Goal: Task Accomplishment & Management: Manage account settings

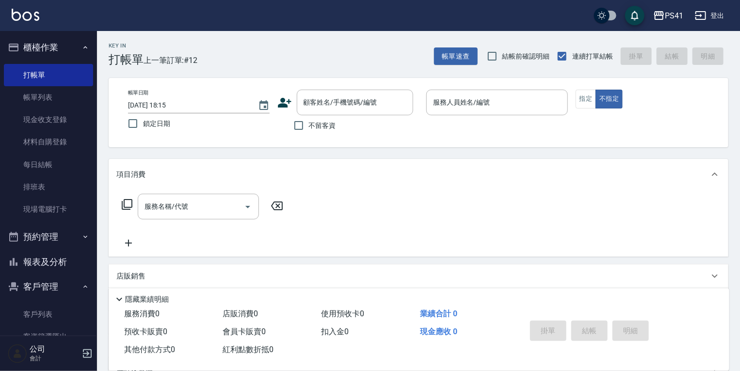
click at [605, 236] on div "服務名稱/代號 服務名稱/代號" at bounding box center [419, 223] width 620 height 67
click at [60, 308] on link "客戶列表" at bounding box center [48, 314] width 89 height 22
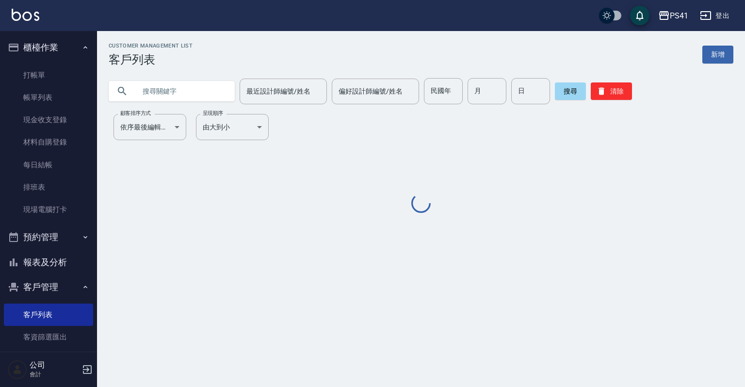
click at [154, 86] on input "text" at bounding box center [181, 91] width 91 height 26
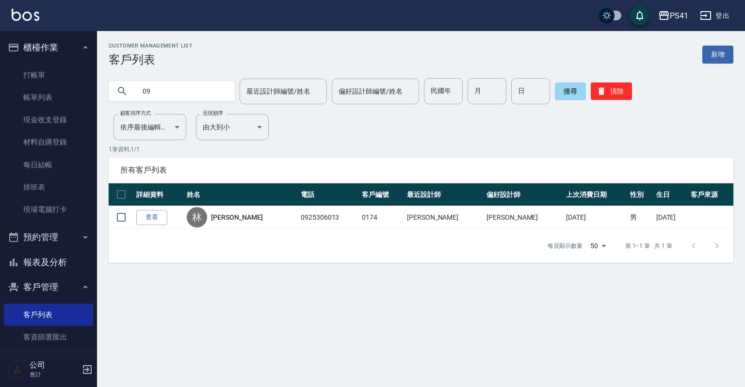
type input "0"
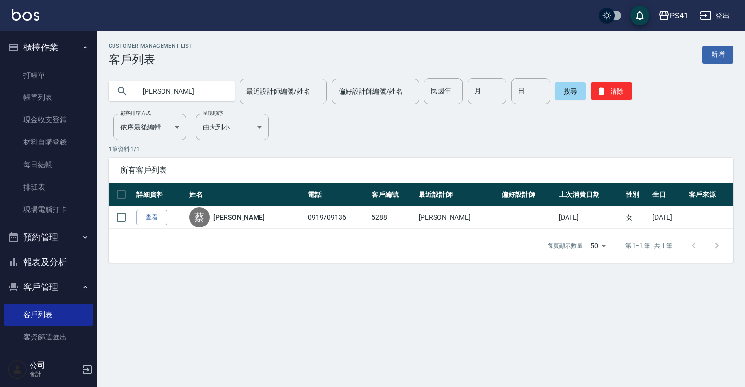
type input "蔡"
type input "09"
click at [52, 267] on button "報表及分析" at bounding box center [48, 262] width 89 height 25
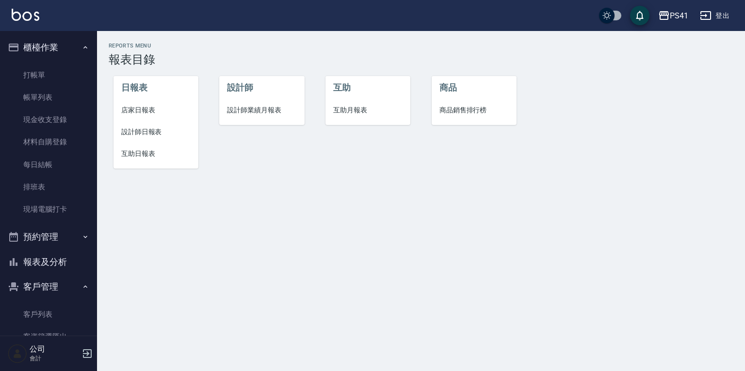
click at [153, 138] on li "設計師日報表" at bounding box center [155, 132] width 85 height 22
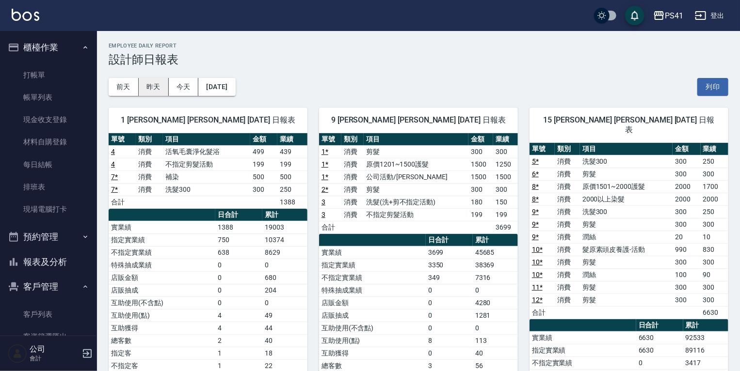
click at [149, 91] on button "昨天" at bounding box center [154, 87] width 30 height 18
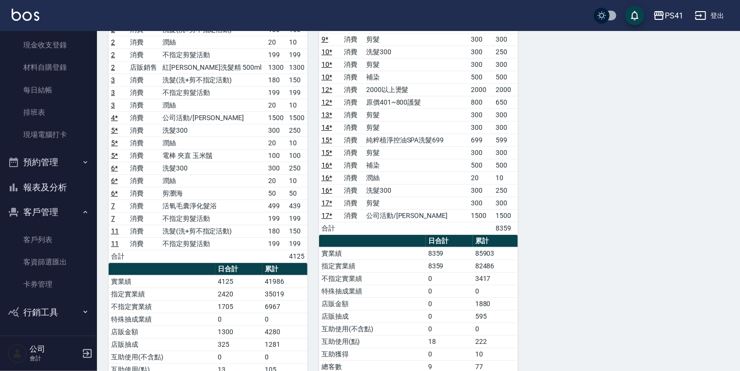
scroll to position [194, 0]
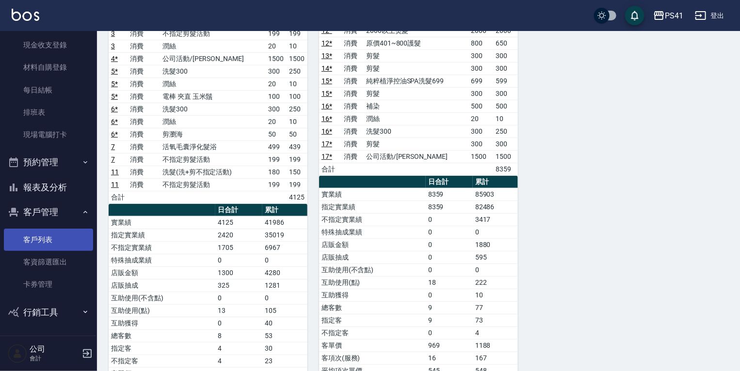
click at [62, 239] on link "客戶列表" at bounding box center [48, 240] width 89 height 22
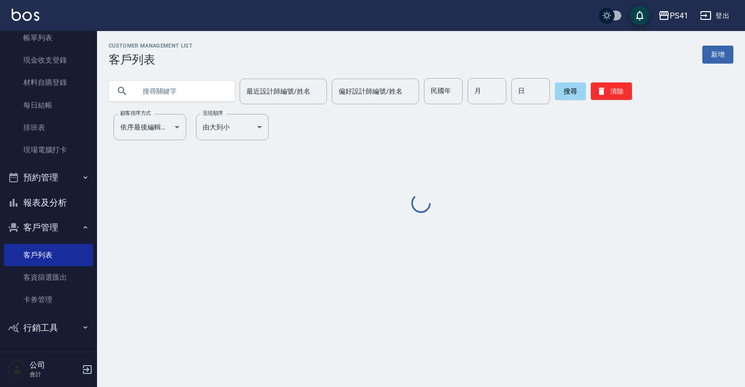
scroll to position [59, 0]
click at [156, 89] on input "text" at bounding box center [181, 91] width 91 height 26
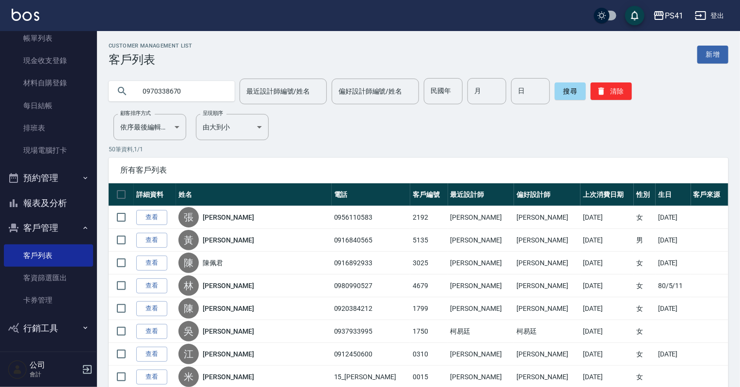
type input "0970338670"
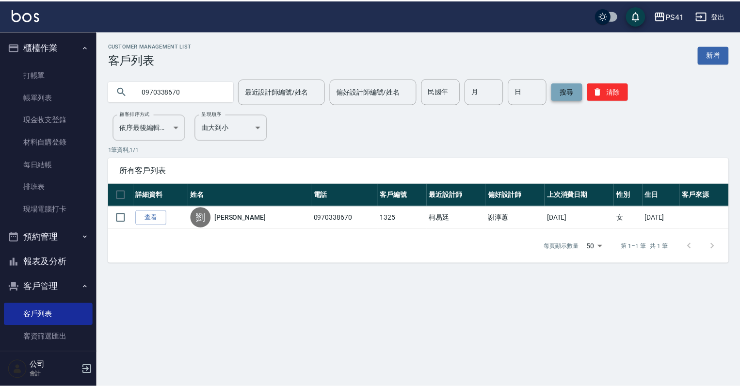
scroll to position [0, 0]
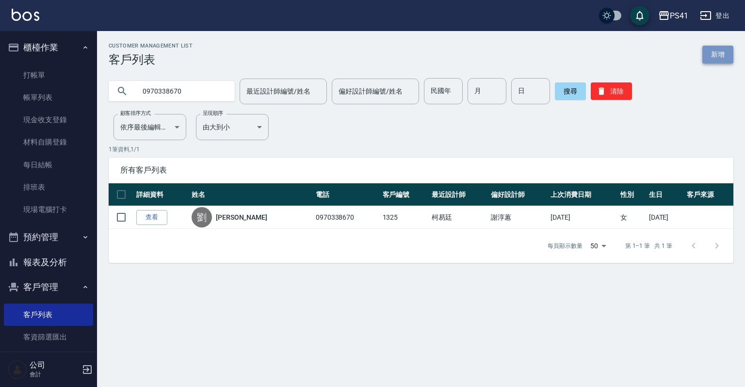
click at [714, 52] on link "新增" at bounding box center [717, 55] width 31 height 18
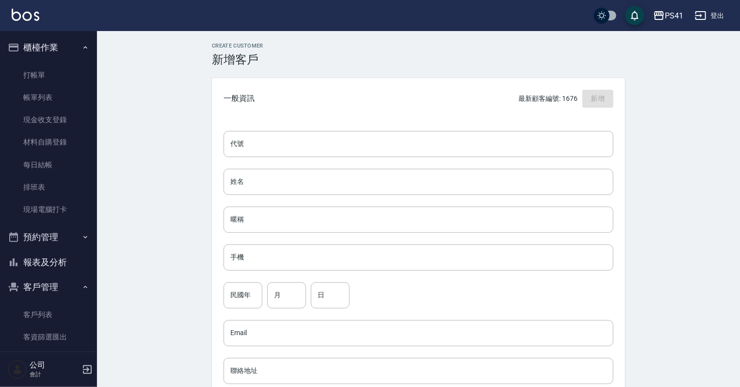
click at [333, 130] on div "代號 代號 姓名 姓名 暱稱 暱稱 手機 手機 民國年 民國年 月 月 日 日 Email Email 聯絡地址 聯絡地址 男 女 LINE ID LINE …" at bounding box center [418, 354] width 413 height 471
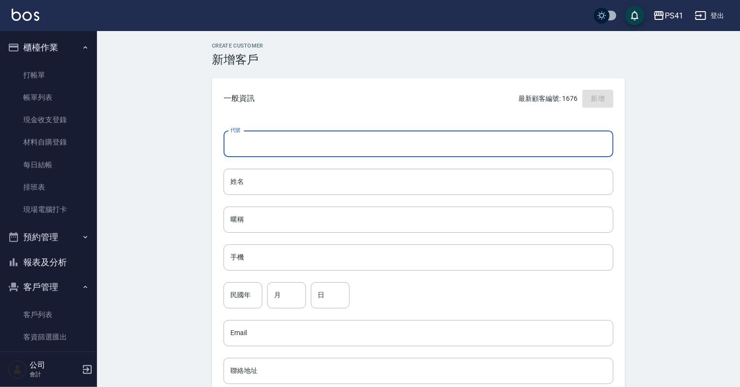
click at [333, 141] on input "代號" at bounding box center [418, 144] width 390 height 26
type input "1679"
click at [531, 266] on input "手機" at bounding box center [418, 257] width 390 height 26
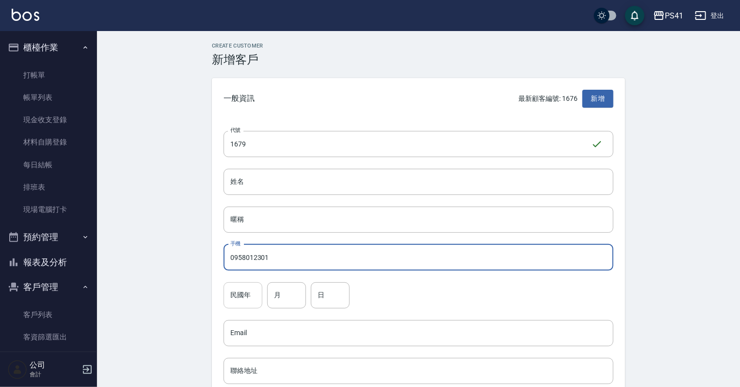
type input "0958012301"
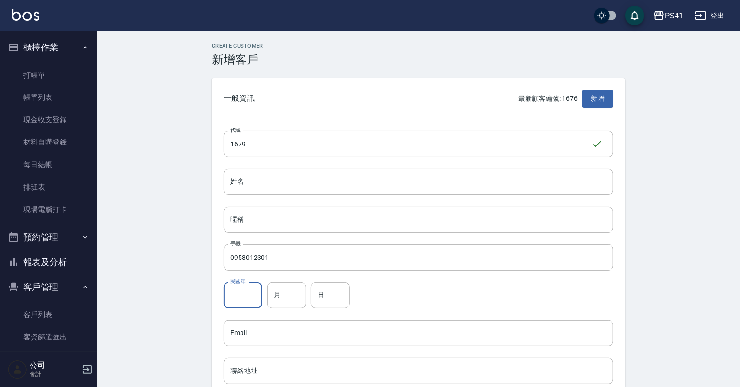
click at [247, 285] on div "民國年 民國年" at bounding box center [242, 295] width 39 height 26
type input "95"
drag, startPoint x: 279, startPoint y: 298, endPoint x: 275, endPoint y: 277, distance: 21.2
click at [276, 301] on input "月" at bounding box center [286, 295] width 39 height 26
type input "12"
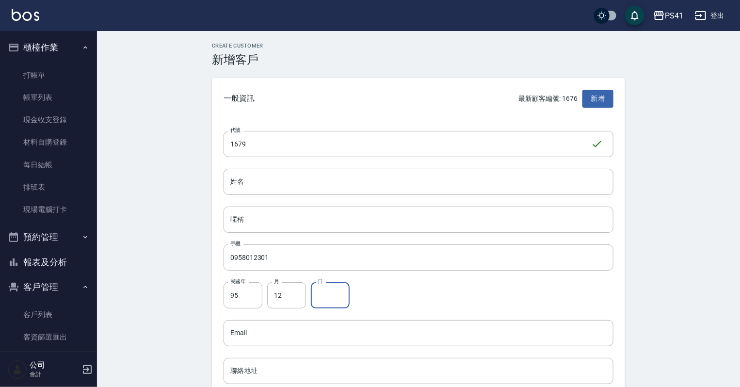
click at [332, 289] on input "日" at bounding box center [330, 295] width 39 height 26
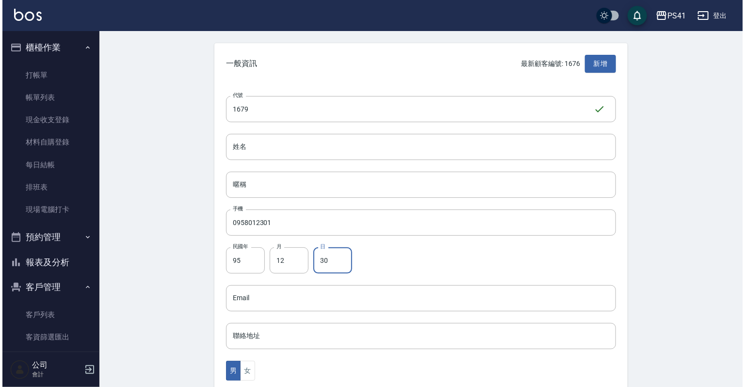
scroll to position [155, 0]
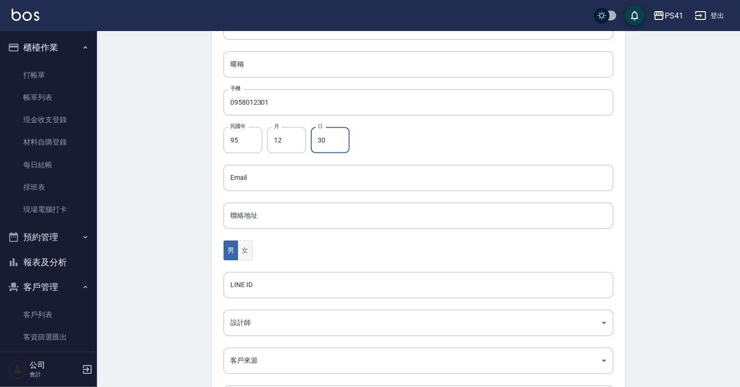
type input "30"
click at [243, 251] on button "女" at bounding box center [245, 250] width 15 height 20
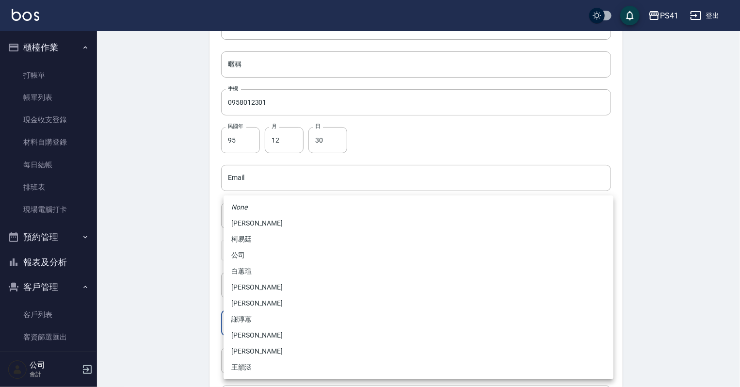
click at [238, 331] on body "PS41 登出 櫃檯作業 打帳單 帳單列表 現金收支登錄 材料自購登錄 每日結帳 排班表 現場電腦打卡 預約管理 預約管理 單日預約紀錄 單週預約紀錄 報表及…" at bounding box center [370, 160] width 740 height 631
click at [264, 272] on li "白蕙瑄" at bounding box center [418, 271] width 390 height 16
type input "ddc07e2a-9c46-438a-ae12-131b47584ec9"
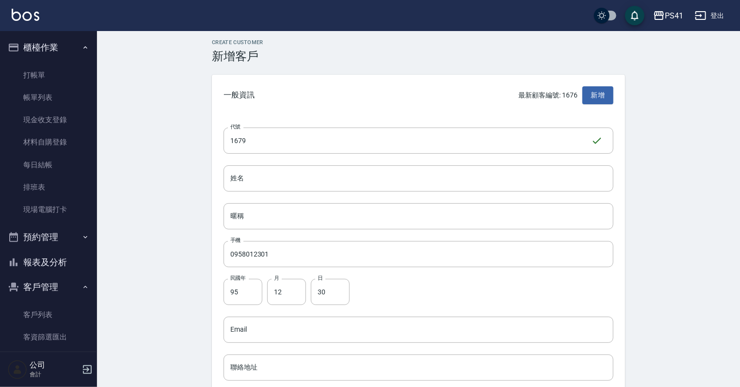
scroll to position [0, 0]
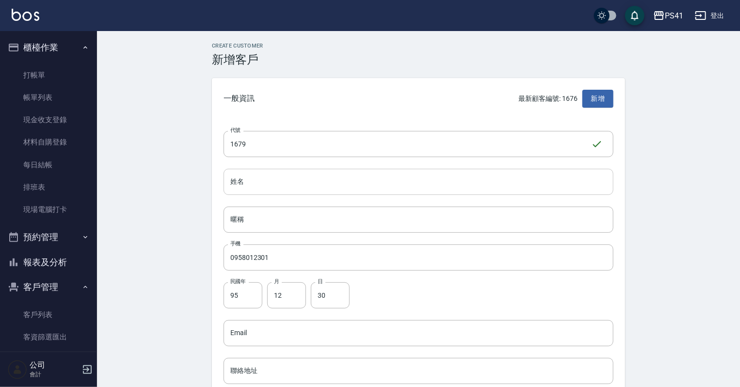
click at [263, 180] on input "姓名" at bounding box center [418, 182] width 390 height 26
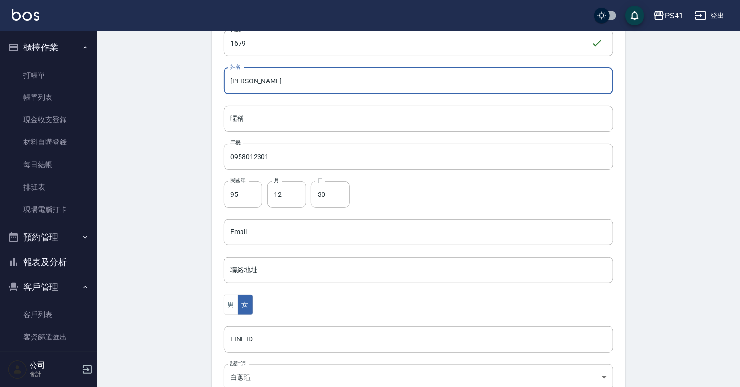
scroll to position [244, 0]
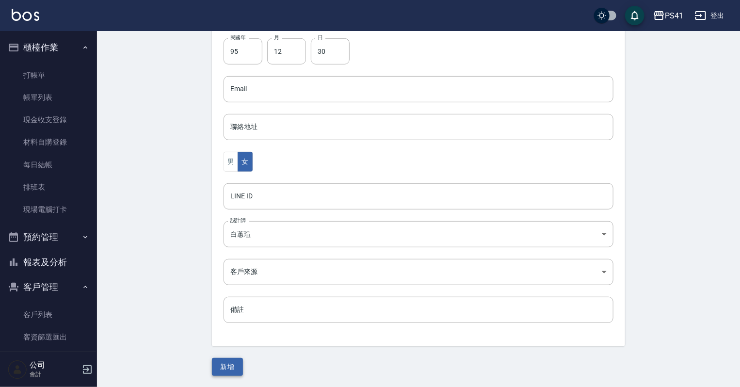
type input "[PERSON_NAME]"
click at [229, 358] on button "新增" at bounding box center [227, 367] width 31 height 18
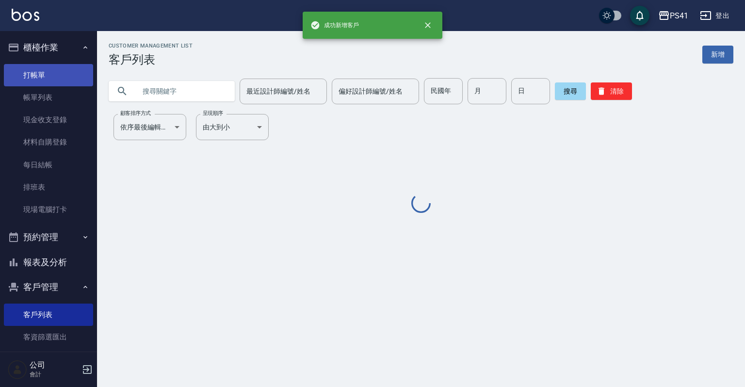
click at [25, 67] on link "打帳單" at bounding box center [48, 75] width 89 height 22
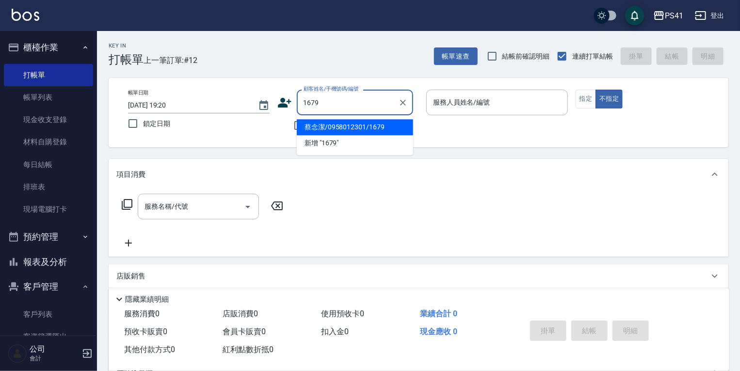
type input "蔡念潔/0958012301/1679"
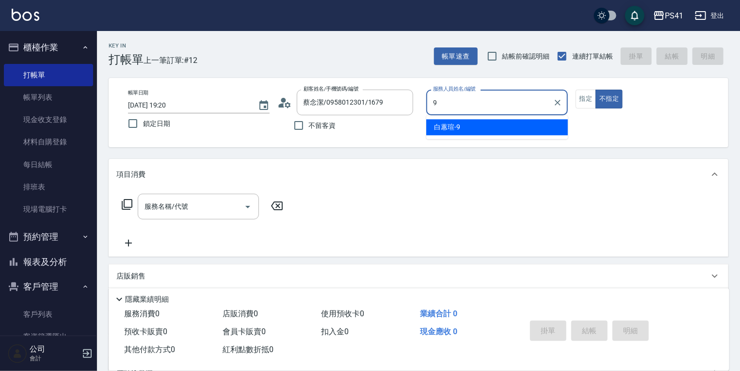
type input "白蕙瑄-9"
type button "false"
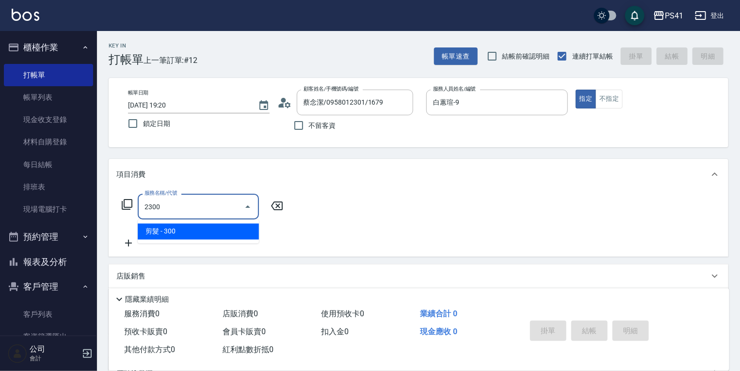
type input "剪髮(2300)"
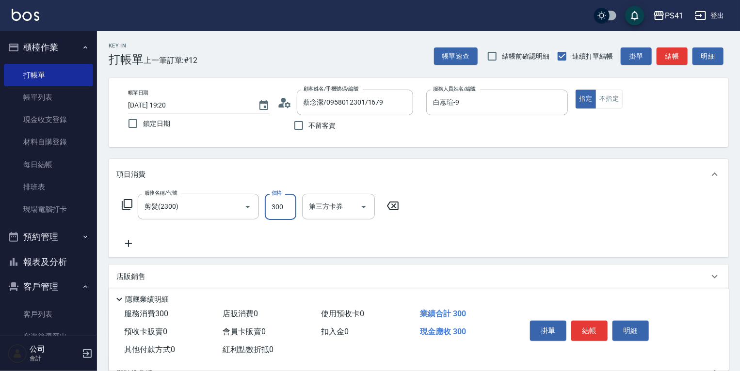
click at [126, 246] on icon at bounding box center [128, 244] width 24 height 12
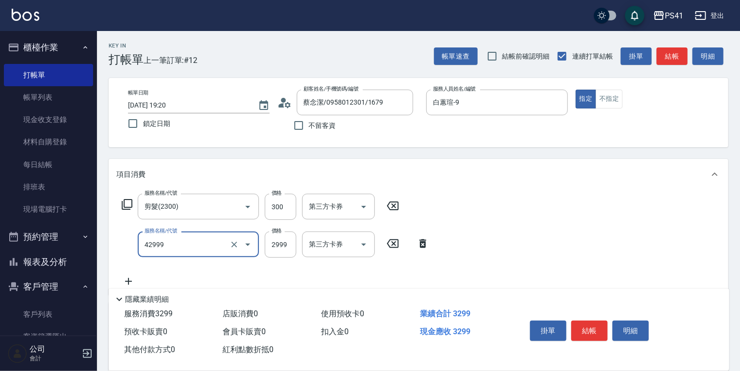
type input "漂染肩上2999以上(42999)"
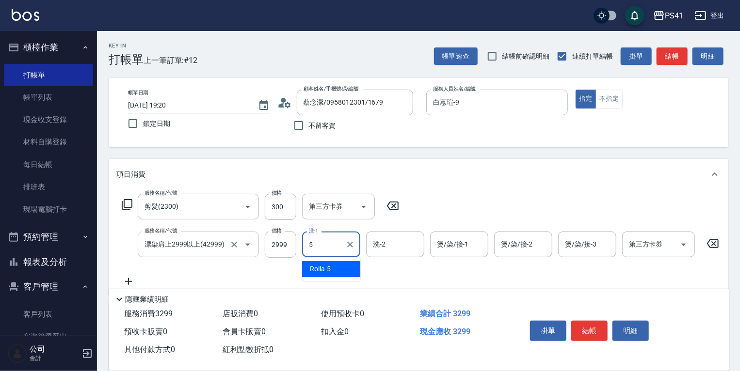
type input "Rolla-5"
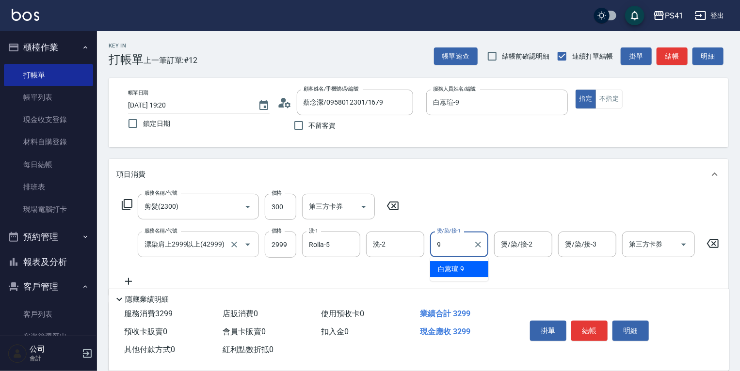
type input "白蕙瑄-9"
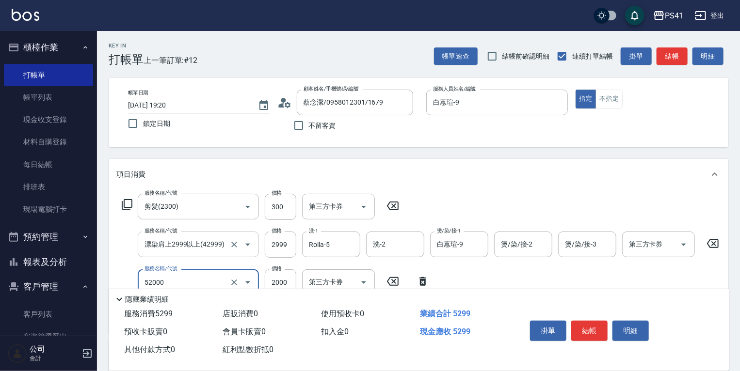
type input "原價1501~2000護髮(52000)"
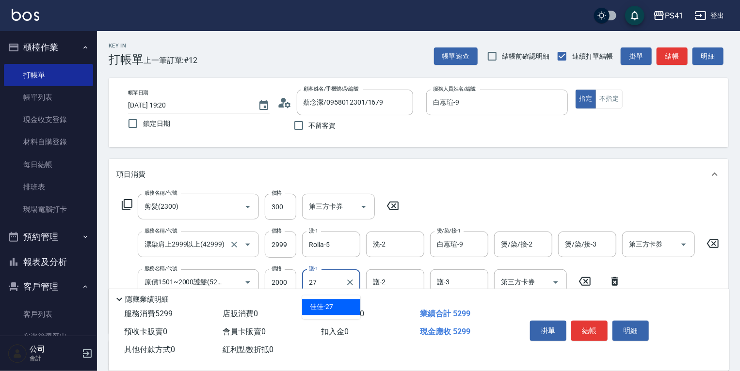
type input "佳佳-27"
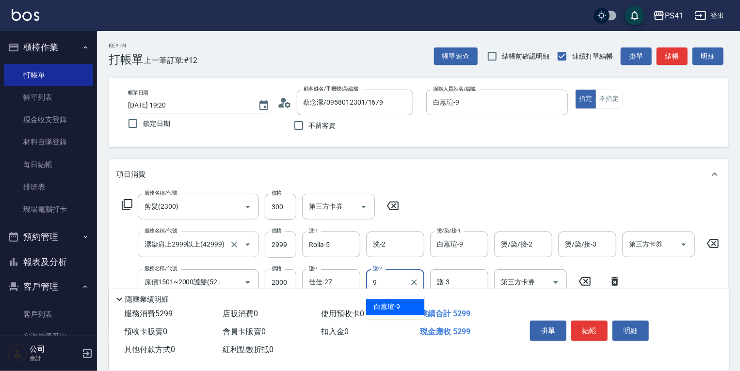
type input "白蕙瑄-9"
click at [349, 282] on icon "Clear" at bounding box center [350, 283] width 6 height 6
click at [397, 252] on input "洗-2" at bounding box center [394, 244] width 49 height 17
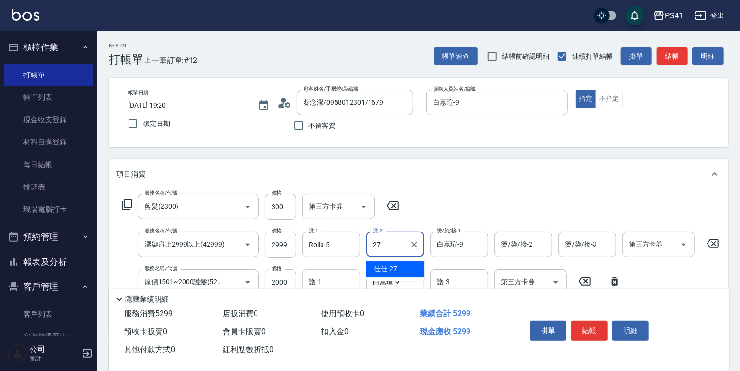
type input "佳佳-27"
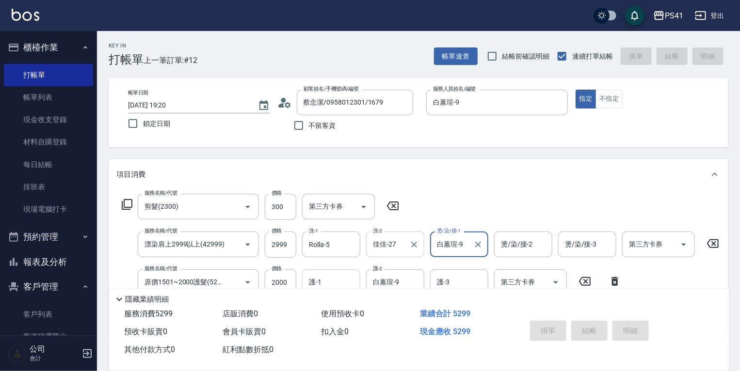
type input "[DATE] 19:21"
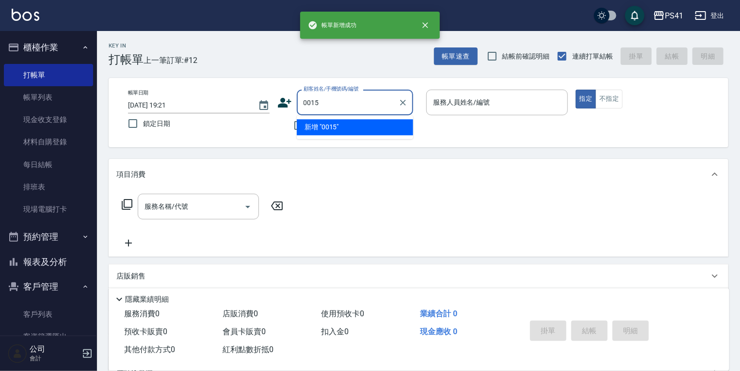
type input "0015"
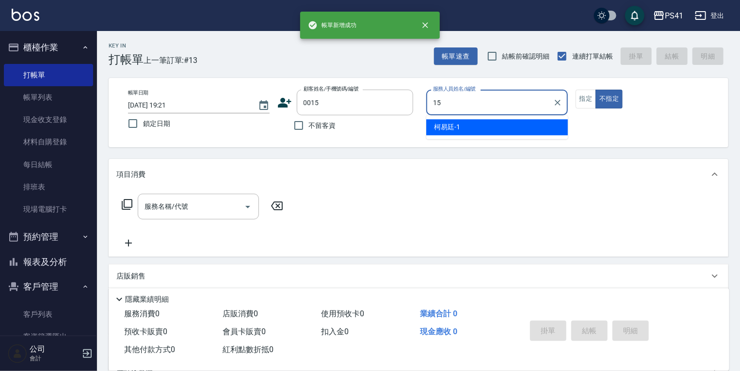
type input "[PERSON_NAME]15"
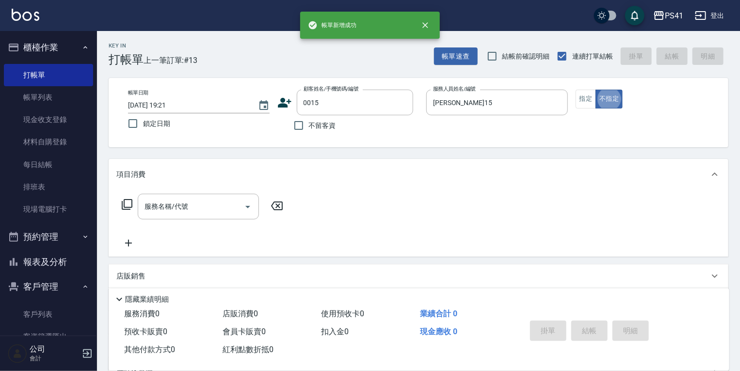
type input "米雪/15_米雪/0015"
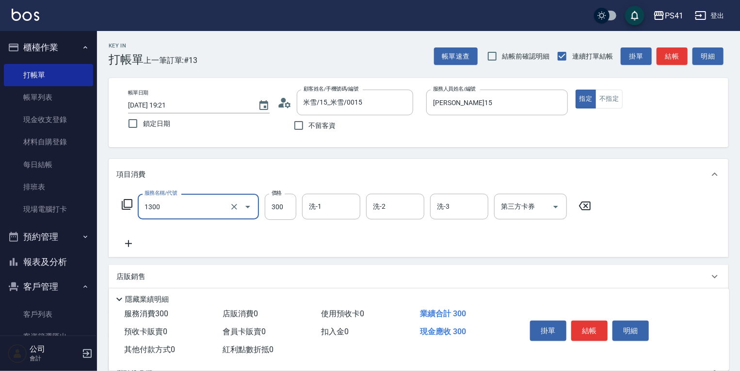
type input "洗髮300(1300)"
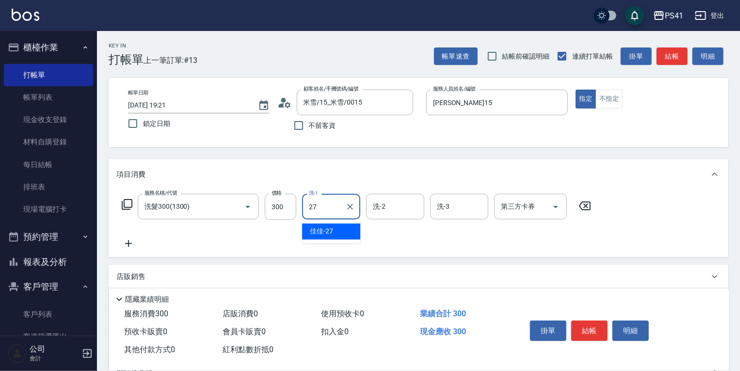
type input "佳佳-27"
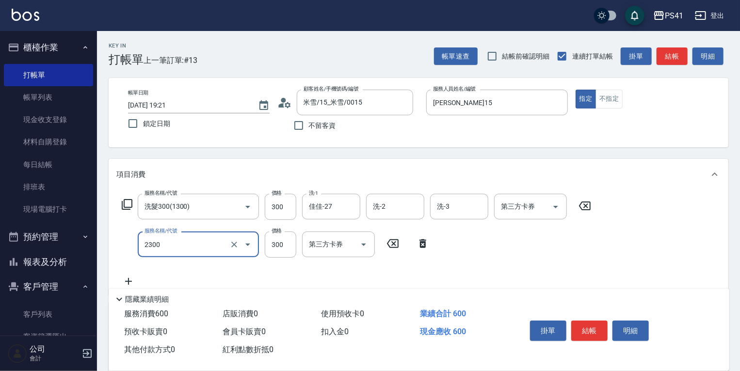
type input "剪髮(2300)"
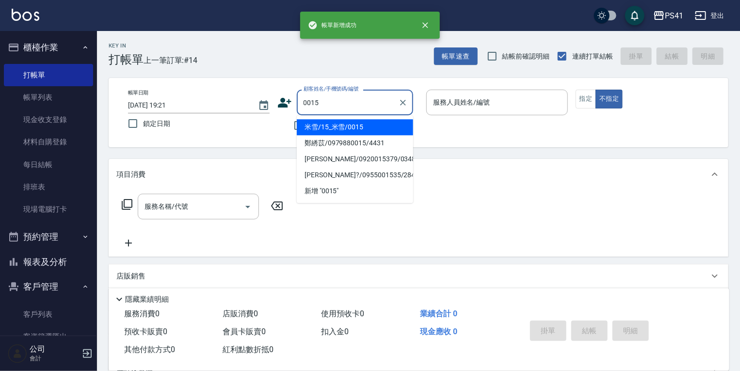
type input "米雪/15_米雪/0015"
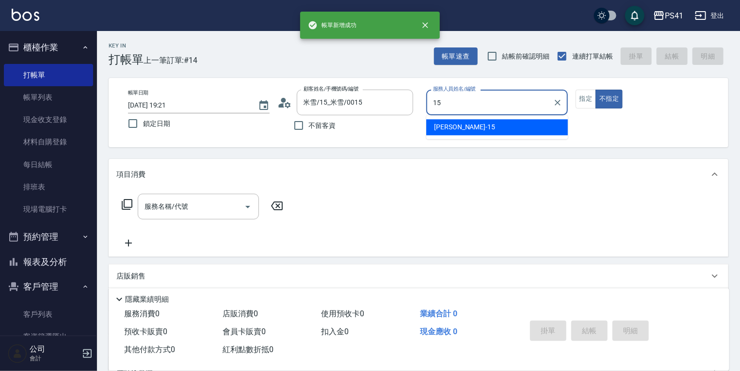
type input "[PERSON_NAME]15"
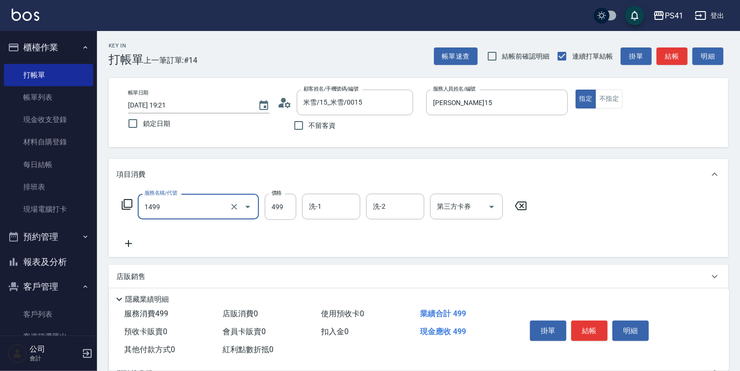
type input "活氧毛囊淨化髮浴(1499)"
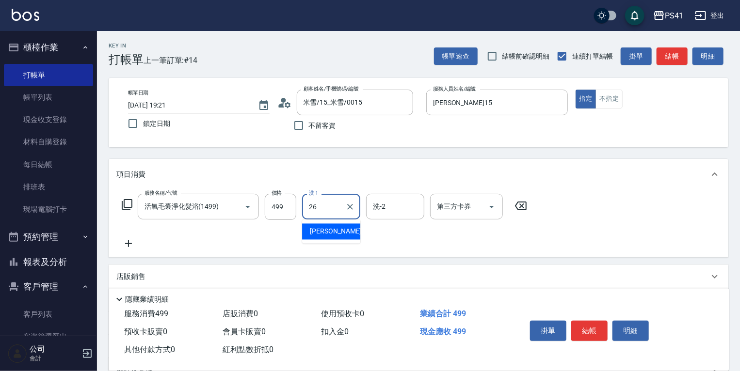
type input "[PERSON_NAME]-26"
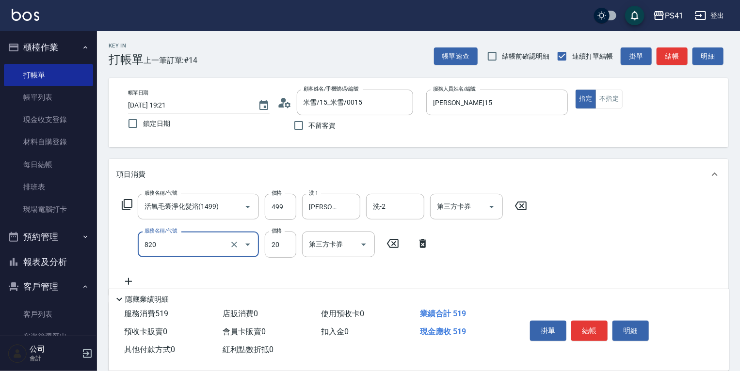
type input "潤絲(820)"
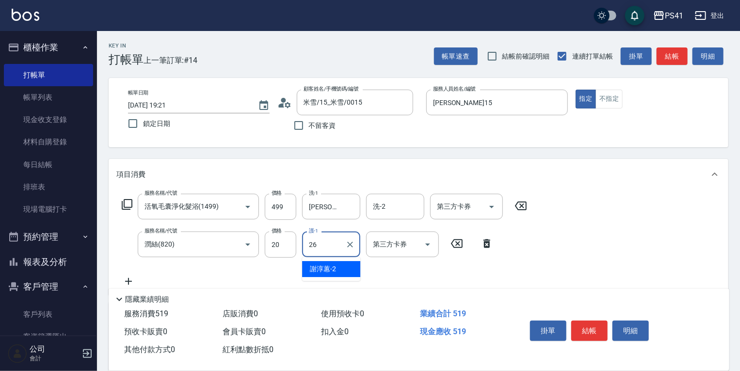
type input "[PERSON_NAME]-26"
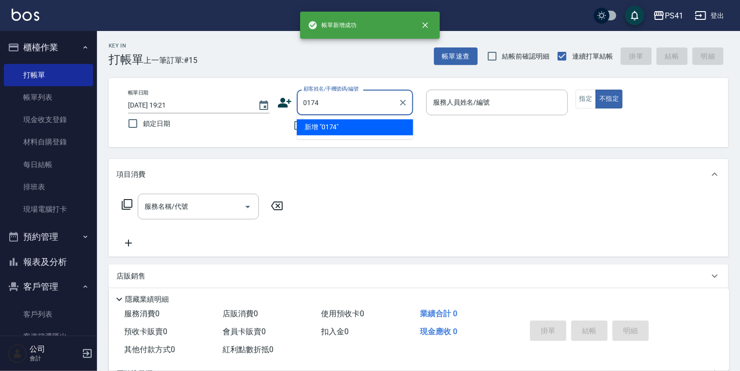
type input "0174"
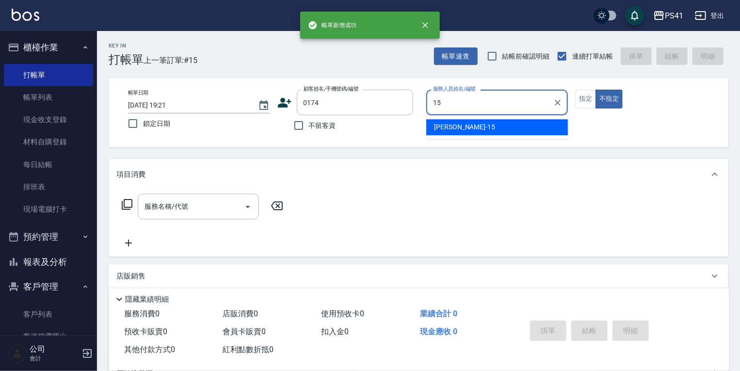
type input "[PERSON_NAME]15"
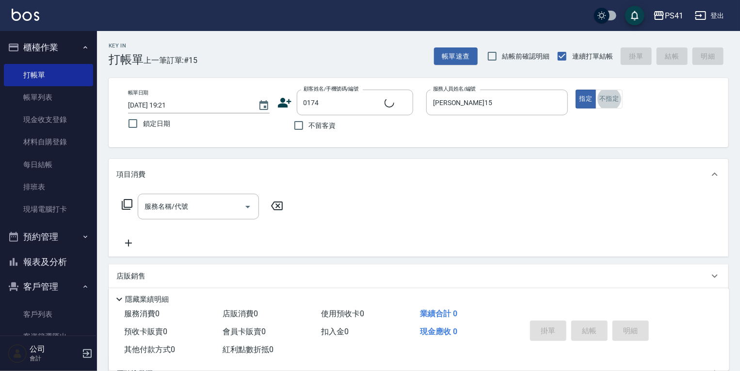
type input "[PERSON_NAME]/0925306013/0174"
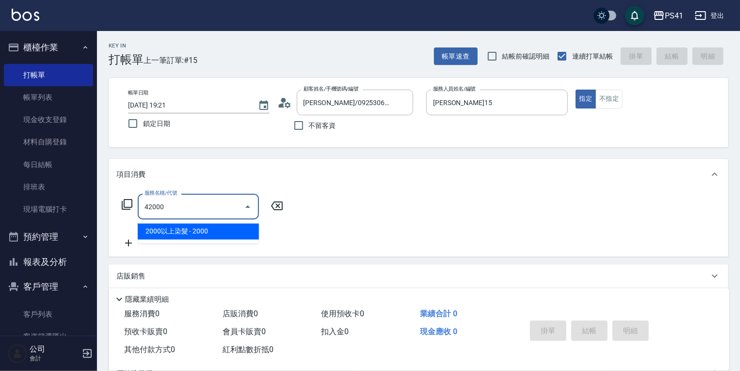
type input "2000以上染髮(42000)"
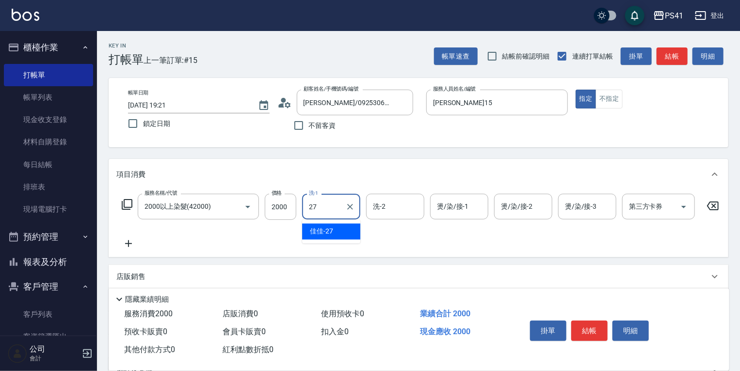
type input "佳佳-27"
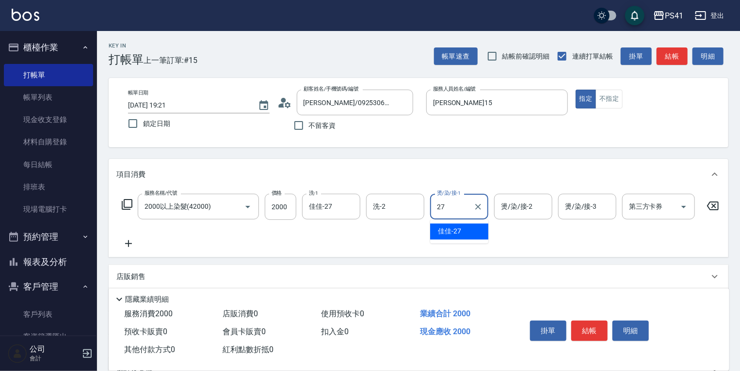
type input "佳佳-27"
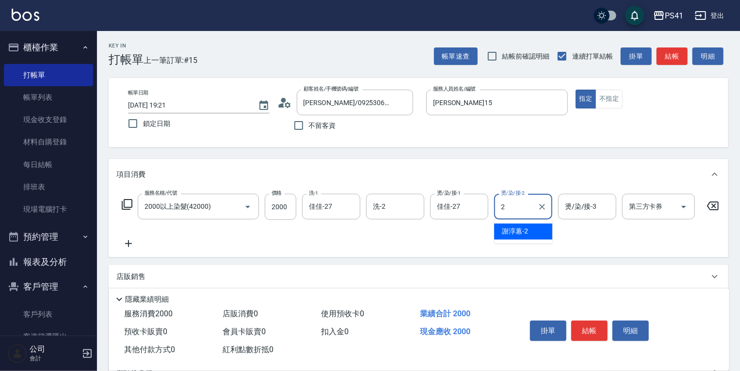
type input "[PERSON_NAME]-2"
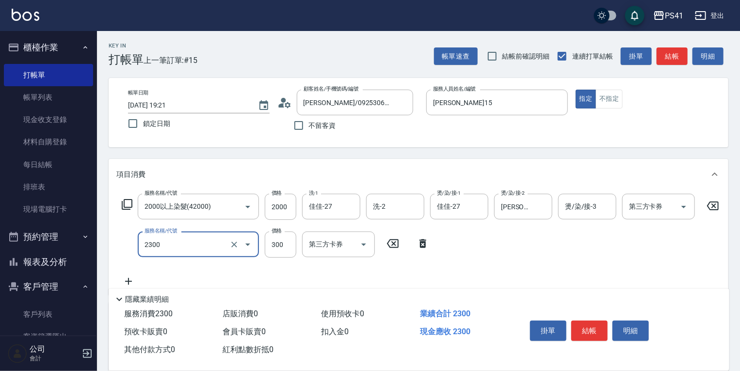
type input "剪髮(2300)"
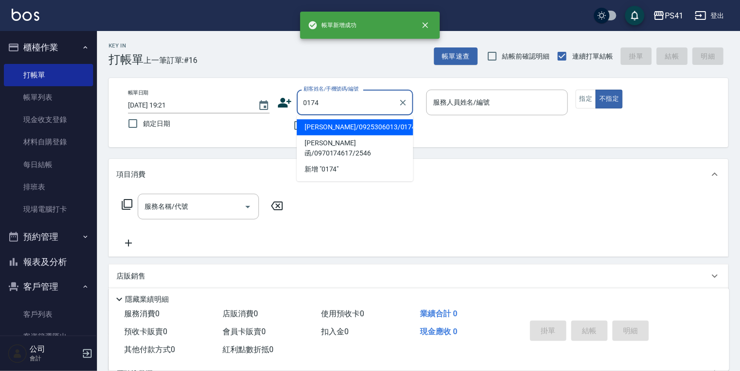
type input "[PERSON_NAME]/0925306013/0174"
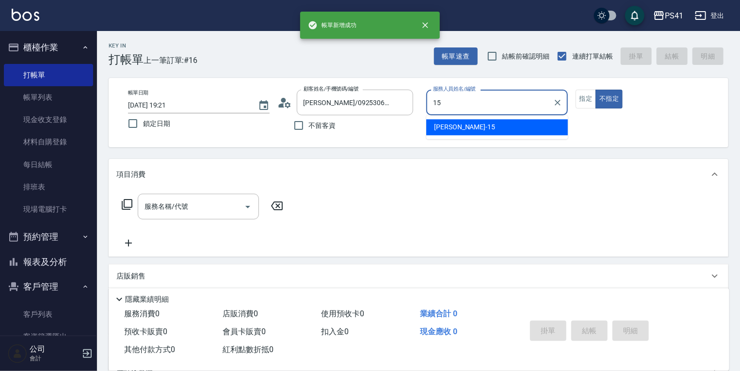
type input "[PERSON_NAME]15"
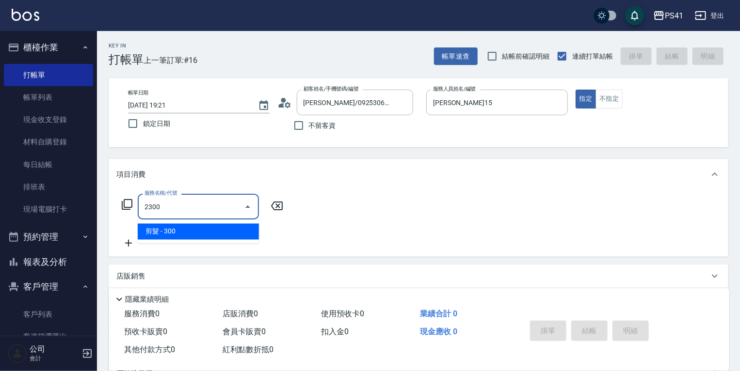
type input "剪髮(2300)"
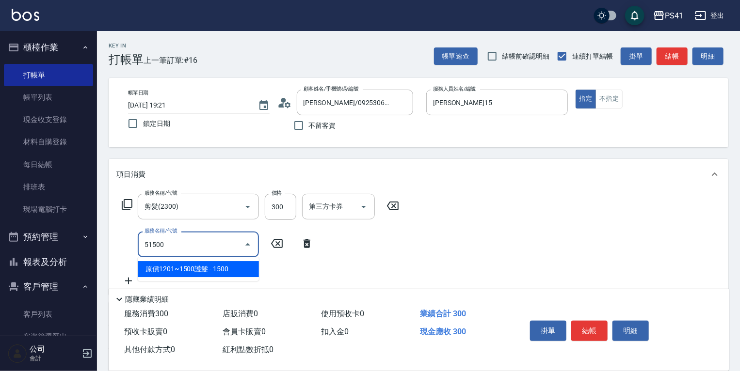
type input "原價1201~1500護髮(51500)"
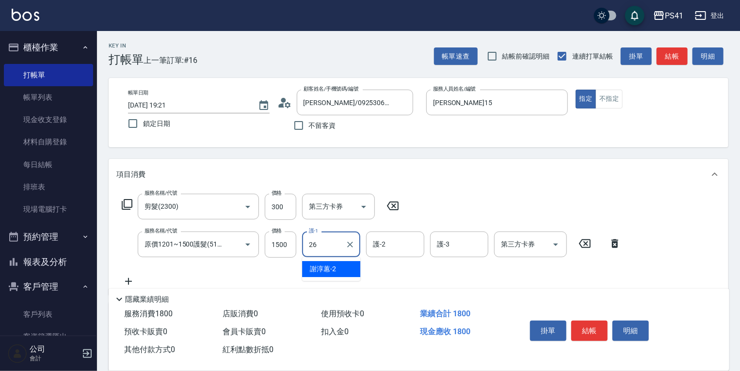
type input "[PERSON_NAME]-26"
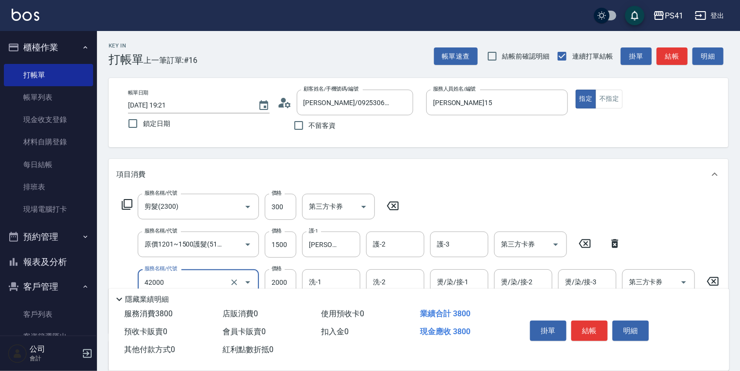
type input "2000以上染髮(42000)"
type input "小涵-24"
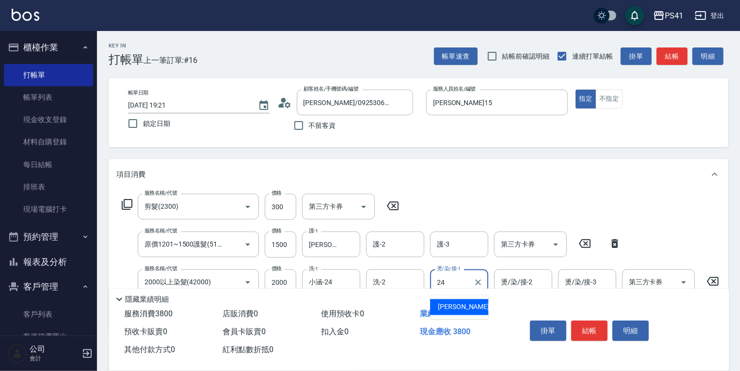
type input "小涵-24"
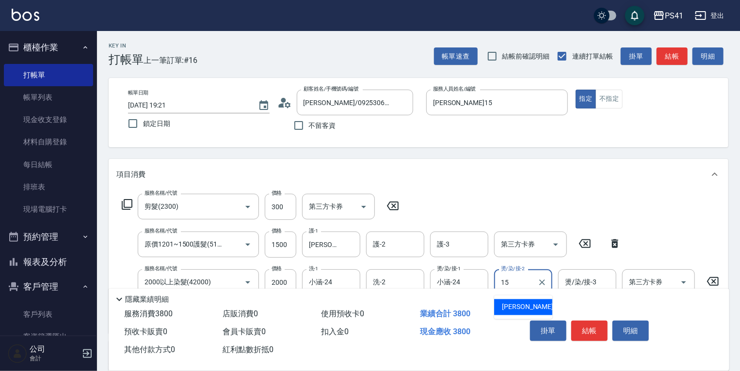
type input "[PERSON_NAME]15"
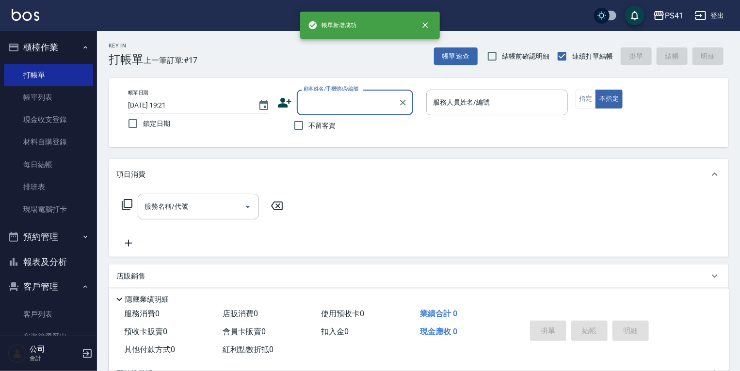
type input "0"
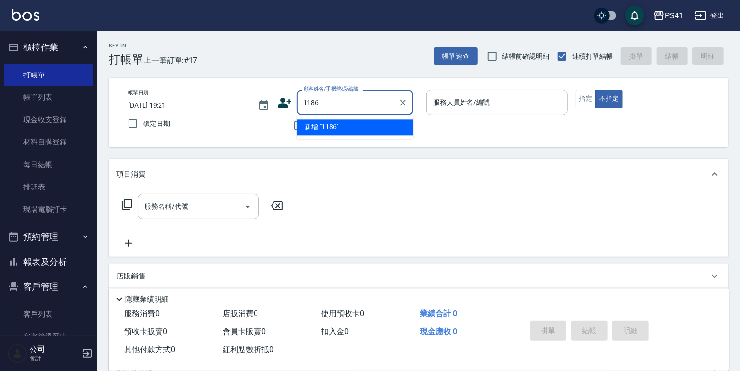
type input "1186"
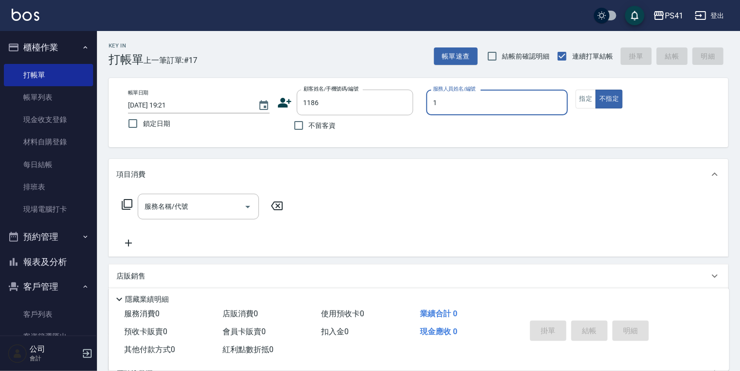
type input "[PERSON_NAME]-1"
type input "[PERSON_NAME]/0908898101/1186"
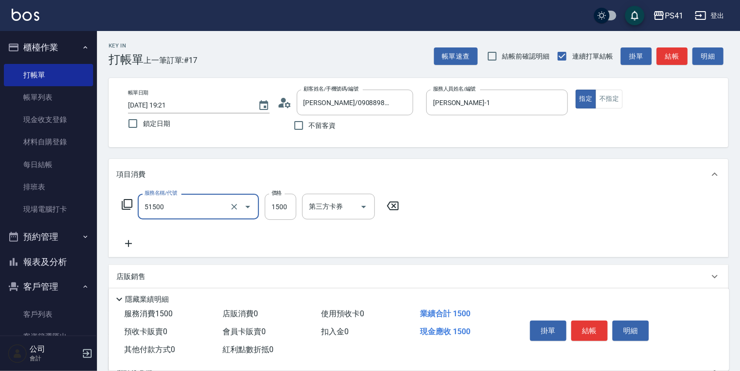
type input "原價1201~1500護髮(51500)"
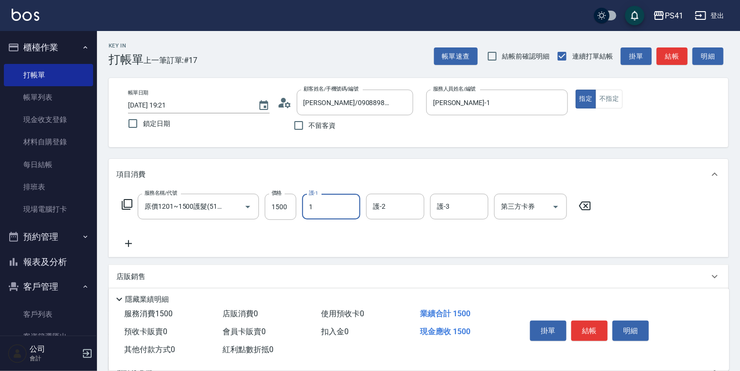
type input "[PERSON_NAME]-1"
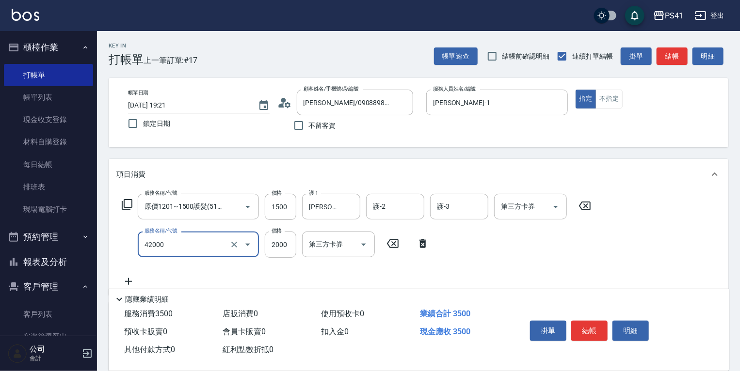
type input "2000以上染髮(42000)"
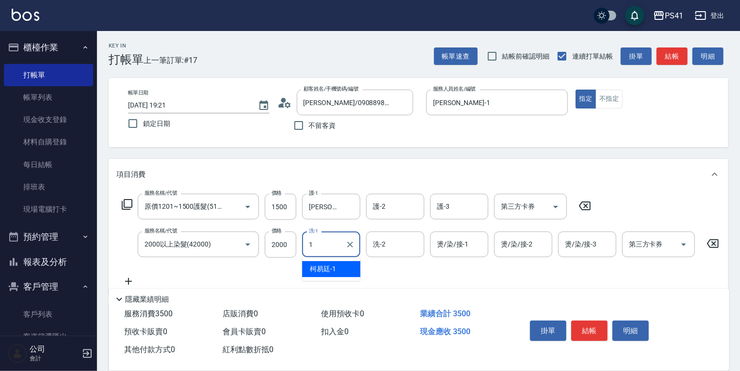
type input "[PERSON_NAME]-1"
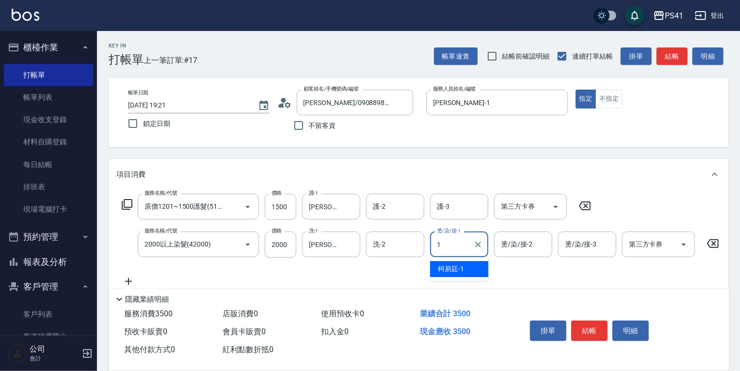
type input "[PERSON_NAME]-1"
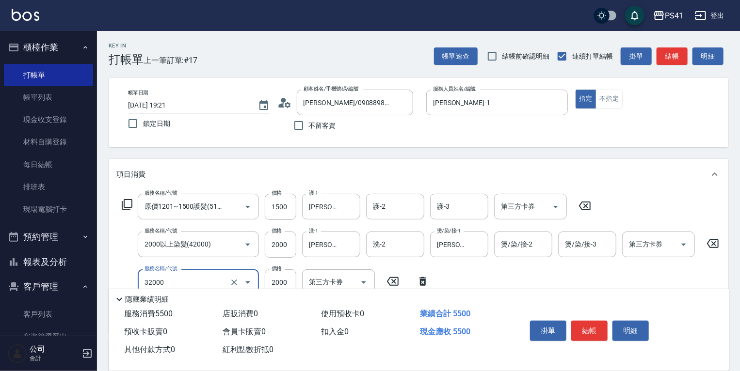
type input "2000以上燙髮(32000)"
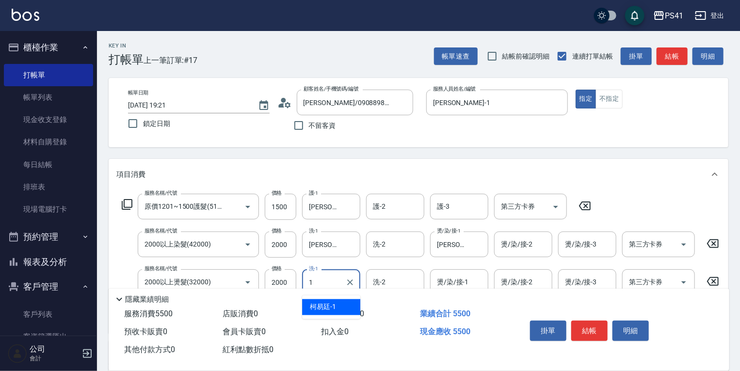
type input "[PERSON_NAME]-1"
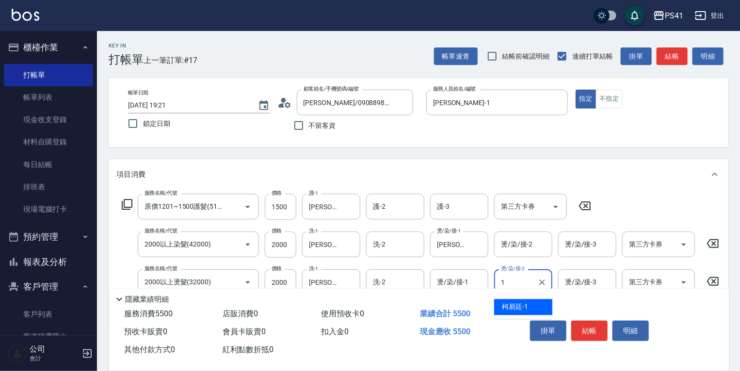
type input "[PERSON_NAME]-1"
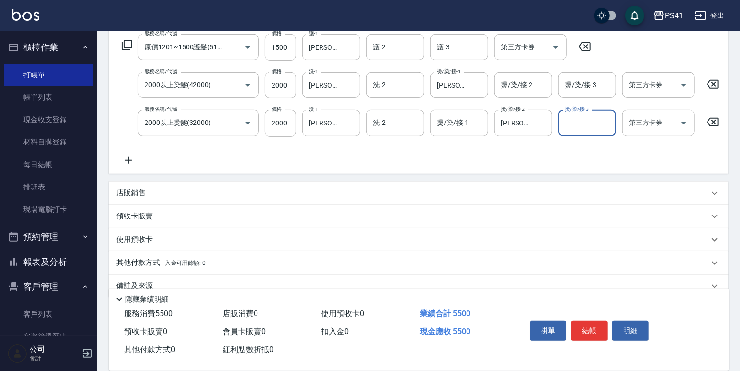
scroll to position [184, 0]
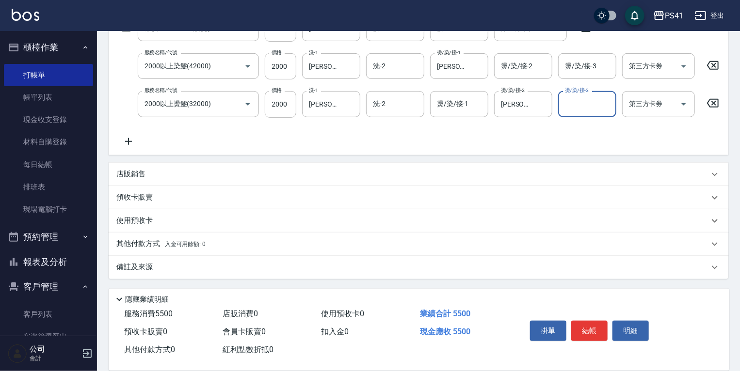
click at [169, 240] on p "其他付款方式 入金可用餘額: 0" at bounding box center [160, 244] width 89 height 11
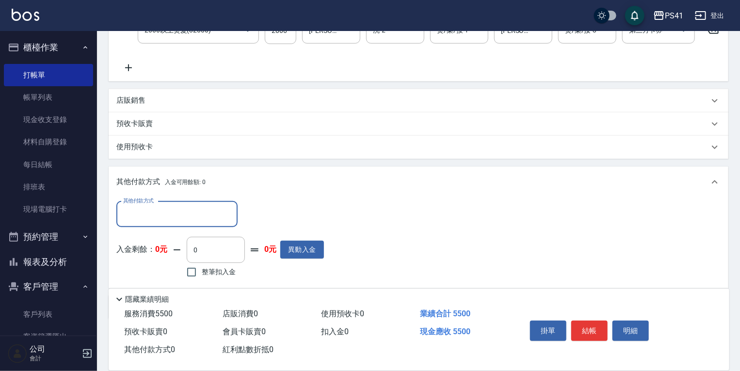
scroll to position [0, 0]
click at [172, 227] on div "其他付款方式" at bounding box center [176, 215] width 121 height 26
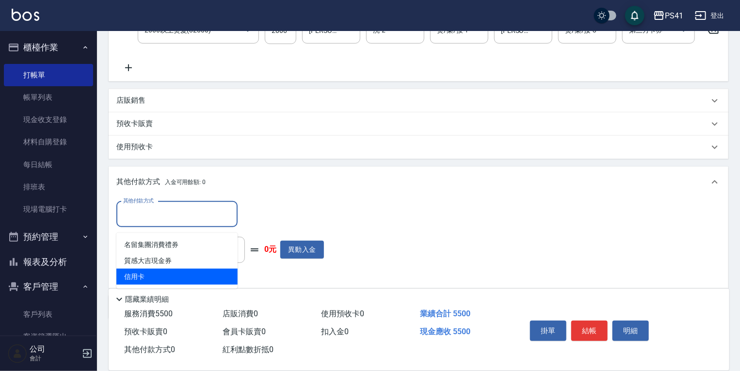
click at [161, 275] on span "信用卡" at bounding box center [176, 277] width 121 height 16
type input "信用卡"
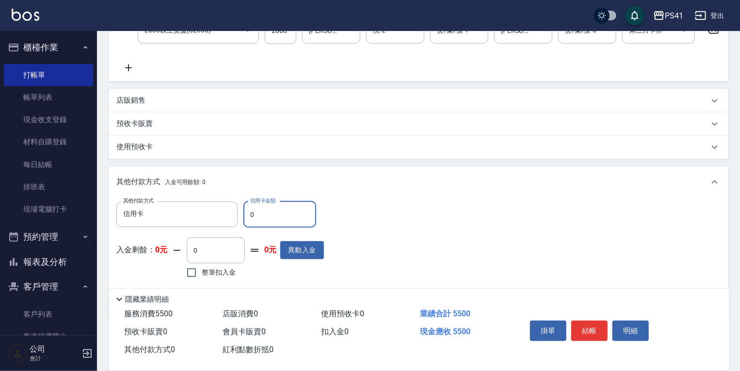
drag, startPoint x: 265, startPoint y: 225, endPoint x: 107, endPoint y: 237, distance: 159.0
click at [157, 239] on div "其他付款方式 信用卡 其他付款方式 信用卡金額 0 信用卡金額 入金剩餘： 0元 0 ​ 整筆扣入金 0元 異動入金" at bounding box center [219, 242] width 207 height 80
type input "5500"
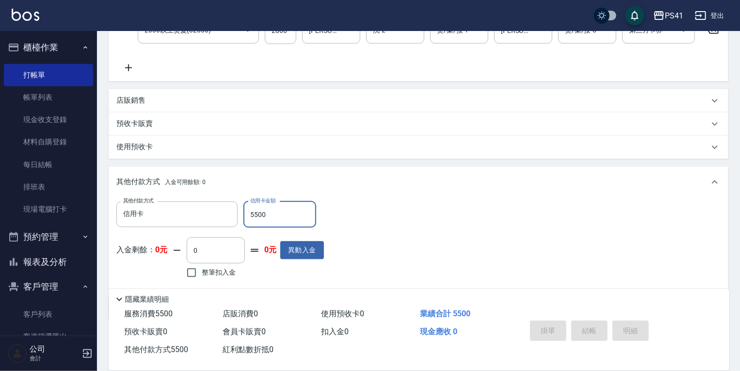
type input "[DATE] 19:22"
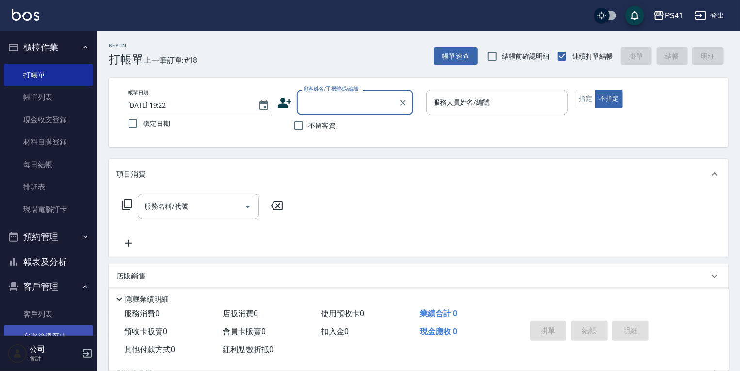
drag, startPoint x: 50, startPoint y: 313, endPoint x: 50, endPoint y: 329, distance: 15.5
click at [50, 313] on link "客戶列表" at bounding box center [48, 314] width 89 height 22
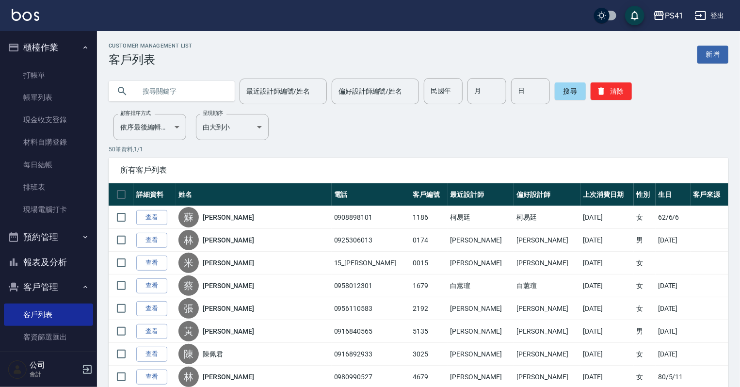
click at [156, 90] on input "text" at bounding box center [181, 91] width 91 height 26
type input "0918515058"
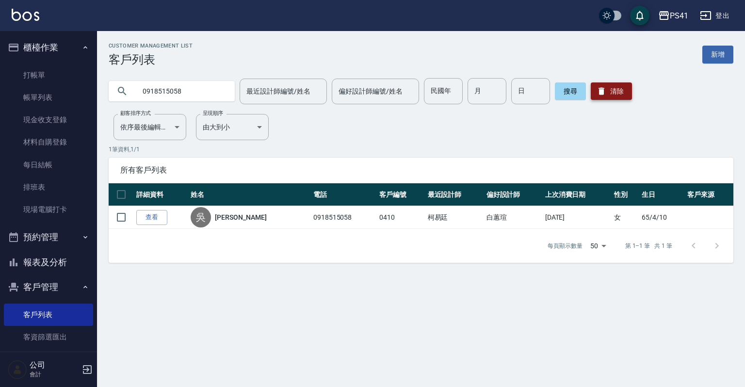
click at [617, 84] on button "清除" at bounding box center [611, 90] width 41 height 17
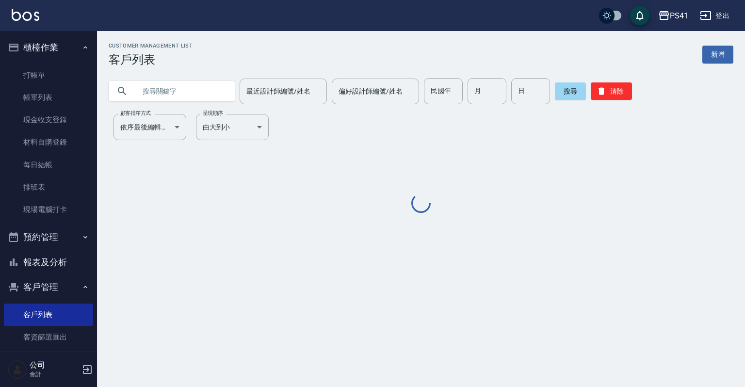
click at [175, 89] on input "text" at bounding box center [181, 91] width 91 height 26
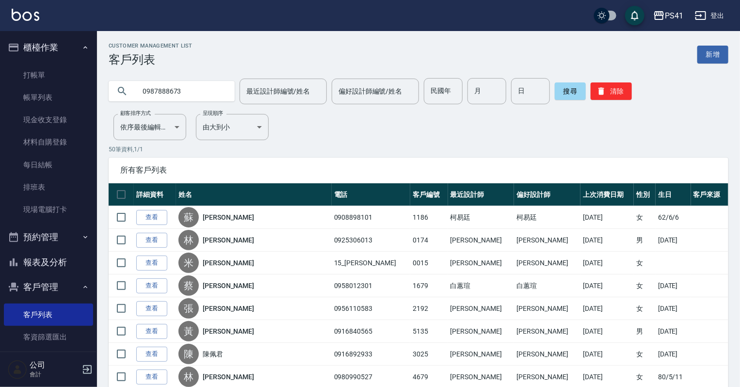
type input "0987888673"
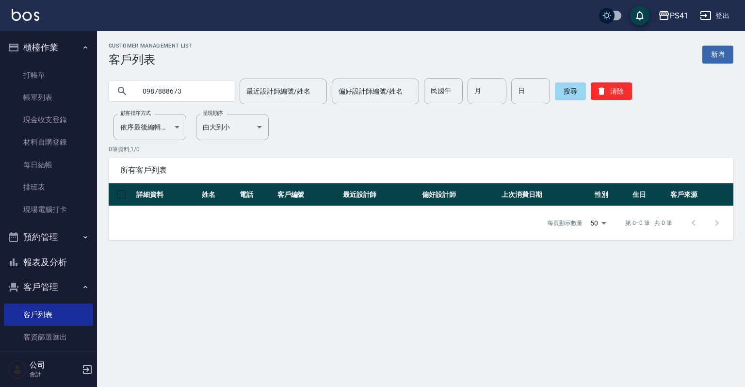
click at [64, 264] on button "報表及分析" at bounding box center [48, 262] width 89 height 25
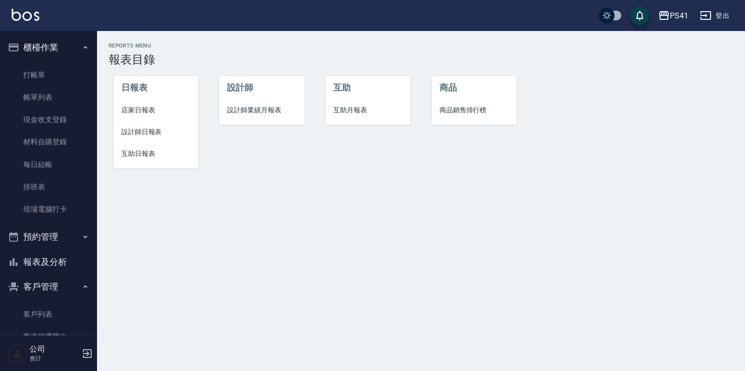
click at [152, 132] on span "設計師日報表" at bounding box center [155, 132] width 69 height 10
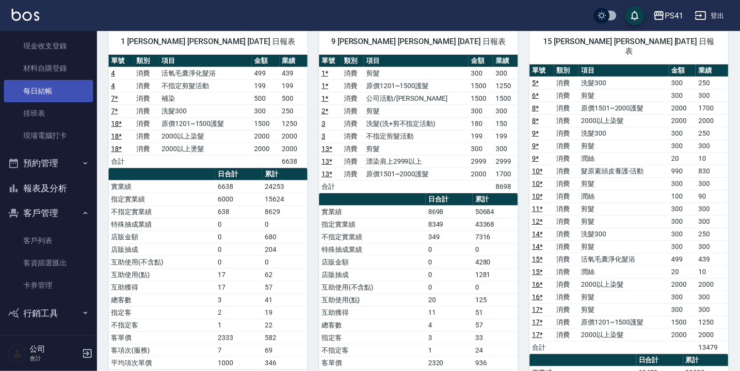
scroll to position [75, 0]
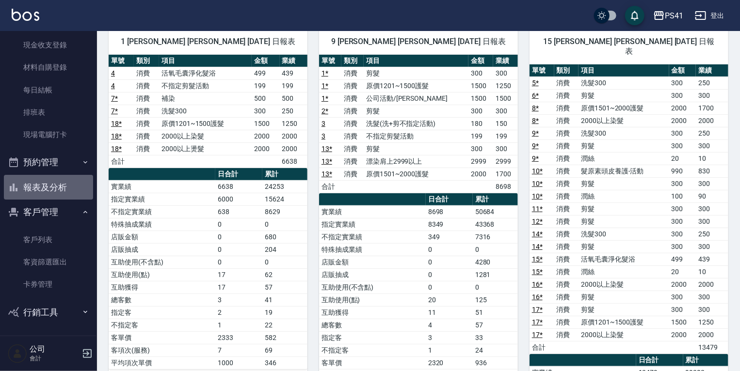
click at [59, 184] on button "報表及分析" at bounding box center [48, 187] width 89 height 25
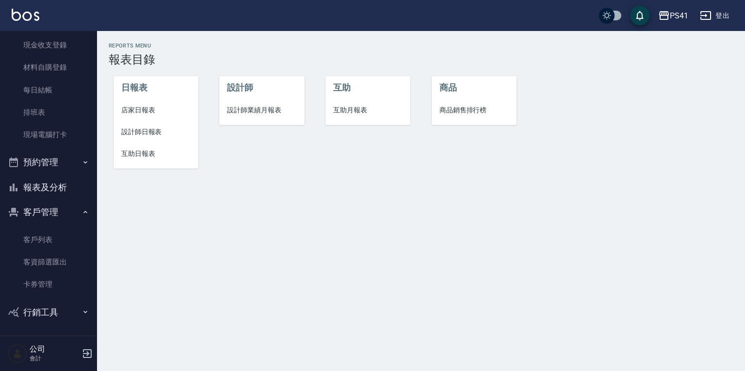
click at [156, 135] on span "設計師日報表" at bounding box center [155, 132] width 69 height 10
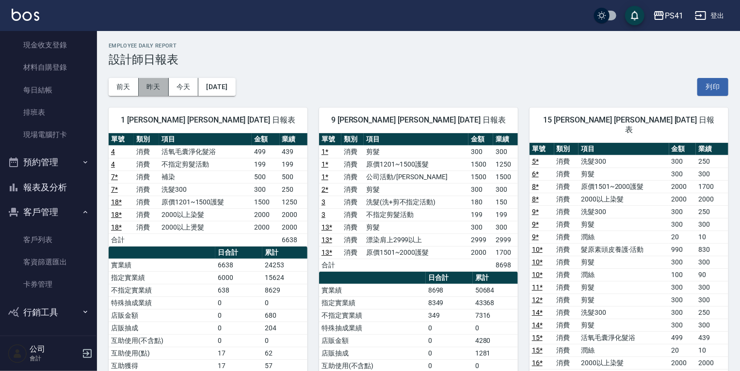
click at [152, 83] on button "昨天" at bounding box center [154, 87] width 30 height 18
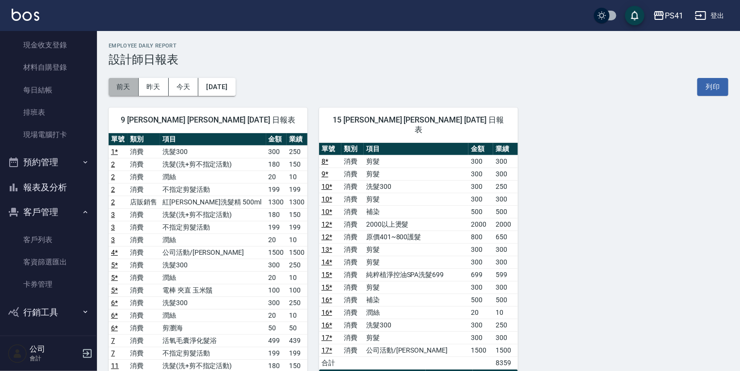
click at [125, 85] on button "前天" at bounding box center [124, 87] width 30 height 18
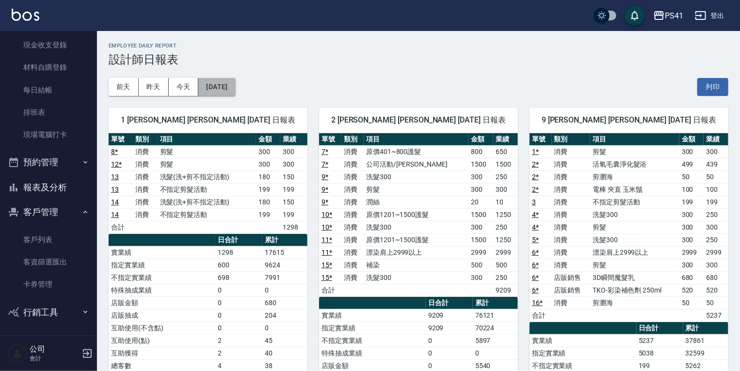
click at [224, 88] on button "[DATE]" at bounding box center [216, 87] width 37 height 18
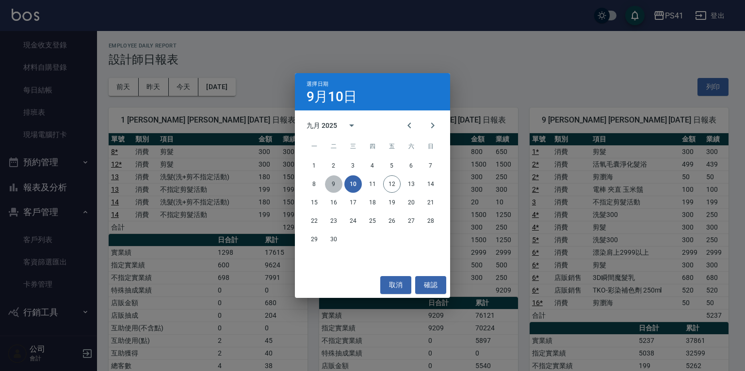
click at [335, 180] on button "9" at bounding box center [333, 184] width 17 height 17
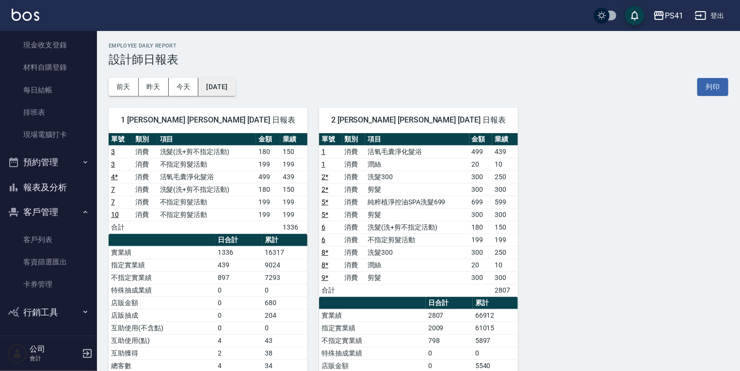
click at [210, 86] on button "[DATE]" at bounding box center [216, 87] width 37 height 18
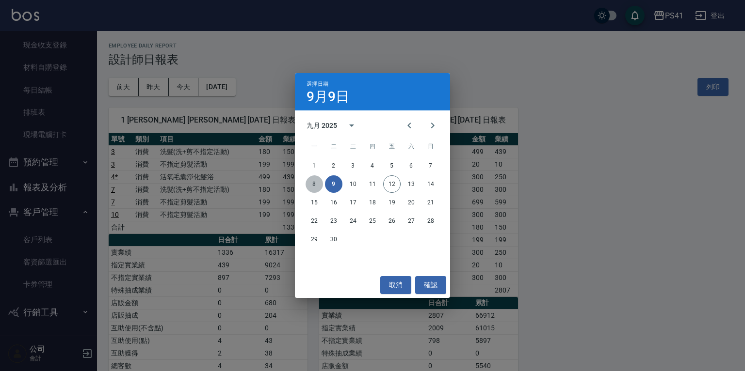
click at [317, 180] on button "8" at bounding box center [313, 184] width 17 height 17
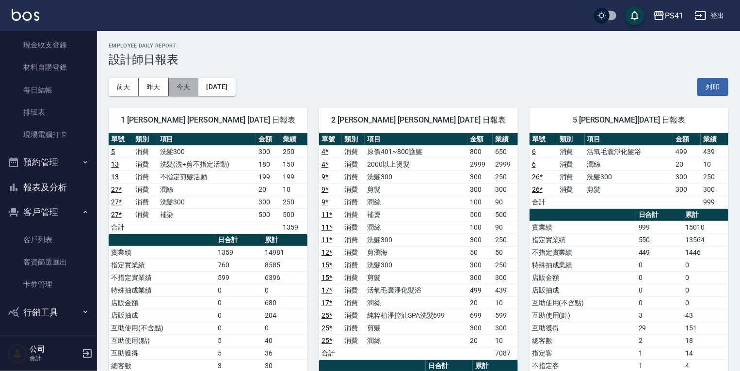
click at [180, 81] on button "今天" at bounding box center [184, 87] width 30 height 18
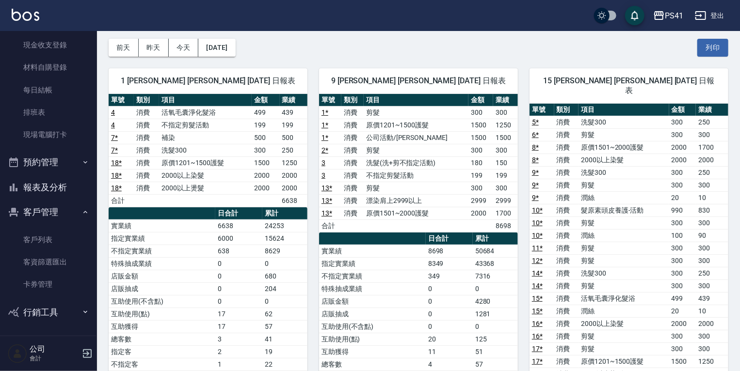
scroll to position [39, 0]
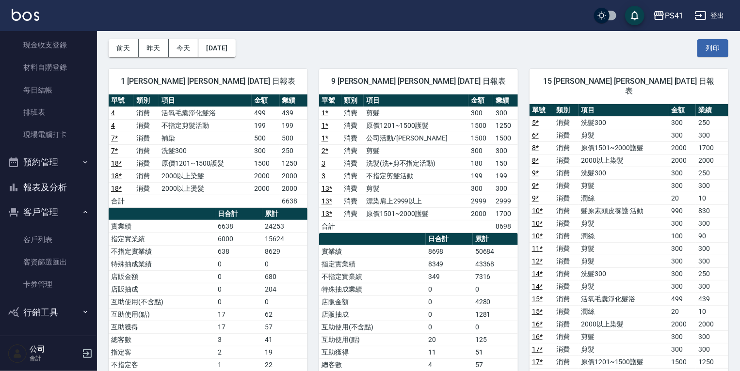
click at [60, 191] on button "報表及分析" at bounding box center [48, 187] width 89 height 25
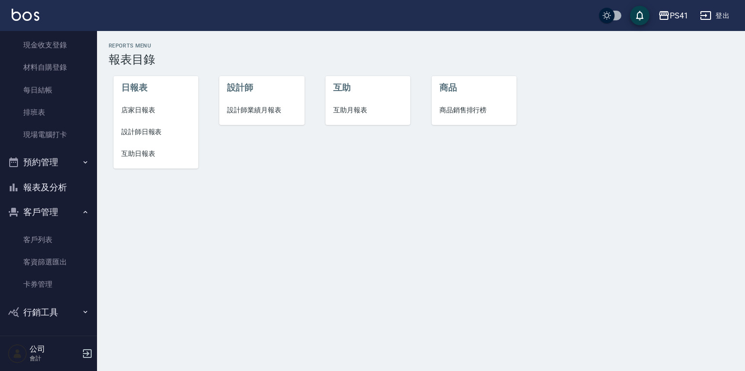
click at [138, 153] on span "互助日報表" at bounding box center [155, 154] width 69 height 10
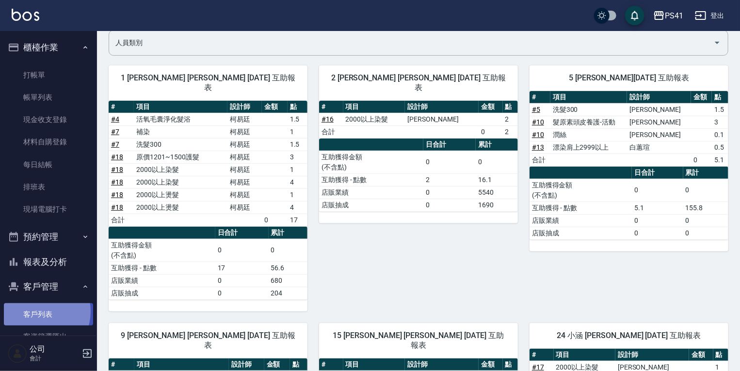
click at [36, 312] on link "客戶列表" at bounding box center [48, 314] width 89 height 22
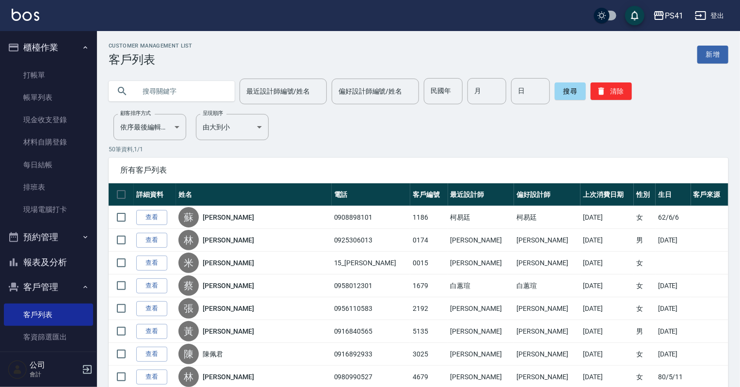
click at [196, 98] on input "text" at bounding box center [181, 91] width 91 height 26
type input "0937575327"
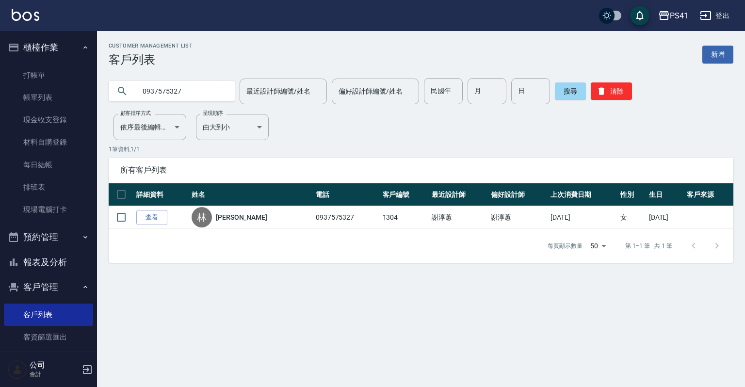
click at [617, 87] on div "0937575327 最近設計師編號/姓名 最近設計師編號/姓名 偏好設計師編號/姓名 偏好設計師編號/姓名 民國年 民國年 月 月 日 日 搜尋 清除" at bounding box center [421, 91] width 624 height 26
click at [602, 88] on icon "button" at bounding box center [601, 91] width 6 height 7
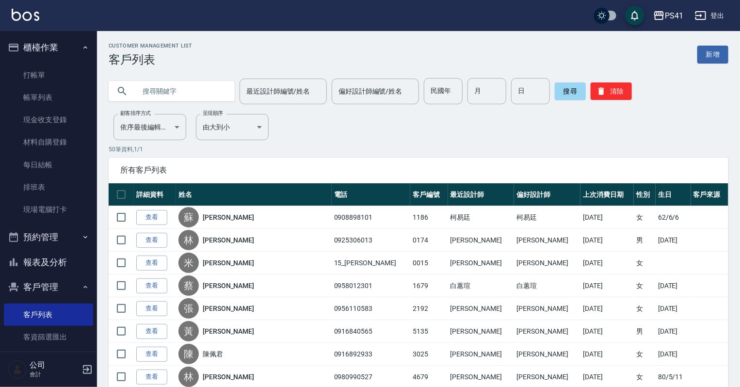
click at [177, 95] on input "text" at bounding box center [181, 91] width 91 height 26
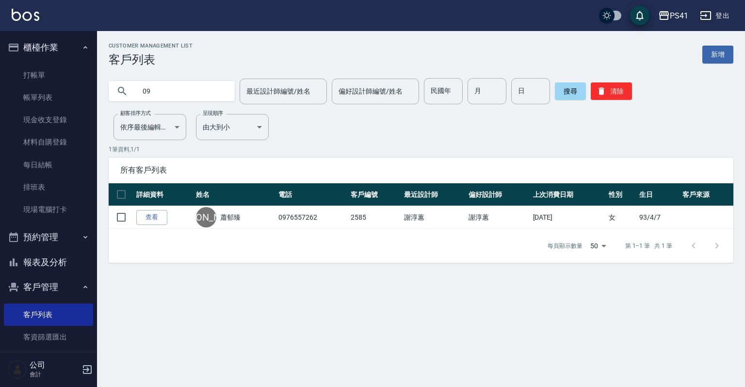
type input "0"
type input "因"
type input "[PERSON_NAME]"
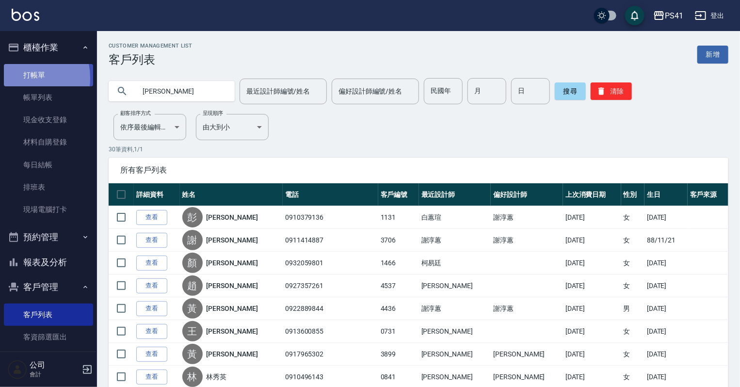
click at [21, 78] on link "打帳單" at bounding box center [48, 75] width 89 height 22
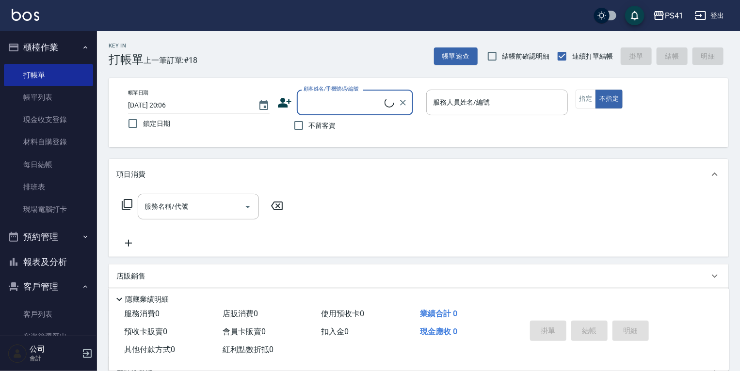
type input "1"
type input "0195"
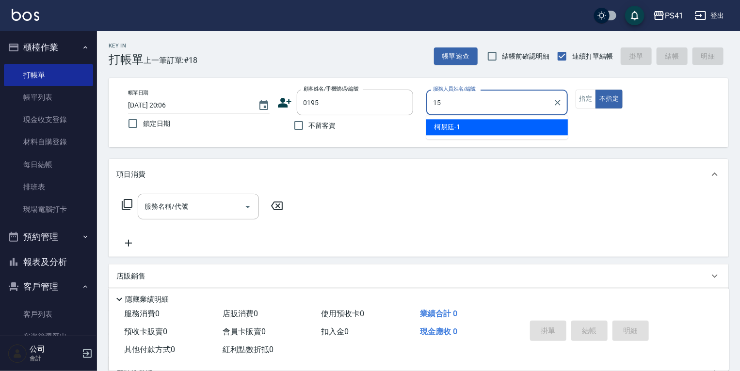
type input "[PERSON_NAME]15"
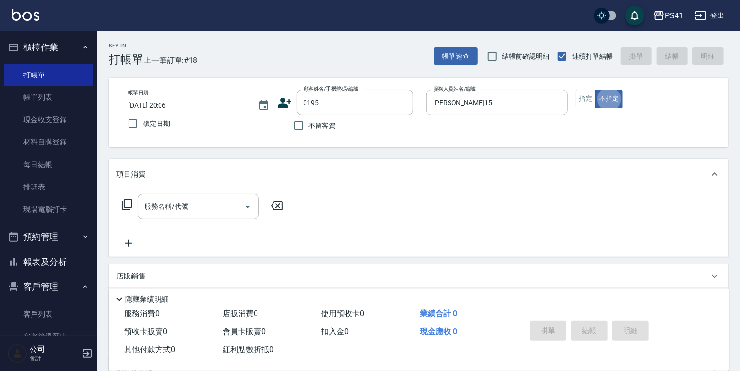
type button "false"
type input "[PERSON_NAME]/0910664459/0195"
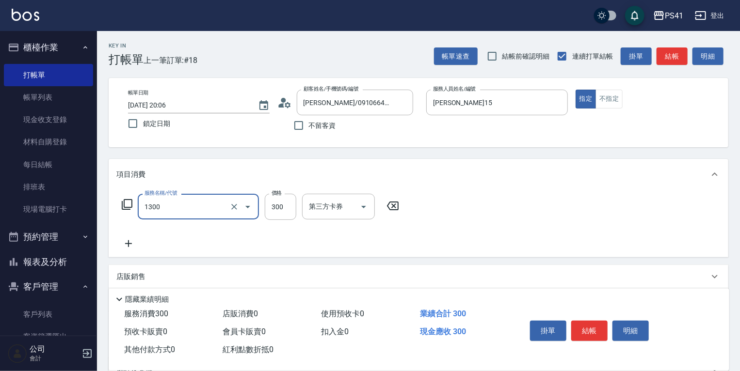
type input "洗髮300(1300)"
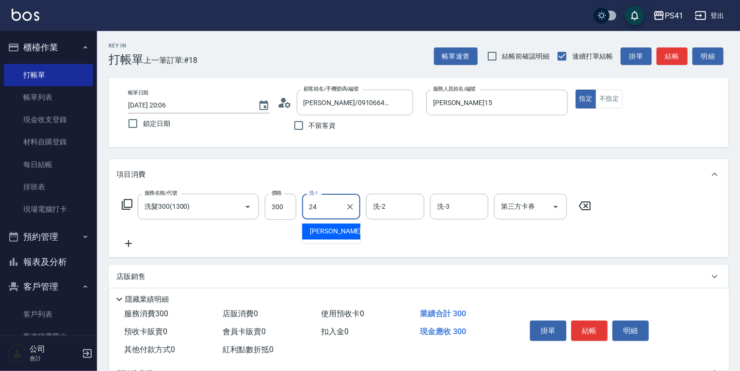
type input "小涵-24"
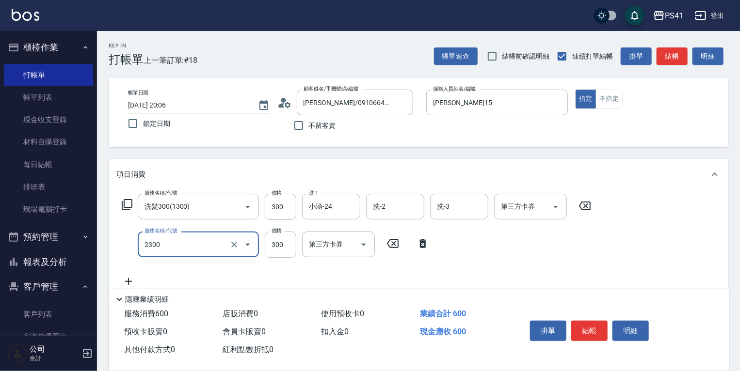
type input "剪髮(2300)"
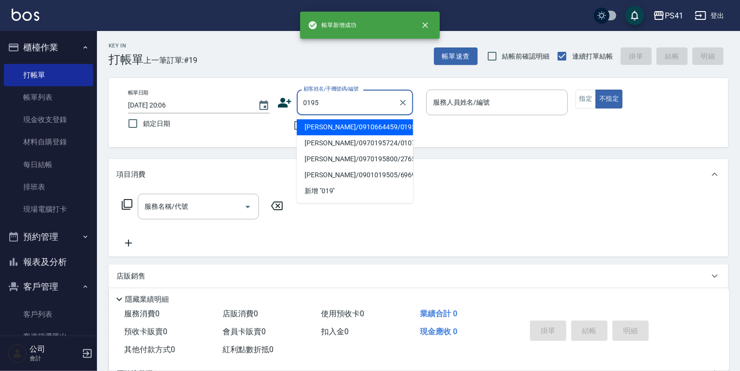
type input "[PERSON_NAME]/0910664459/0195"
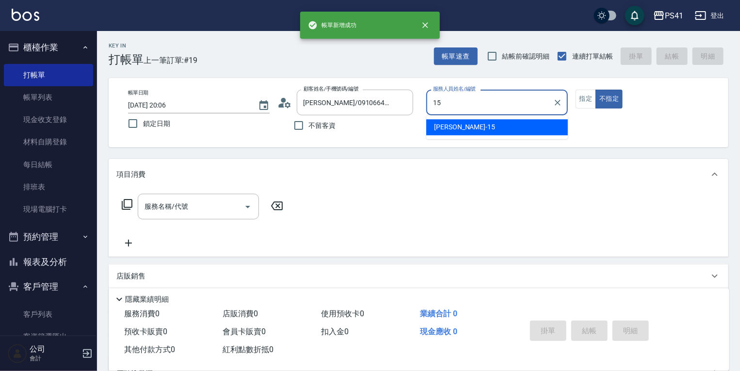
type input "[PERSON_NAME]15"
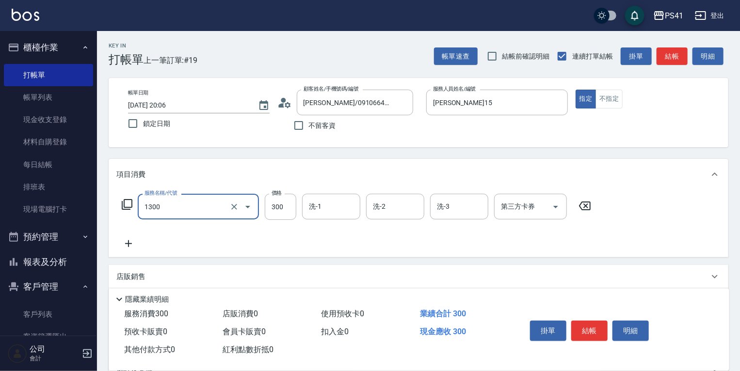
type input "洗髮300(1300)"
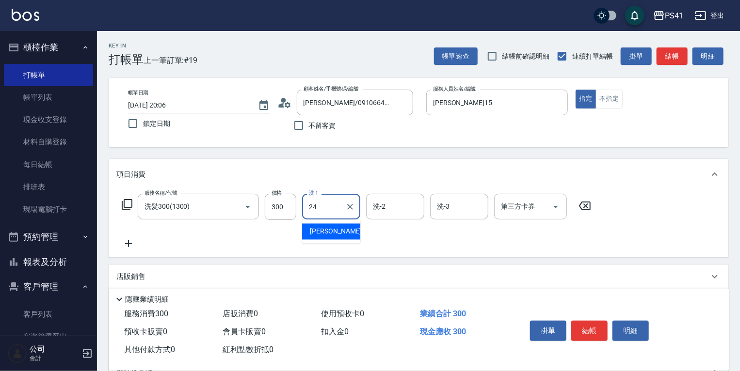
type input "小涵-24"
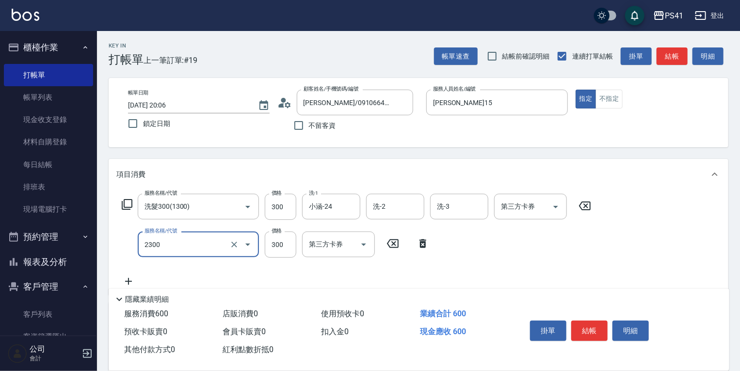
type input "剪髮(2300)"
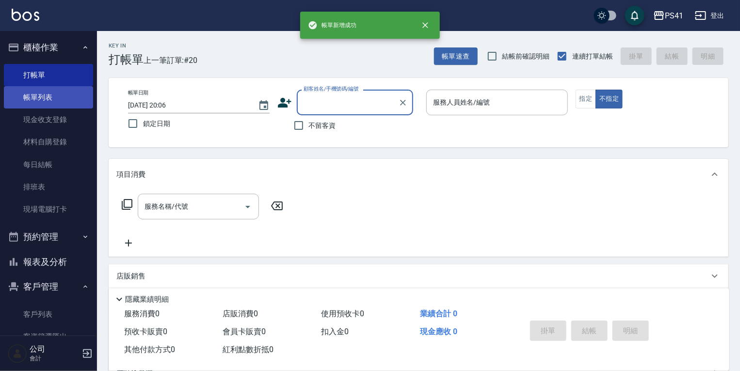
click at [42, 98] on link "帳單列表" at bounding box center [48, 97] width 89 height 22
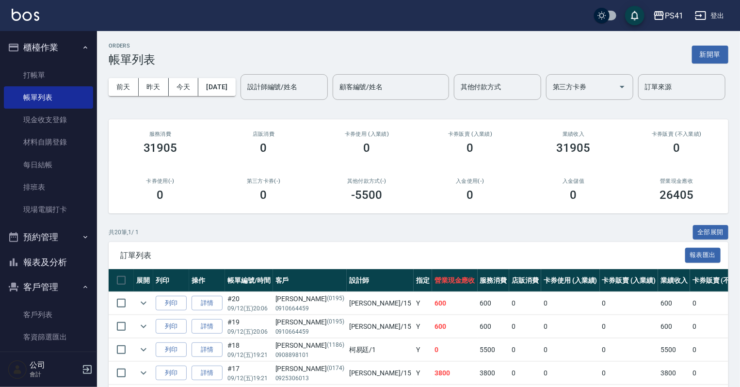
scroll to position [39, 0]
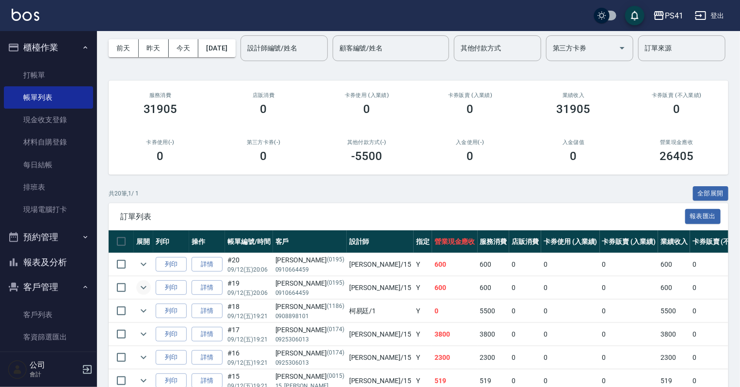
click at [143, 293] on icon "expand row" at bounding box center [144, 288] width 12 height 12
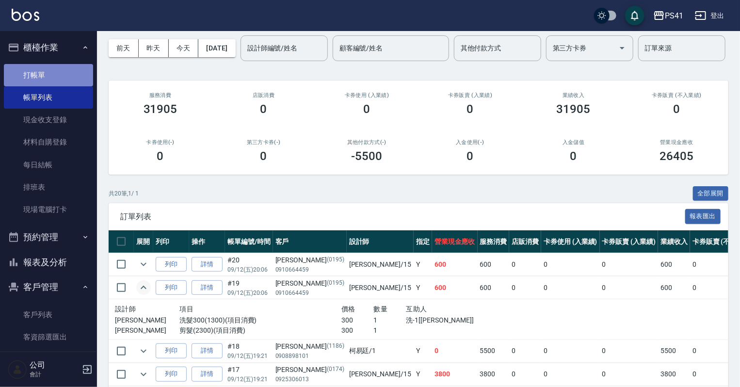
click at [67, 74] on link "打帳單" at bounding box center [48, 75] width 89 height 22
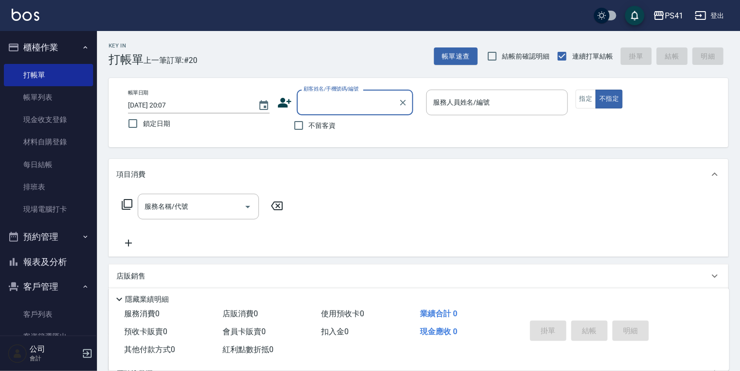
type input "0"
type input "1304"
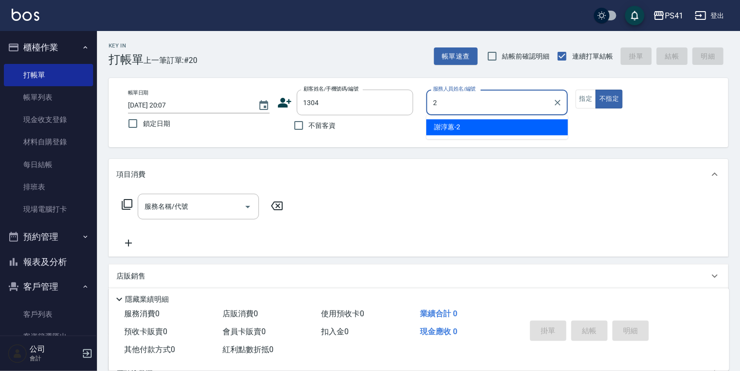
type input "2"
type input "[PERSON_NAME]/0937575327/1304"
type input "[PERSON_NAME]-2"
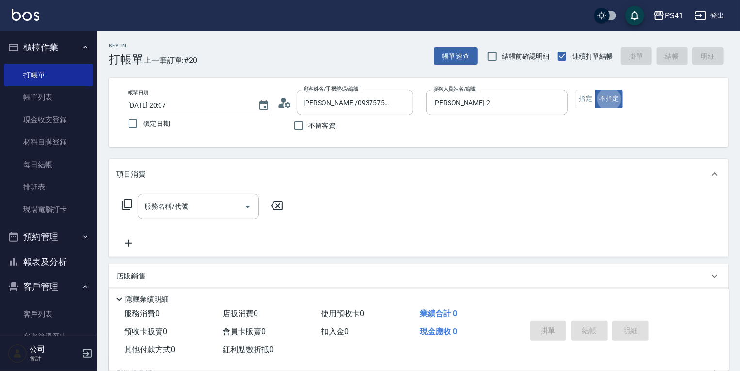
type button "false"
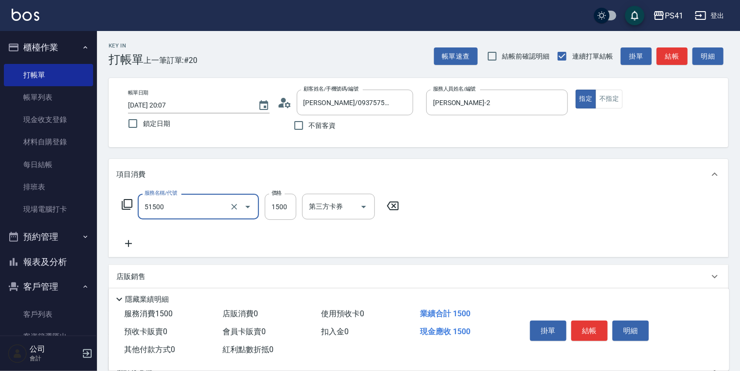
type input "原價1201~1500護髮(51500)"
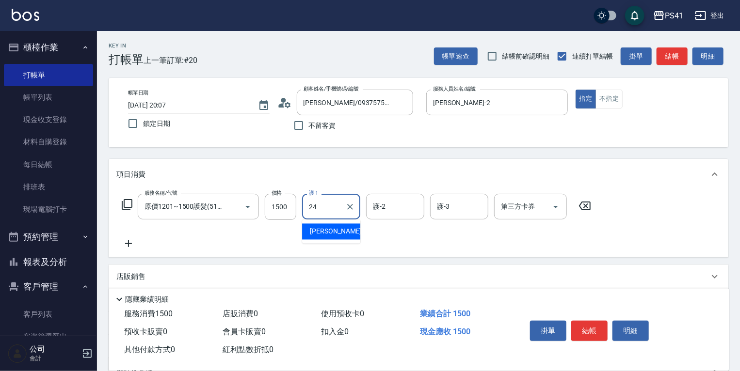
type input "小涵-24"
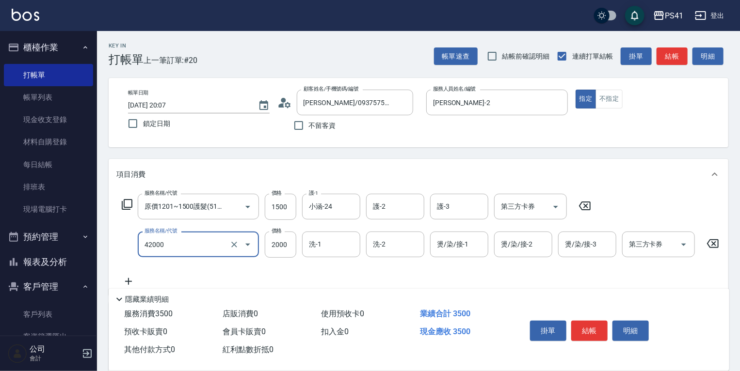
type input "2000以上染髮(42000)"
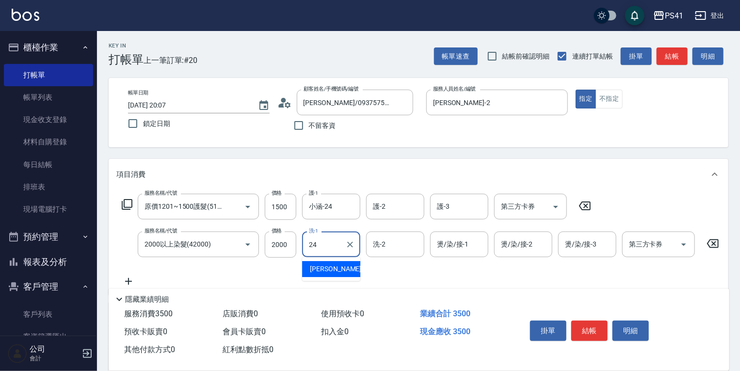
type input "小涵-24"
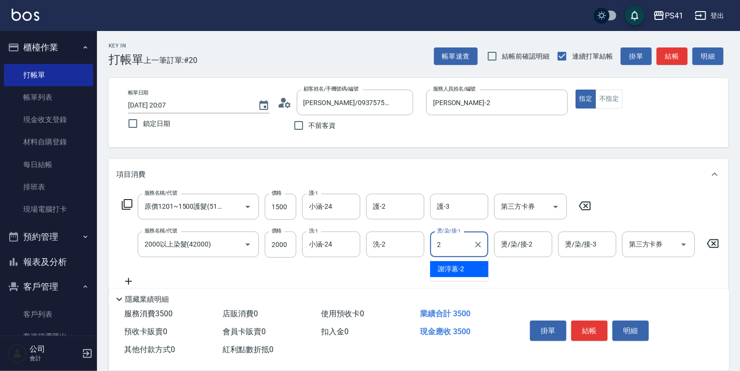
type input "[PERSON_NAME]-2"
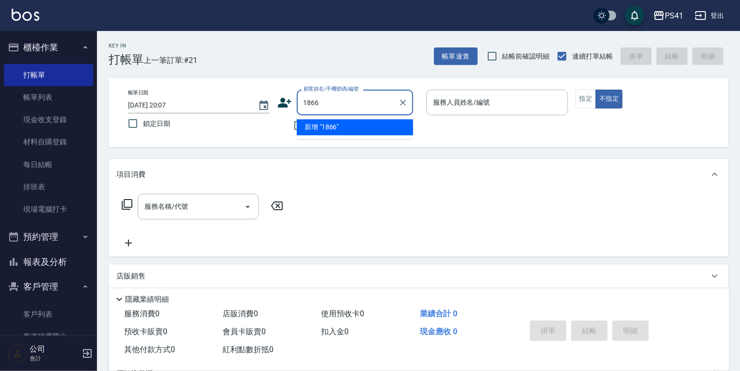
type input "1866"
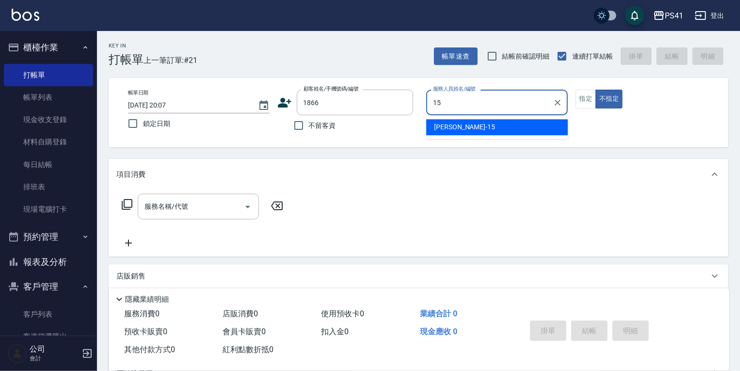
type input "[PERSON_NAME]15"
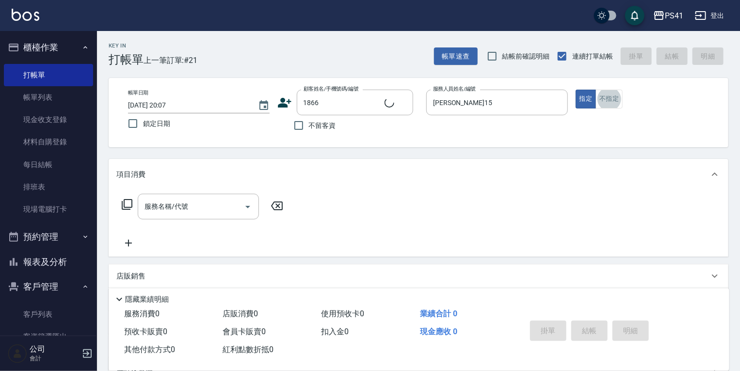
type input "[PERSON_NAME]/0988968362/1866"
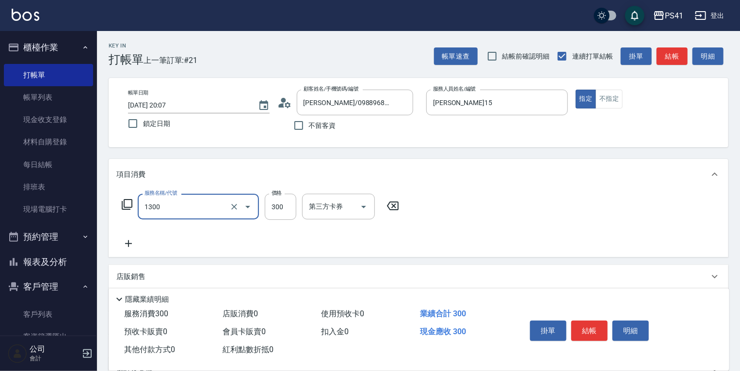
type input "洗髮300(1300)"
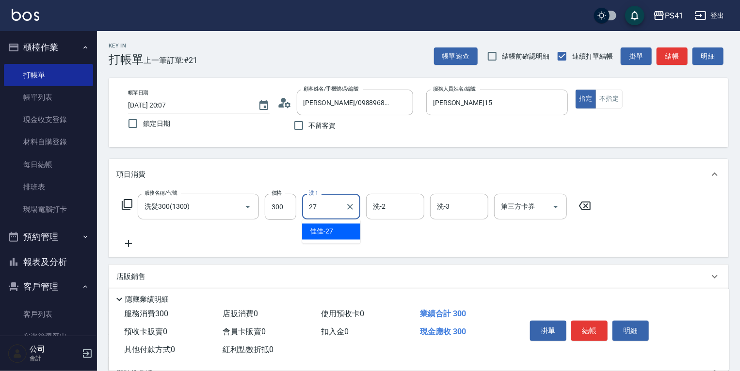
type input "佳佳-27"
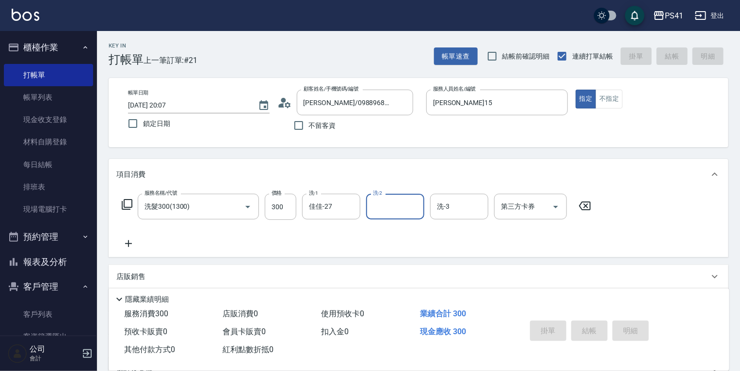
type input "[DATE] 20:08"
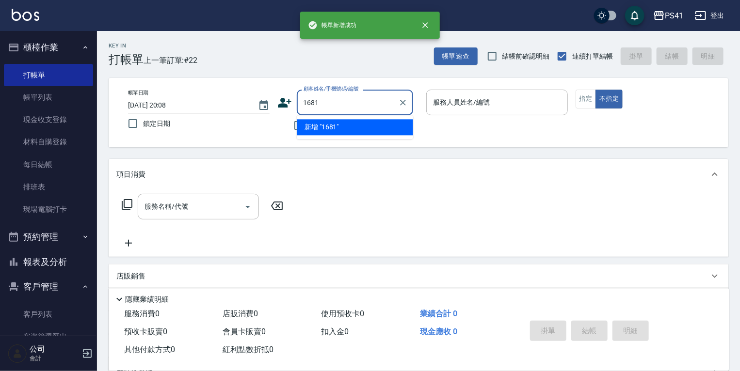
type input "1681"
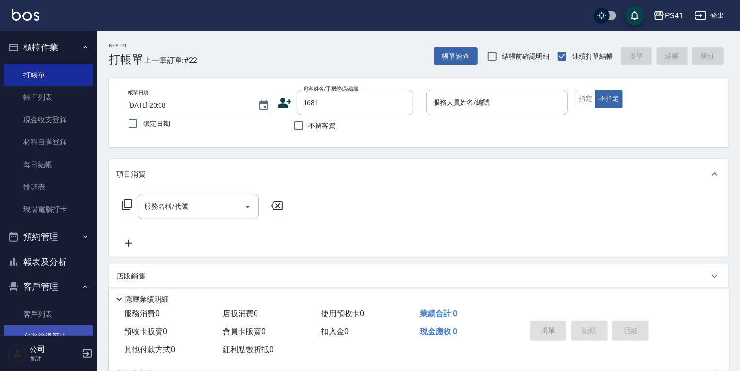
click at [36, 317] on link "客戶列表" at bounding box center [48, 314] width 89 height 22
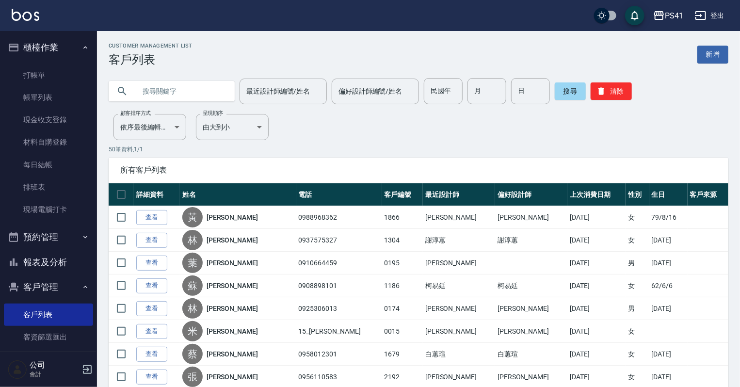
click at [692, 52] on div "Customer Management List 客戶列表 新增" at bounding box center [419, 55] width 620 height 24
click at [707, 54] on link "新增" at bounding box center [712, 55] width 31 height 18
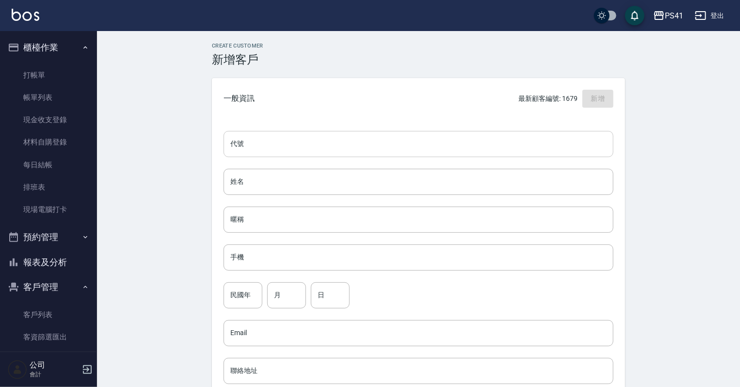
click at [287, 145] on input "代號" at bounding box center [418, 144] width 390 height 26
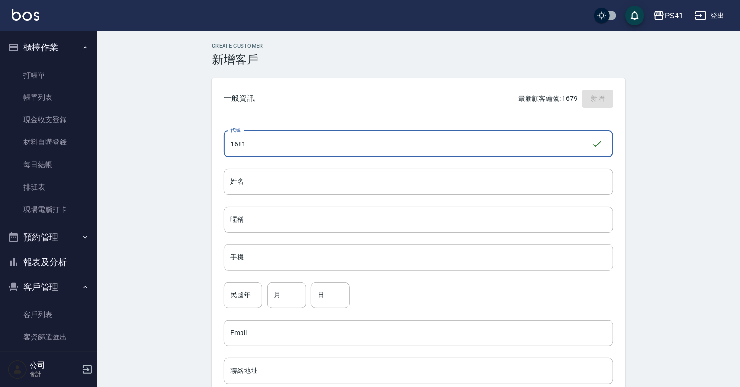
type input "1681"
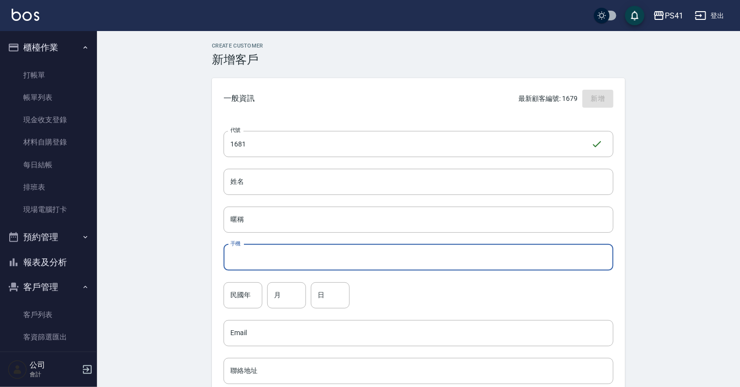
drag, startPoint x: 366, startPoint y: 245, endPoint x: 308, endPoint y: 287, distance: 71.8
click at [308, 287] on div "代號 1681 ​ 代號 姓名 姓名 暱稱 暱稱 手機 手機 民國年 民國年 月 月 日 日 Email Email 聯絡地址 聯絡地址 男 女 LINE I…" at bounding box center [418, 354] width 413 height 471
type input "0987888673"
click at [287, 188] on input "姓名" at bounding box center [418, 182] width 390 height 26
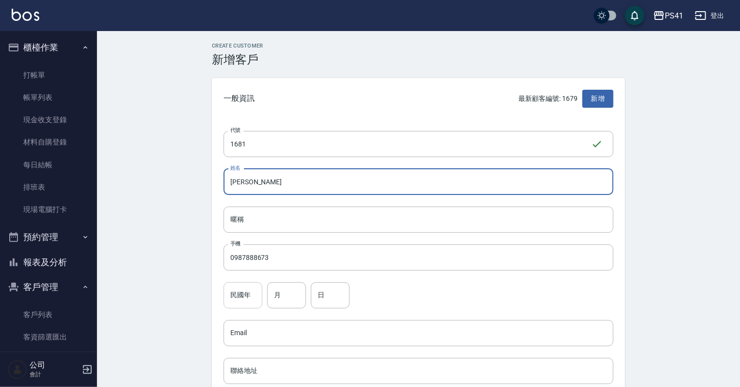
type input "[PERSON_NAME]"
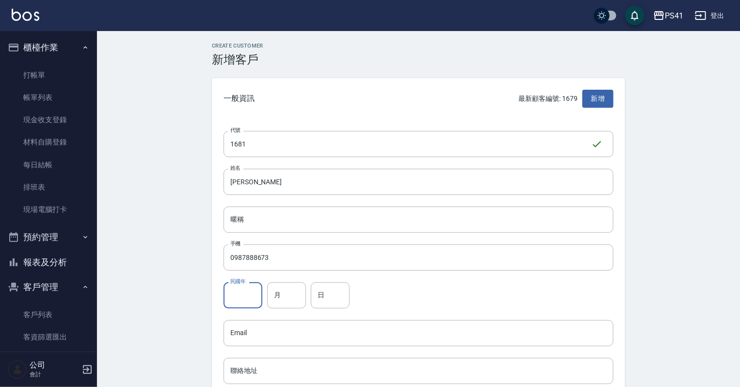
click at [242, 301] on input "民國年" at bounding box center [242, 295] width 39 height 26
type input "77"
click at [285, 294] on input "月" at bounding box center [286, 295] width 39 height 26
type input "04"
click at [312, 293] on input "日" at bounding box center [330, 295] width 39 height 26
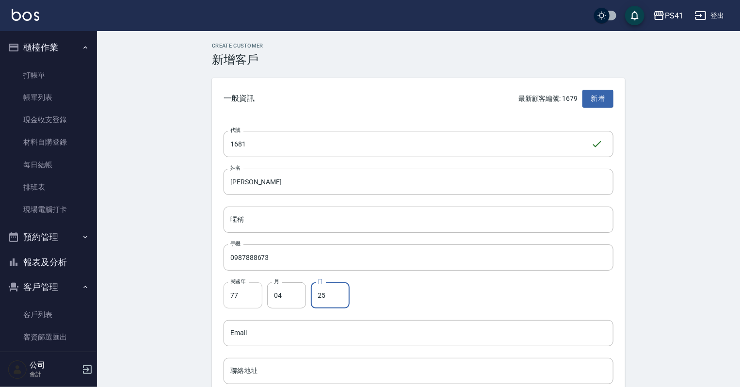
scroll to position [155, 0]
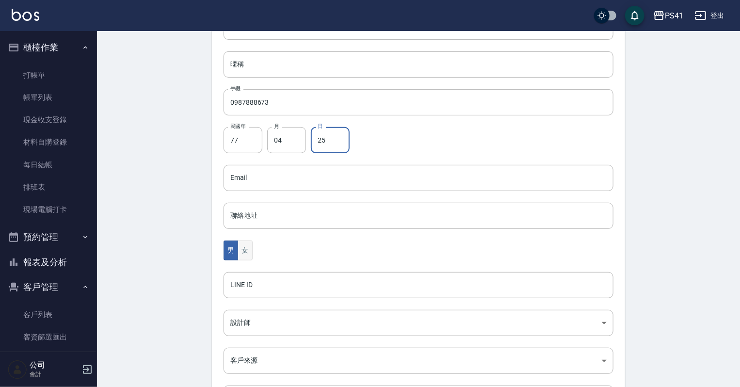
type input "25"
click at [247, 249] on button "女" at bounding box center [245, 250] width 15 height 20
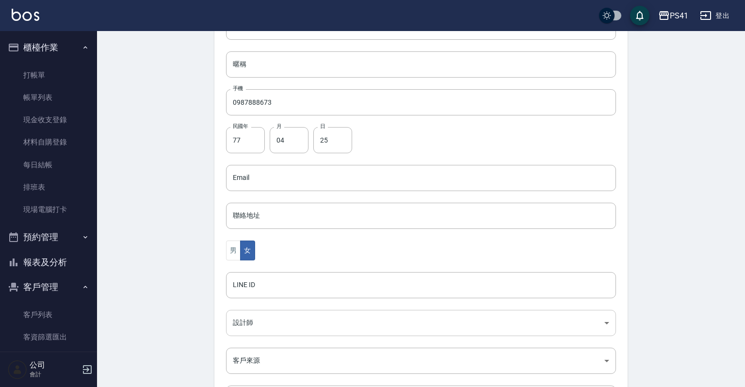
click at [260, 325] on body "PS41 登出 櫃檯作業 打帳單 帳單列表 現金收支登錄 材料自購登錄 每日結帳 排班表 現場電腦打卡 預約管理 預約管理 單日預約紀錄 單週預約紀錄 報表及…" at bounding box center [372, 160] width 745 height 631
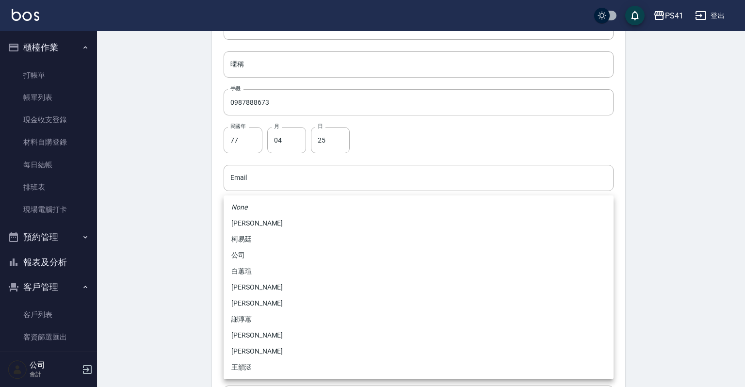
click at [254, 294] on li "[PERSON_NAME]" at bounding box center [418, 287] width 390 height 16
type input "b861b14a-5249-4bb7-9707-8502bff7da80"
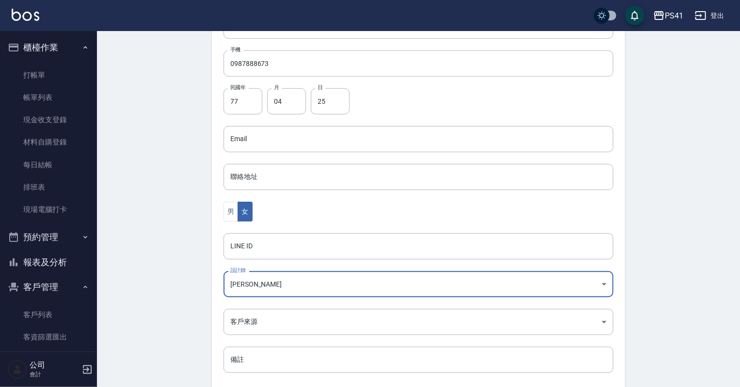
scroll to position [244, 0]
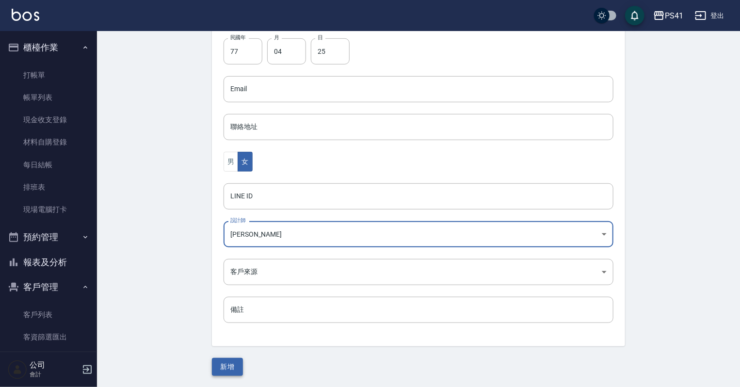
click at [230, 371] on button "新增" at bounding box center [227, 367] width 31 height 18
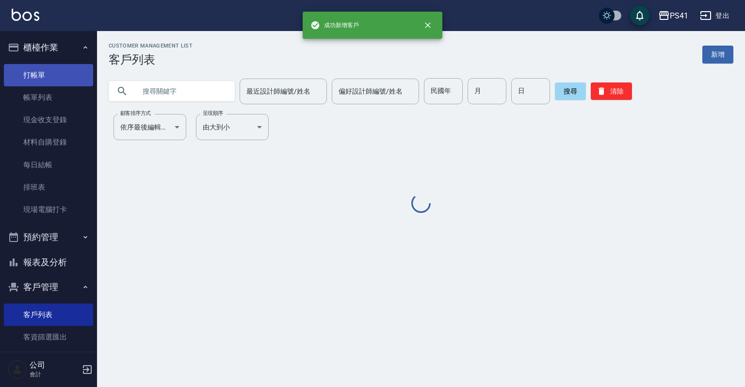
click at [48, 68] on link "打帳單" at bounding box center [48, 75] width 89 height 22
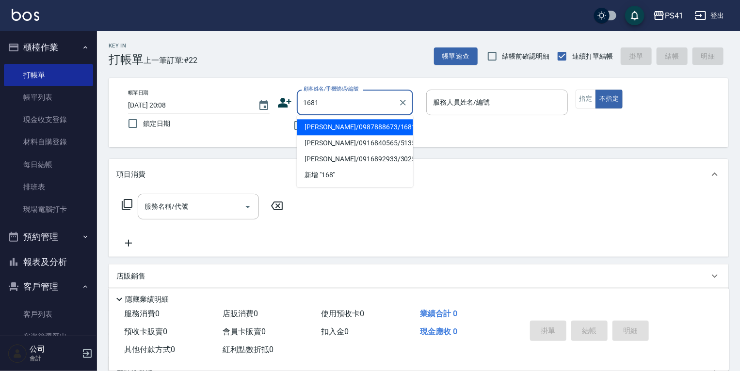
type input "[PERSON_NAME]/0987888673/1681"
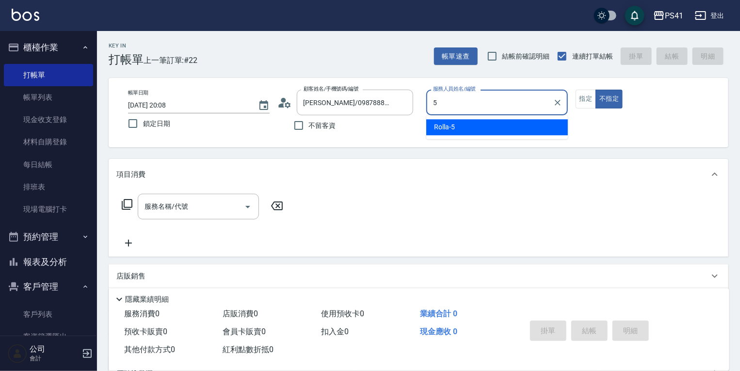
type input "Rolla-5"
type button "false"
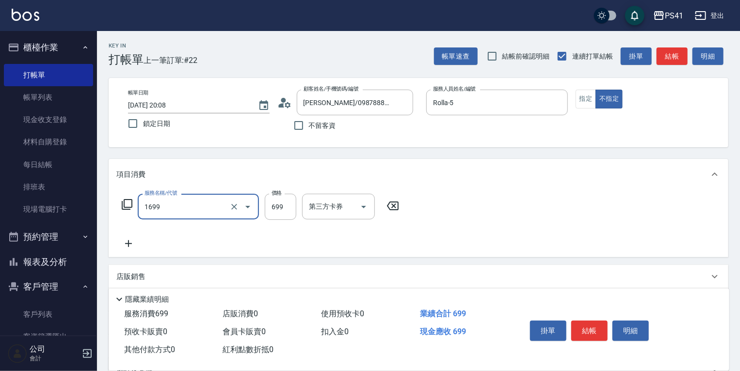
type input "純粹植淨控油SPA洗髮699(1699)"
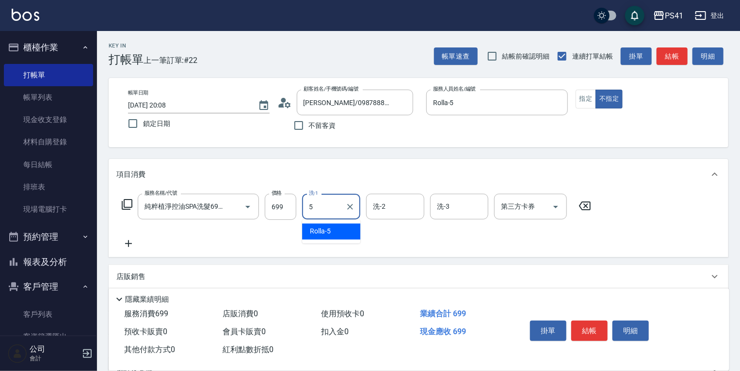
type input "Rolla-5"
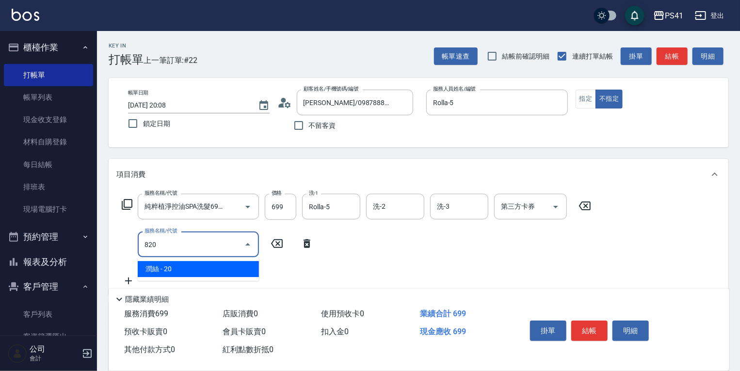
type input "潤絲(820)"
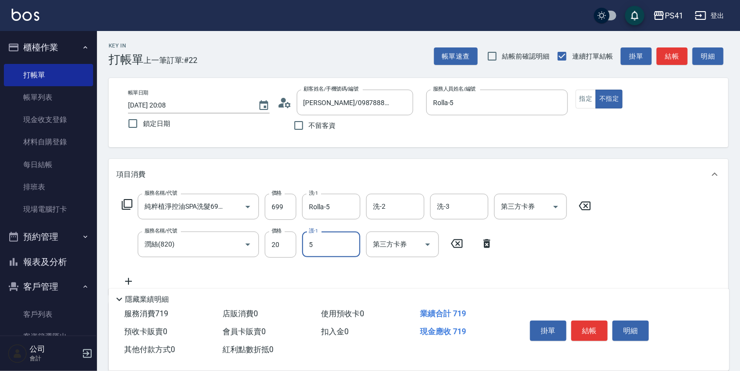
type input "Rolla-5"
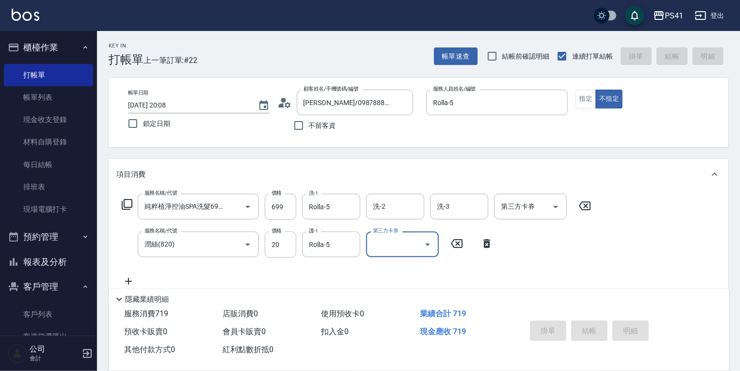
type input "[DATE] 20:09"
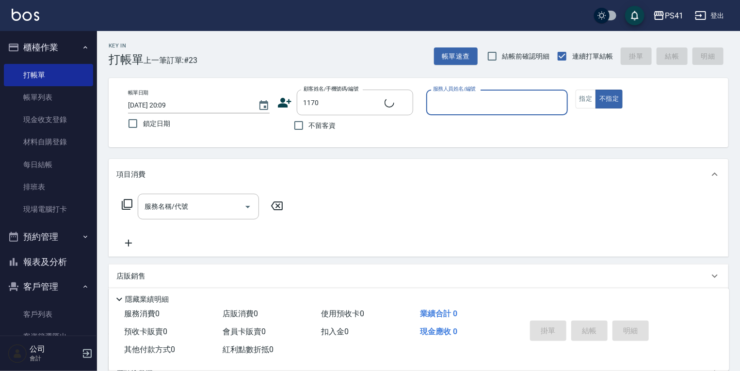
type input "[PERSON_NAME]/0906595107/1170"
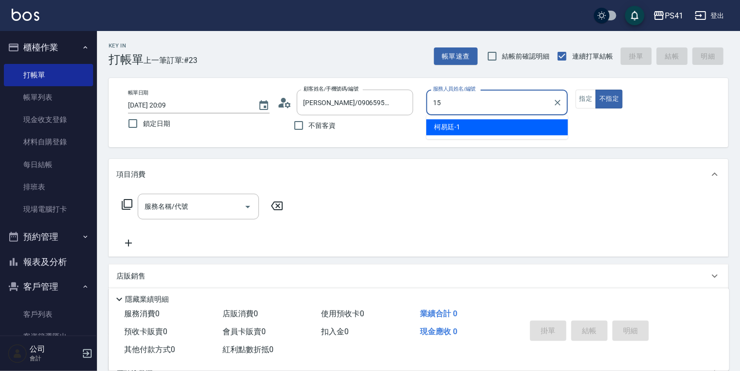
type input "[PERSON_NAME]15"
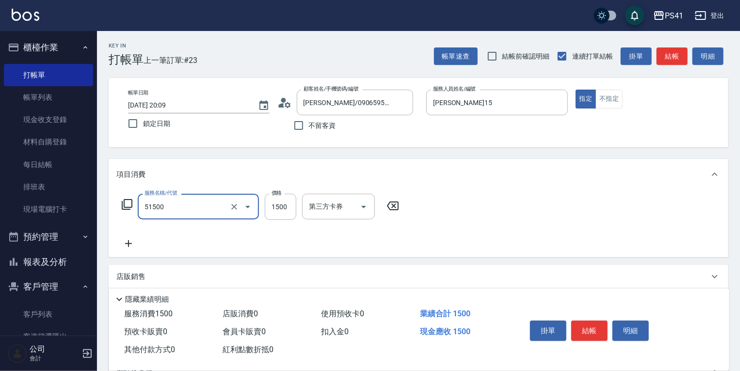
type input "原價1201~1500護髮(51500)"
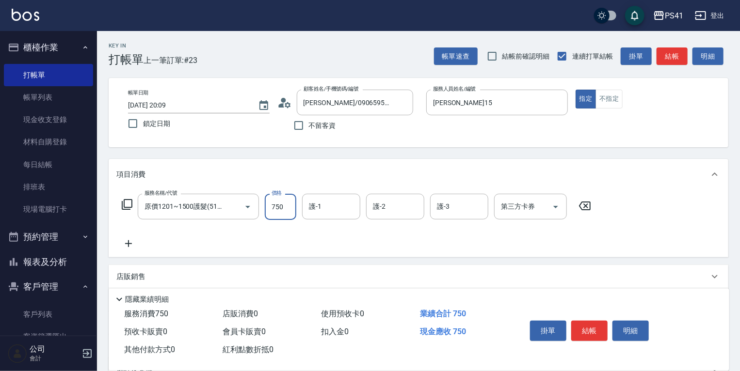
type input "750"
type input "佳佳-27"
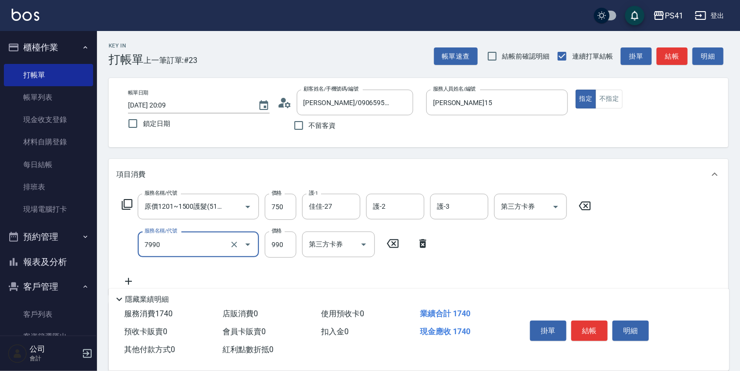
type input "髮原素頭皮養護-活動(7990)"
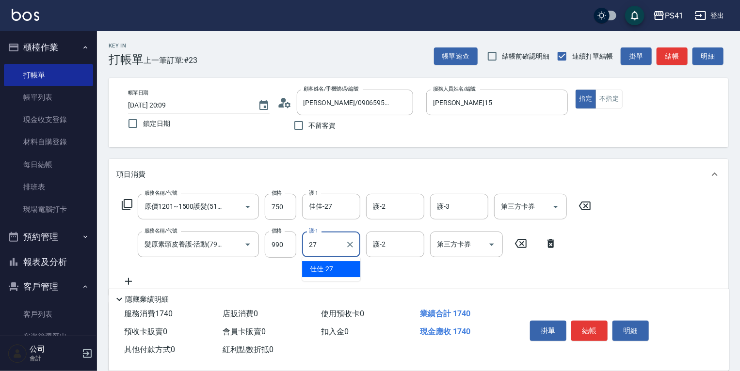
type input "佳佳-27"
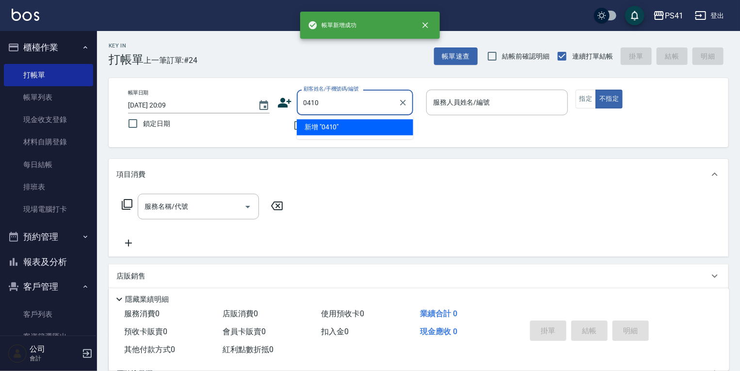
type input "0410"
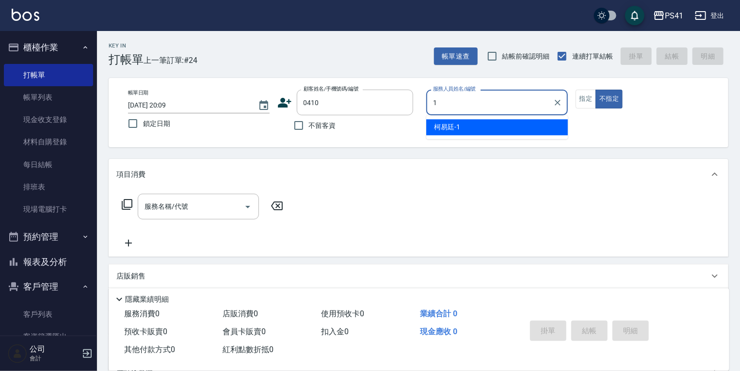
type input "[PERSON_NAME]-1"
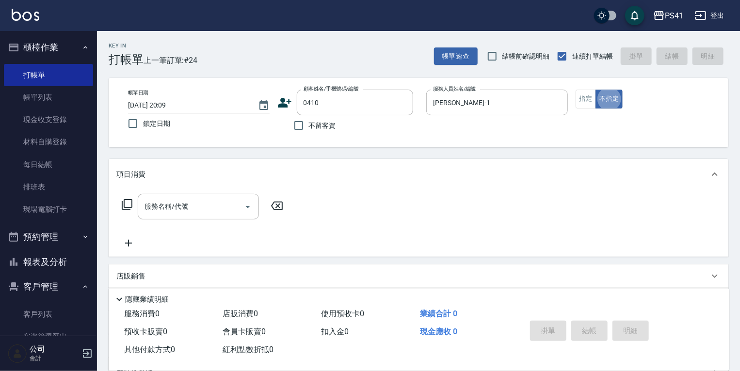
type input "[PERSON_NAME]/0918515058/0410"
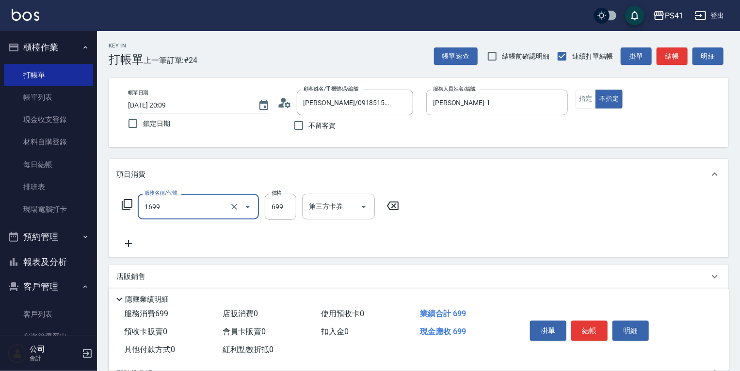
type input "純粹植淨控油SPA洗髮699(1699)"
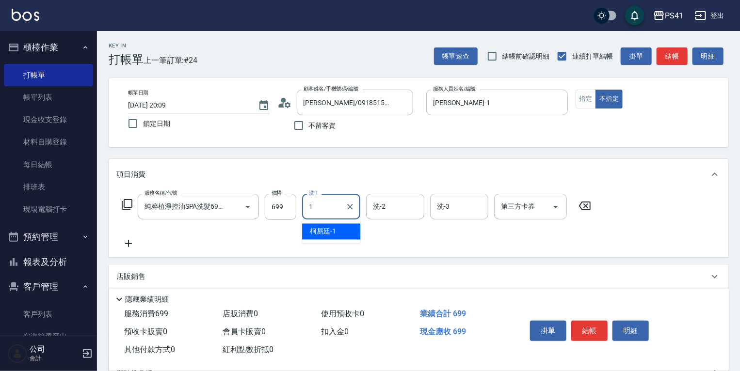
type input "[PERSON_NAME]-1"
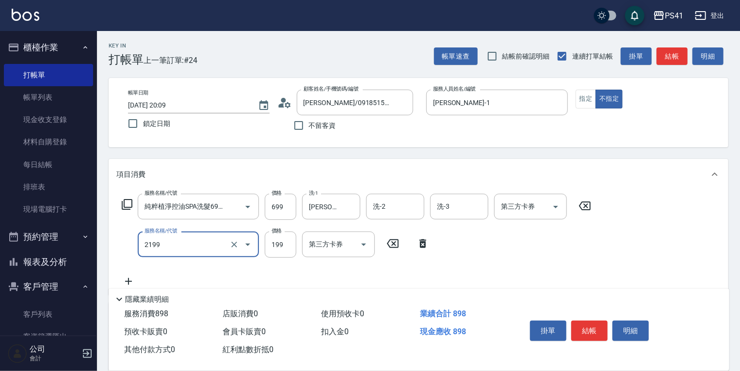
type input "不指定剪髮活動(2199)"
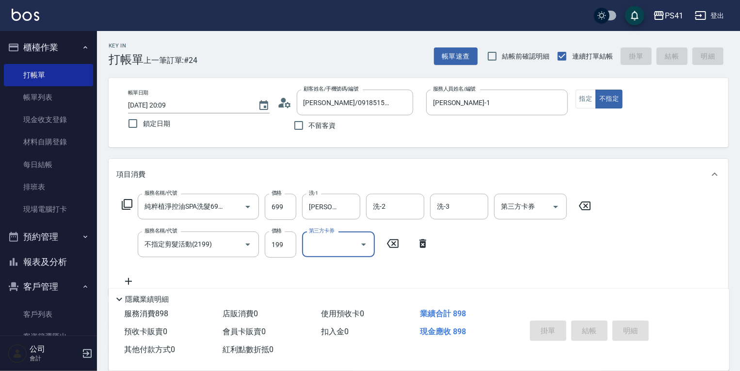
type input "[DATE] 20:10"
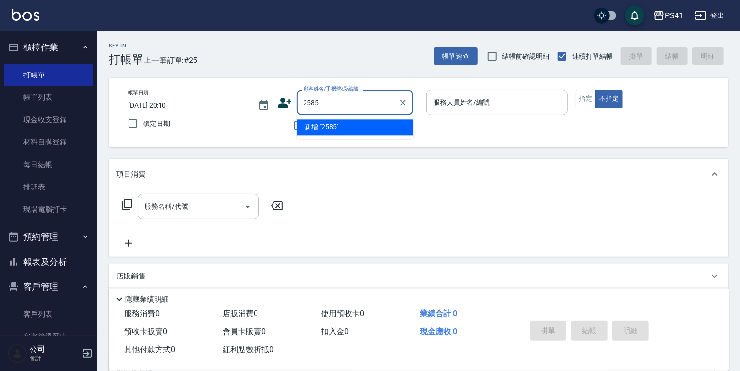
type input "2585"
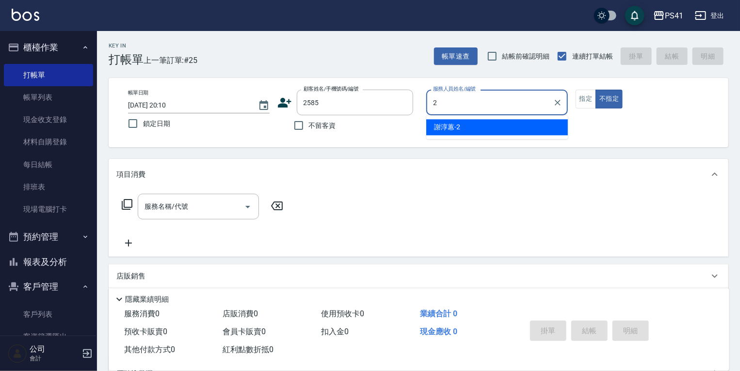
type input "[PERSON_NAME]-2"
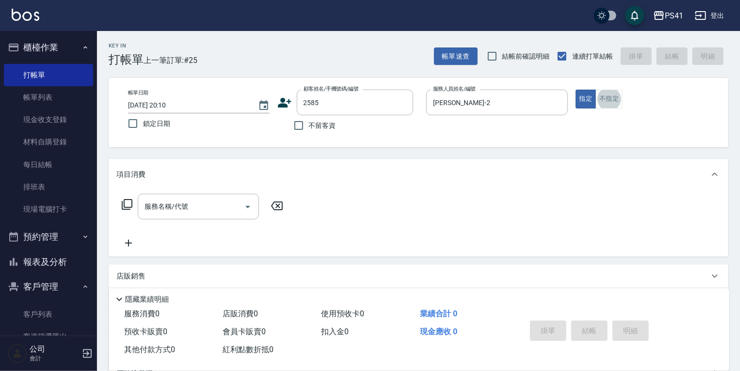
type input "[PERSON_NAME]/0976557262/2585"
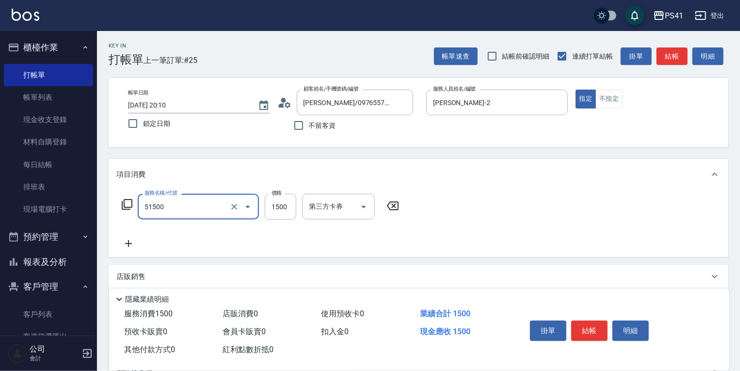
type input "原價1201~1500護髮(51500)"
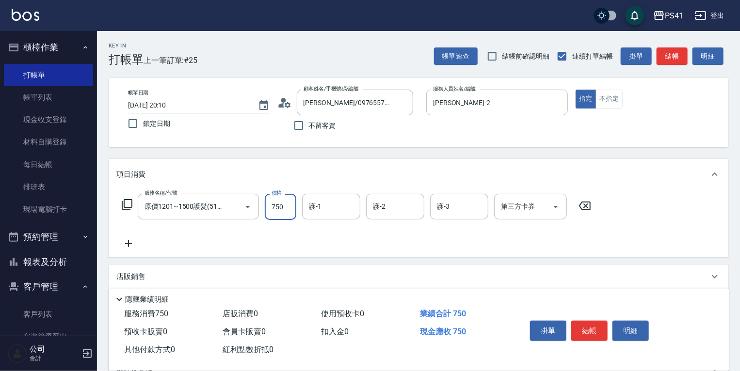
type input "750"
type input "[PERSON_NAME]-26"
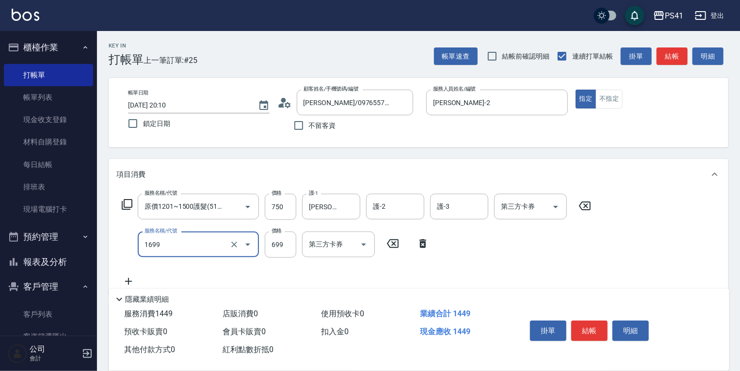
type input "純粹植淨控油SPA洗髮699(1699)"
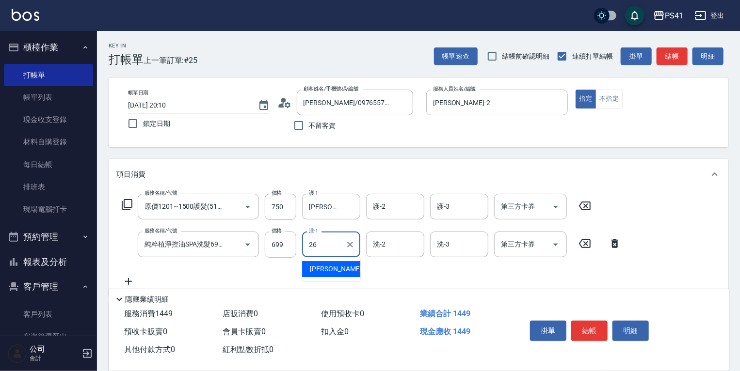
type input "[PERSON_NAME]-26"
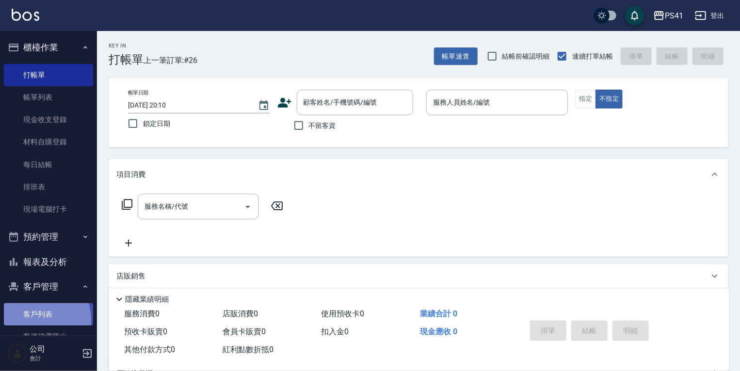
click at [26, 321] on link "客戶列表" at bounding box center [48, 314] width 89 height 22
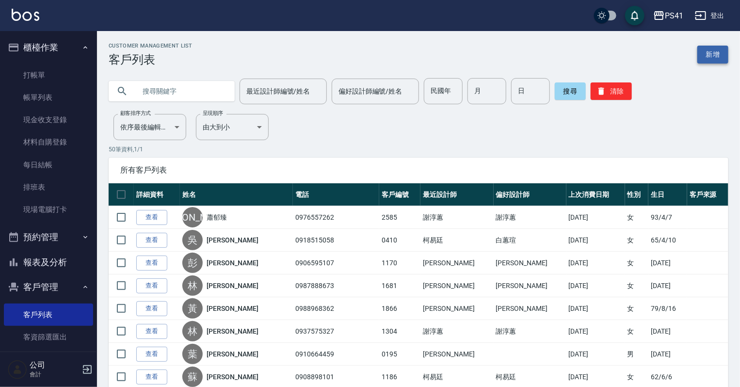
click at [721, 60] on link "新增" at bounding box center [712, 55] width 31 height 18
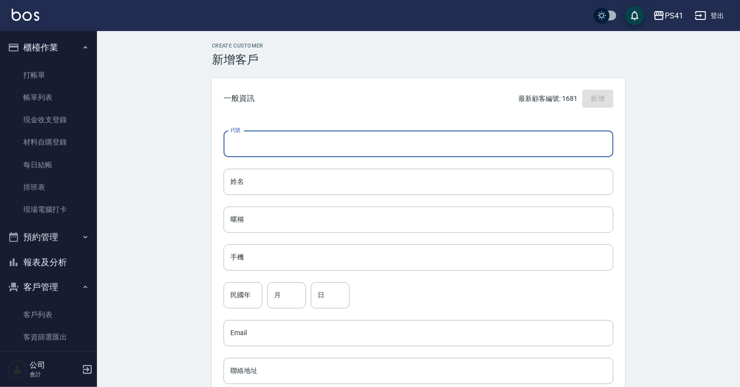
drag, startPoint x: 329, startPoint y: 145, endPoint x: 334, endPoint y: 144, distance: 4.9
click at [330, 145] on input "代號" at bounding box center [418, 144] width 390 height 26
type input "1677"
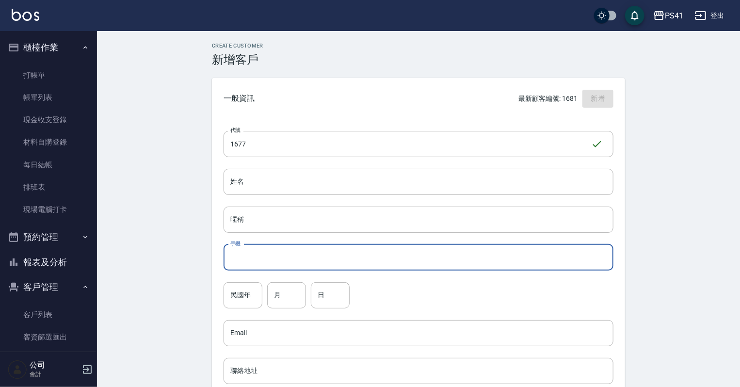
click at [329, 251] on input "手機" at bounding box center [418, 257] width 390 height 26
type input "0955429655"
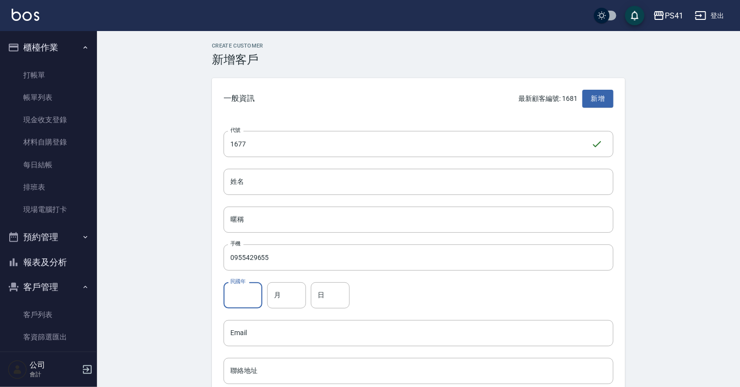
click at [255, 297] on input "民國年" at bounding box center [242, 295] width 39 height 26
type input "70"
click at [305, 293] on input "月" at bounding box center [286, 295] width 39 height 26
type input "03"
click at [316, 288] on input "日" at bounding box center [330, 295] width 39 height 26
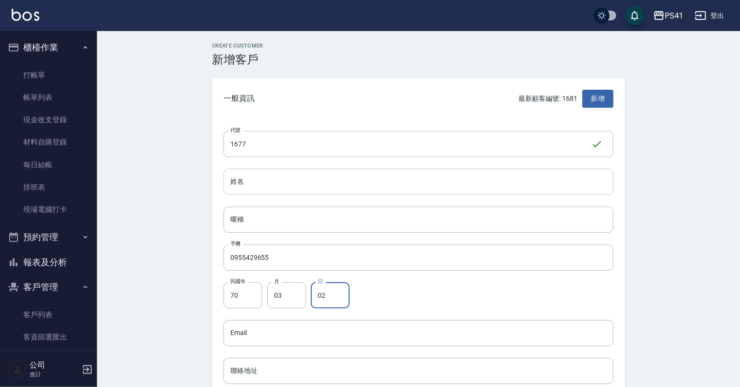
type input "02"
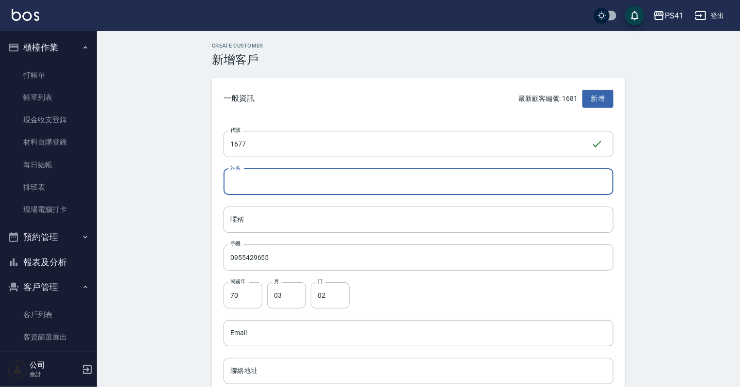
click at [253, 175] on input "姓名" at bounding box center [418, 182] width 390 height 26
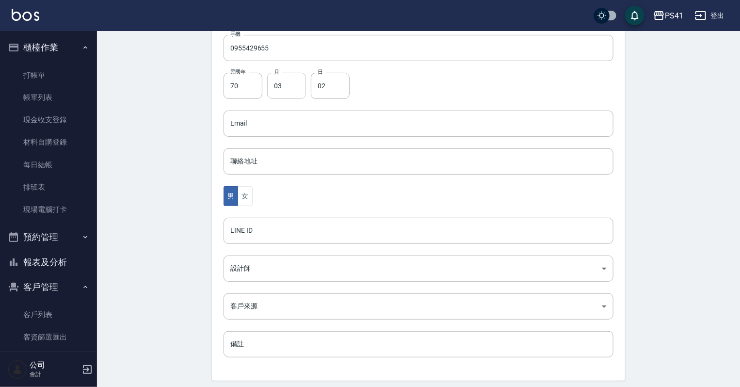
scroll to position [233, 0]
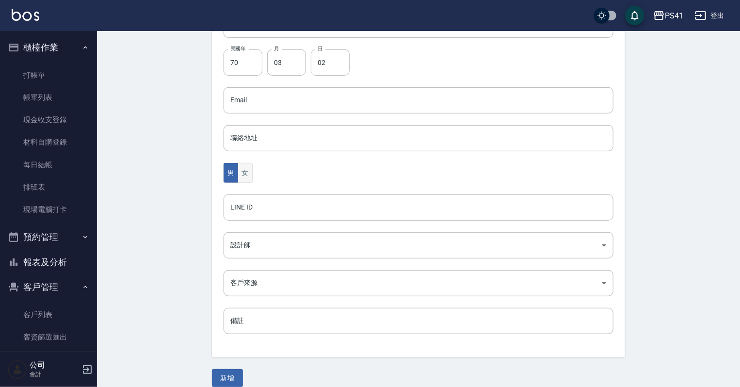
type input "[PERSON_NAME]"
drag, startPoint x: 248, startPoint y: 176, endPoint x: 244, endPoint y: 187, distance: 11.5
click at [248, 176] on button "女" at bounding box center [245, 173] width 15 height 20
click at [248, 244] on body "PS41 登出 櫃檯作業 打帳單 帳單列表 現金收支登錄 材料自購登錄 每日結帳 排班表 現場電腦打卡 預約管理 預約管理 單日預約紀錄 單週預約紀錄 報表及…" at bounding box center [370, 82] width 740 height 631
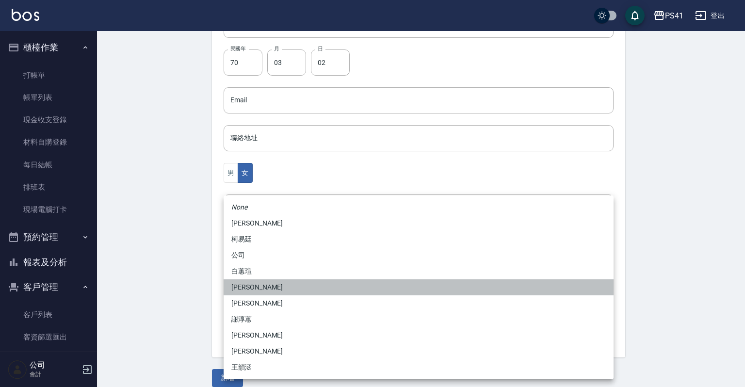
click at [269, 284] on li "[PERSON_NAME]" at bounding box center [418, 287] width 390 height 16
type input "b861b14a-5249-4bb7-9707-8502bff7da80"
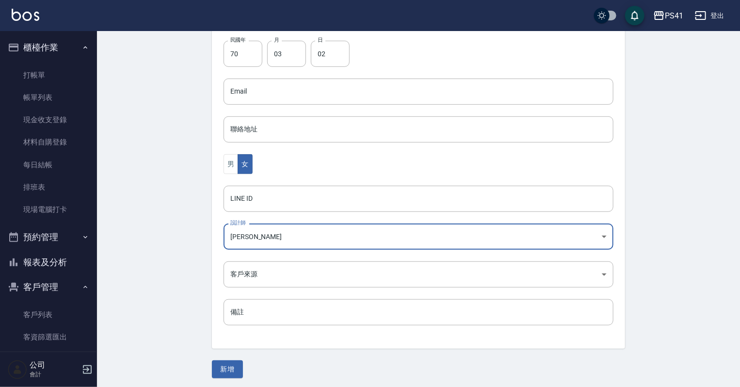
scroll to position [244, 0]
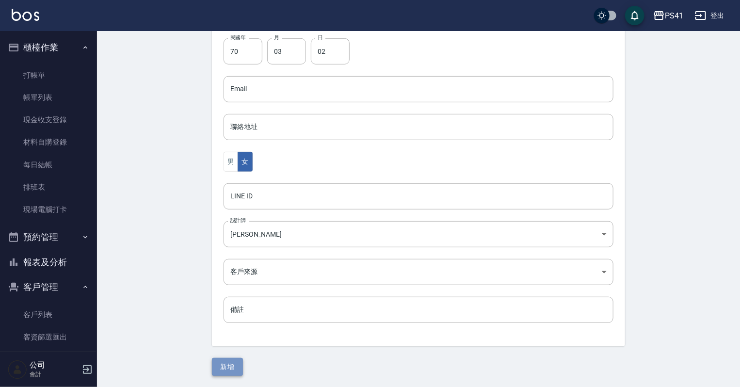
click at [228, 370] on button "新增" at bounding box center [227, 367] width 31 height 18
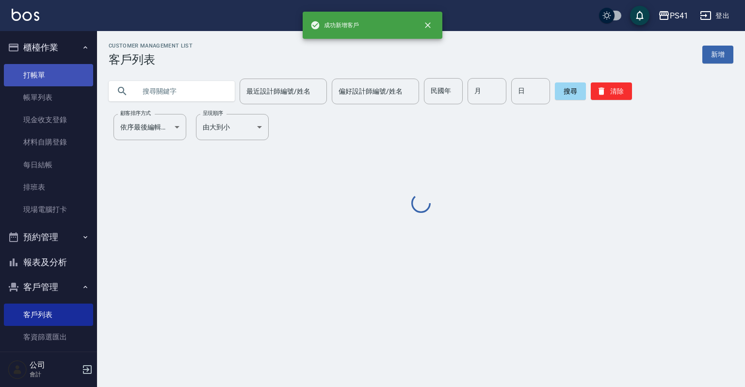
click at [79, 74] on link "打帳單" at bounding box center [48, 75] width 89 height 22
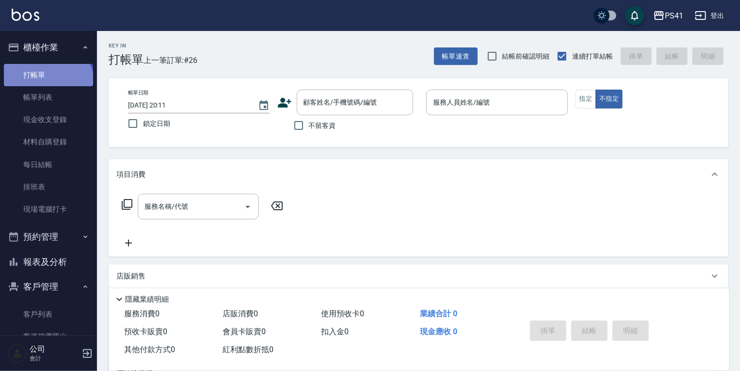
click at [47, 84] on link "打帳單" at bounding box center [48, 75] width 89 height 22
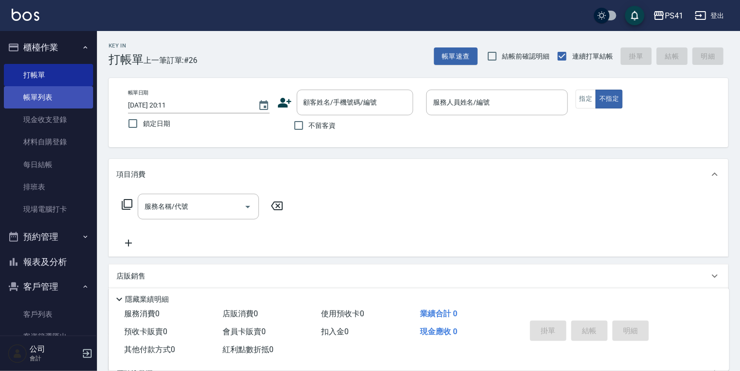
click at [47, 97] on link "帳單列表" at bounding box center [48, 97] width 89 height 22
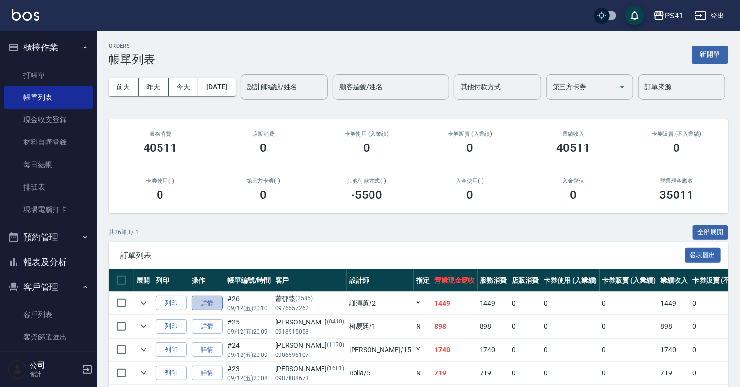
click at [212, 311] on link "詳情" at bounding box center [207, 303] width 31 height 15
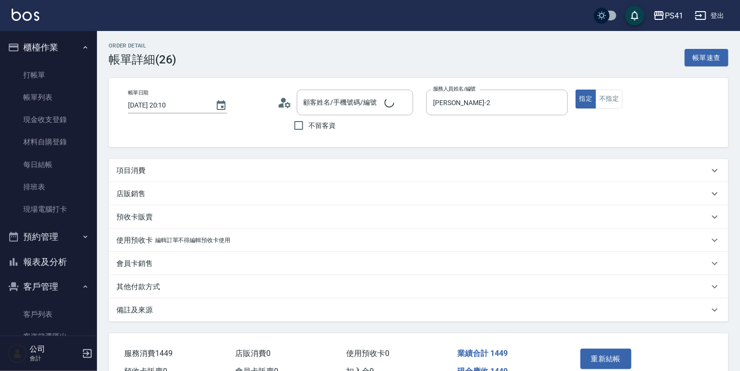
type input "[DATE] 20:10"
type input "[PERSON_NAME]-2"
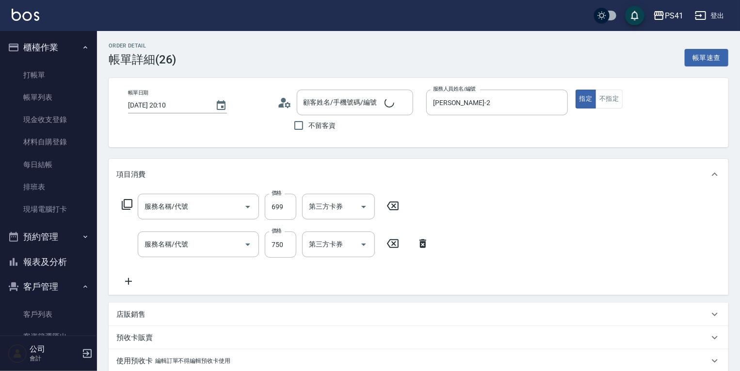
type input "[PERSON_NAME]/0976557262/2585"
type input "純粹植淨控油SPA洗髮699(1699)"
type input "原價1201~1500護髮(51500)"
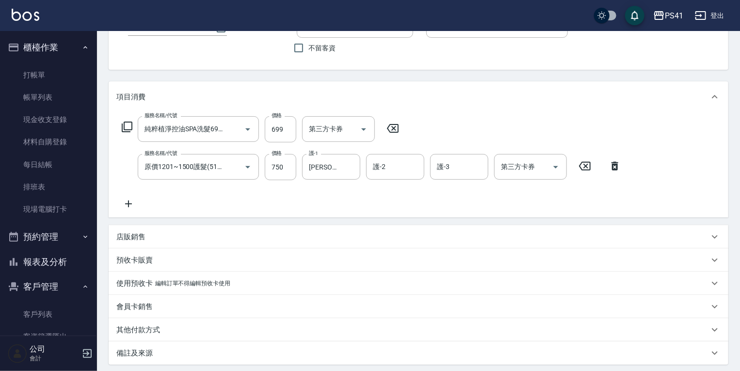
click at [179, 237] on div "店販銷售" at bounding box center [412, 237] width 592 height 10
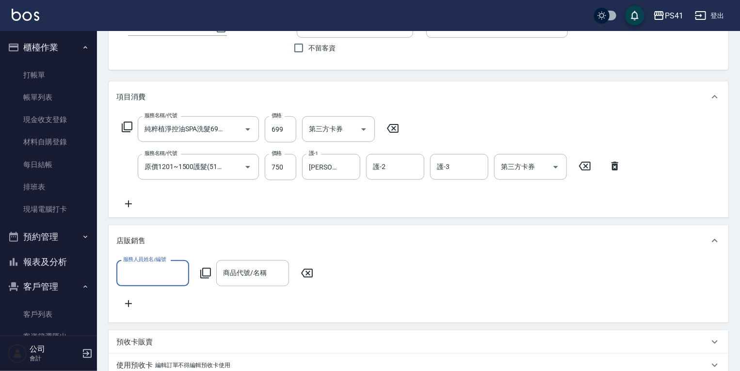
scroll to position [0, 0]
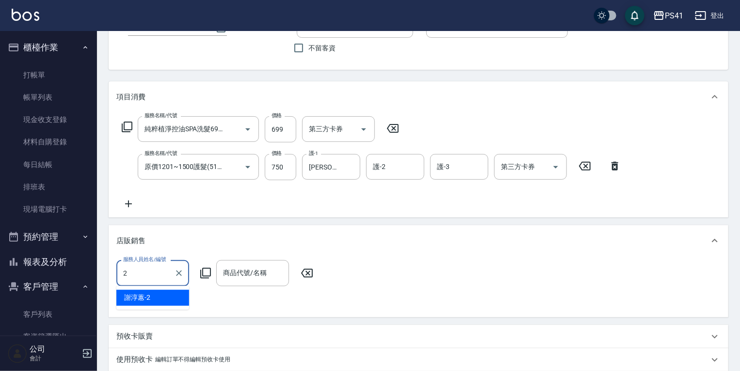
type input "[PERSON_NAME]-2"
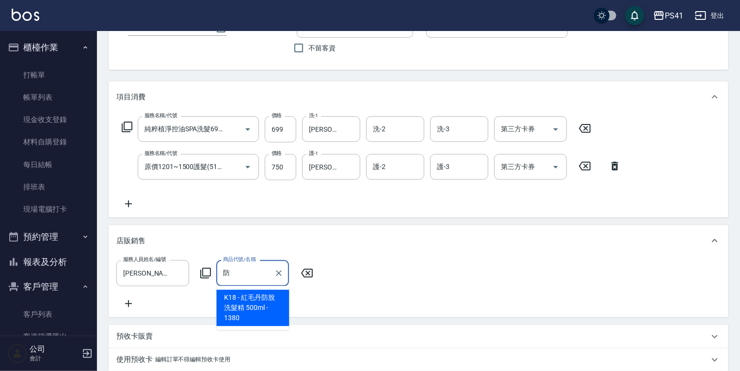
type input "紅毛丹防脫洗髮精 500ml"
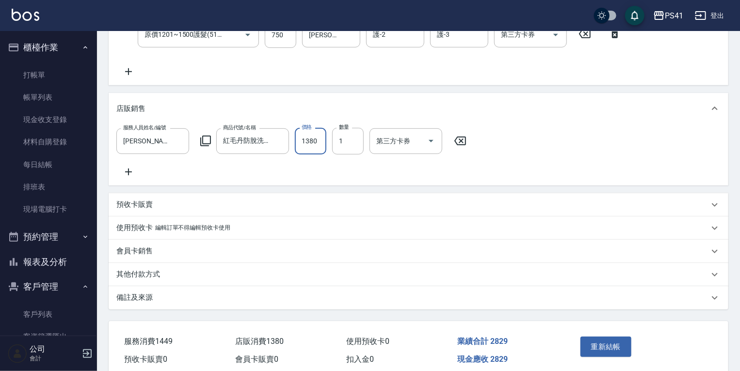
scroll to position [257, 0]
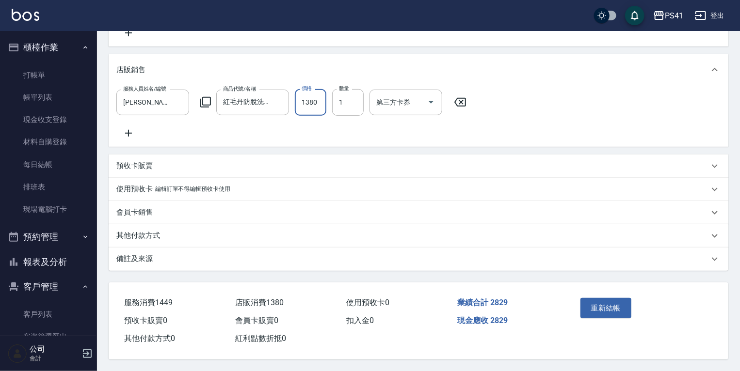
click at [608, 308] on button "重新結帳" at bounding box center [605, 308] width 51 height 20
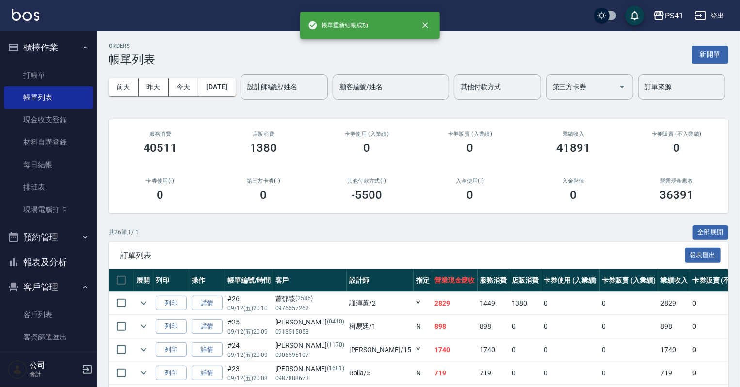
click at [65, 271] on button "報表及分析" at bounding box center [48, 262] width 89 height 25
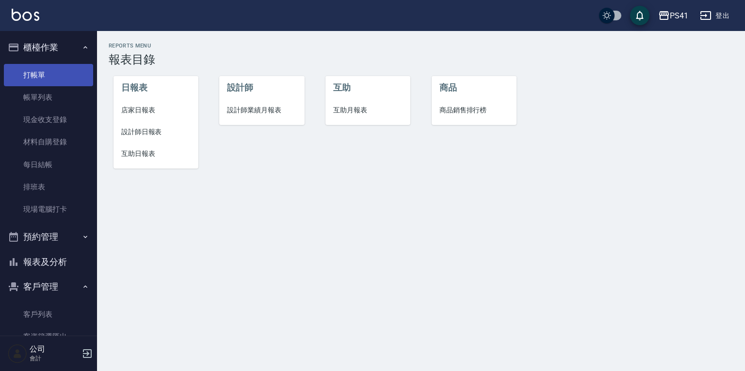
click at [48, 73] on link "打帳單" at bounding box center [48, 75] width 89 height 22
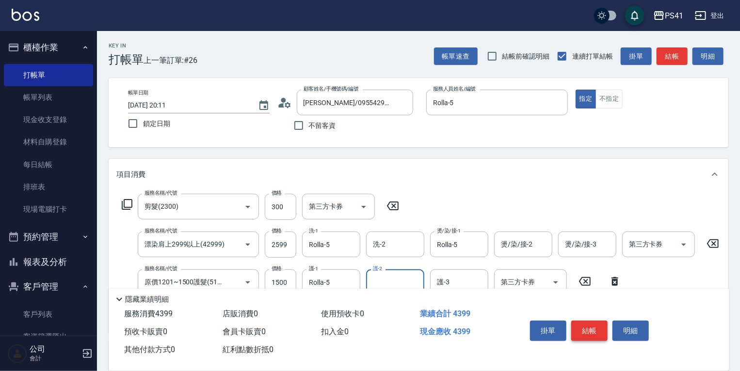
click at [590, 328] on button "結帳" at bounding box center [589, 331] width 36 height 20
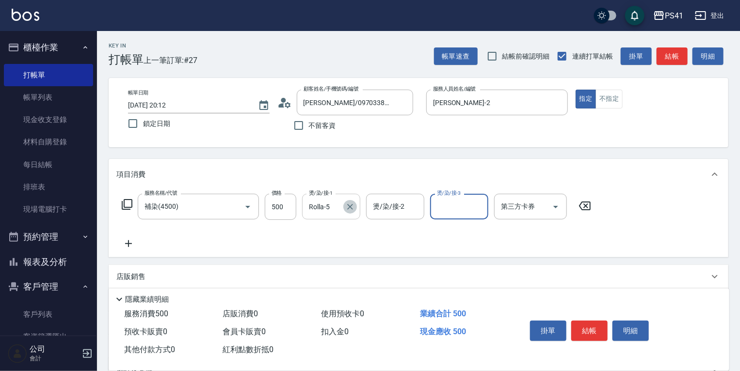
click at [353, 211] on button "Clear" at bounding box center [350, 207] width 14 height 14
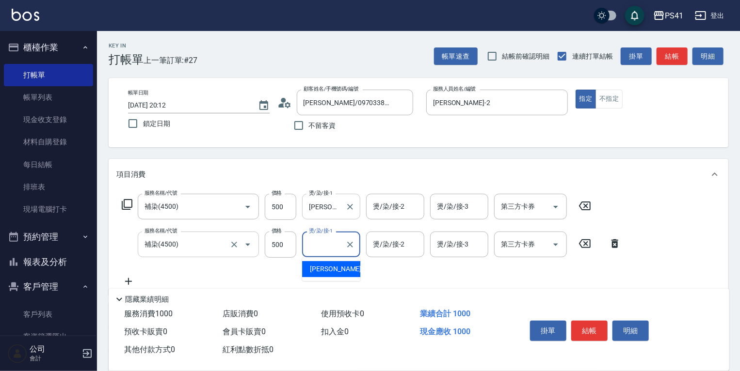
drag, startPoint x: 159, startPoint y: 239, endPoint x: 184, endPoint y: 243, distance: 25.2
click at [172, 241] on input "補染(4500)" at bounding box center [184, 244] width 85 height 17
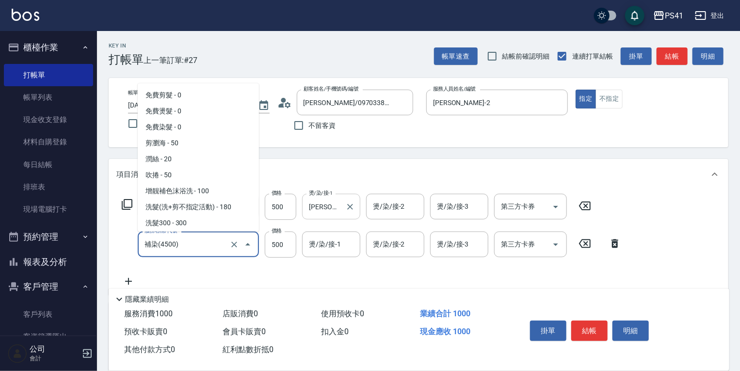
drag, startPoint x: 192, startPoint y: 242, endPoint x: 39, endPoint y: 246, distance: 152.8
click at [39, 246] on div "PS41 登出 櫃檯作業 打帳單 帳單列表 現金收支登錄 材料自購登錄 每日結帳 排班表 現場電腦打卡 預約管理 預約管理 單日預約紀錄 單週預約紀錄 報表及…" at bounding box center [370, 255] width 740 height 511
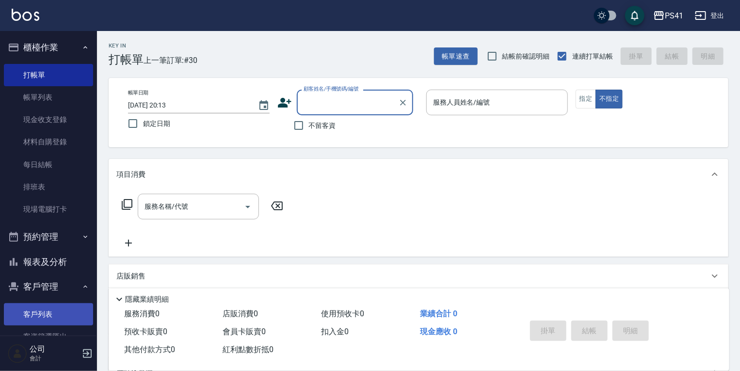
click at [35, 308] on link "客戶列表" at bounding box center [48, 314] width 89 height 22
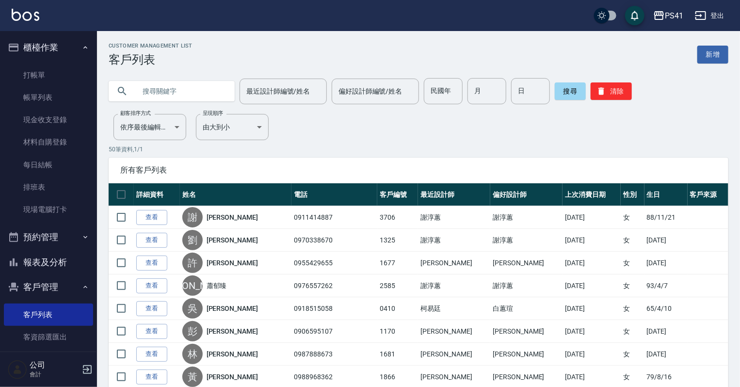
click at [45, 269] on button "報表及分析" at bounding box center [48, 262] width 89 height 25
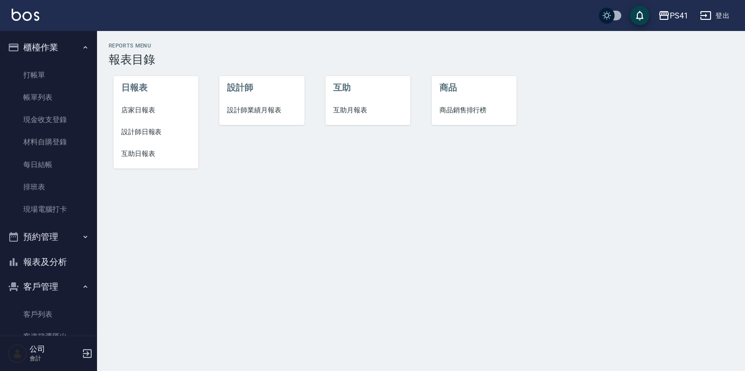
click at [147, 109] on span "店家日報表" at bounding box center [155, 110] width 69 height 10
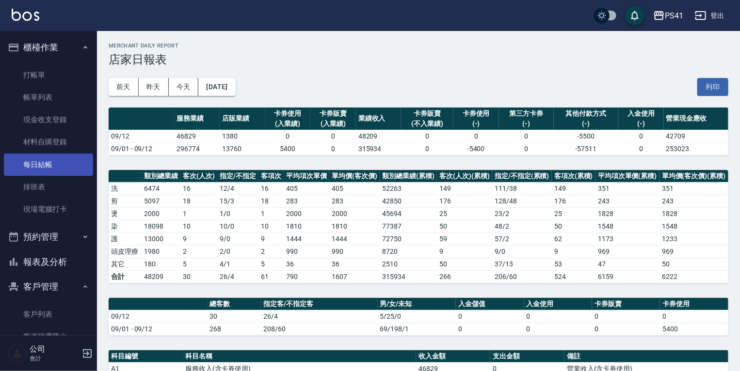
click at [70, 164] on link "每日結帳" at bounding box center [48, 165] width 89 height 22
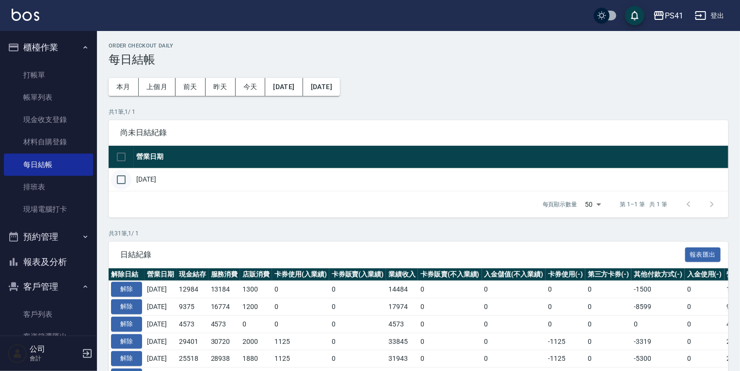
click at [117, 188] on input "checkbox" at bounding box center [121, 180] width 20 height 20
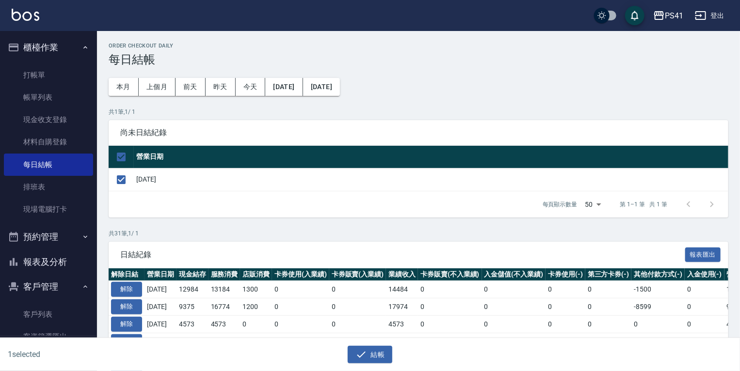
click at [370, 345] on div "結帳" at bounding box center [366, 351] width 366 height 26
click at [371, 346] on button "結帳" at bounding box center [370, 355] width 45 height 18
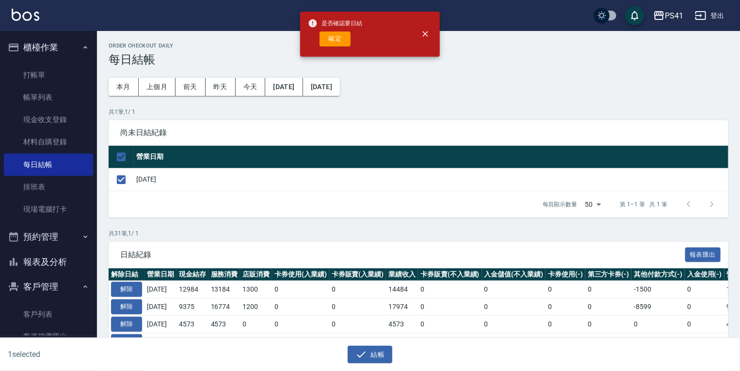
click at [338, 28] on span "是否確認要日結" at bounding box center [335, 23] width 54 height 10
click at [340, 31] on div "是否確認要日結 確定" at bounding box center [335, 34] width 54 height 39
click at [340, 35] on button "確定" at bounding box center [334, 39] width 31 height 15
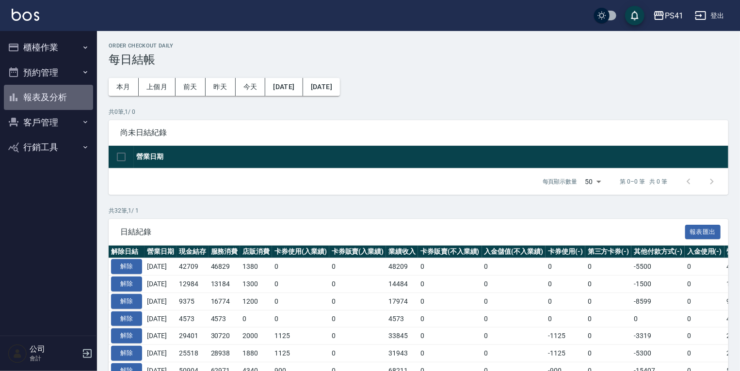
click at [80, 99] on button "報表及分析" at bounding box center [48, 97] width 89 height 25
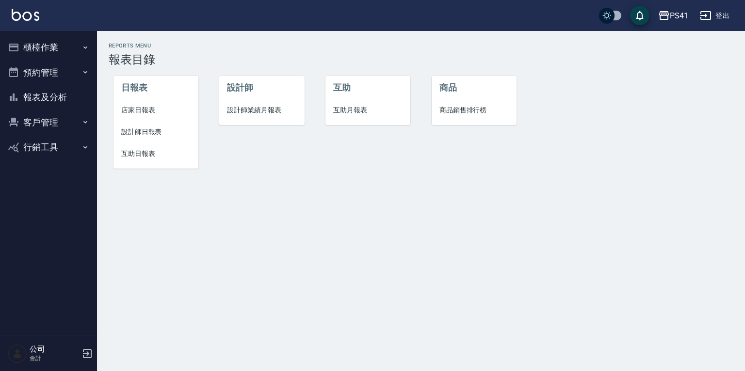
click at [133, 111] on span "店家日報表" at bounding box center [155, 110] width 69 height 10
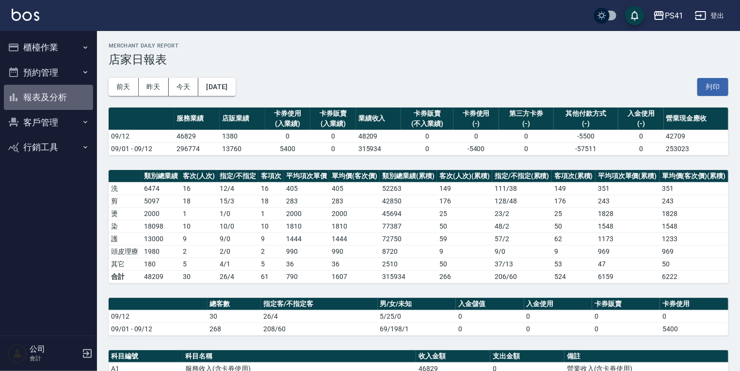
click at [56, 100] on button "報表及分析" at bounding box center [48, 97] width 89 height 25
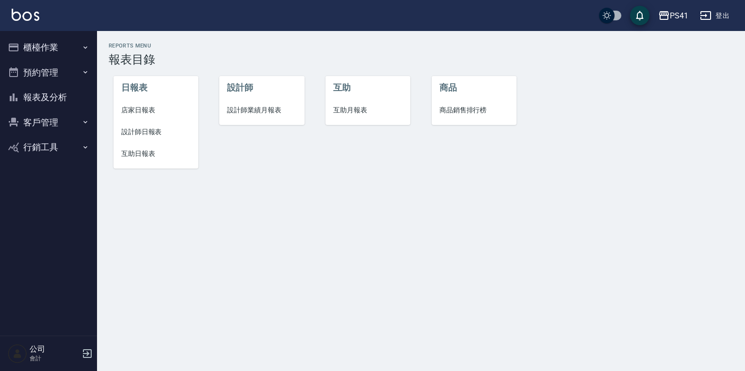
click at [153, 132] on span "設計師日報表" at bounding box center [155, 132] width 69 height 10
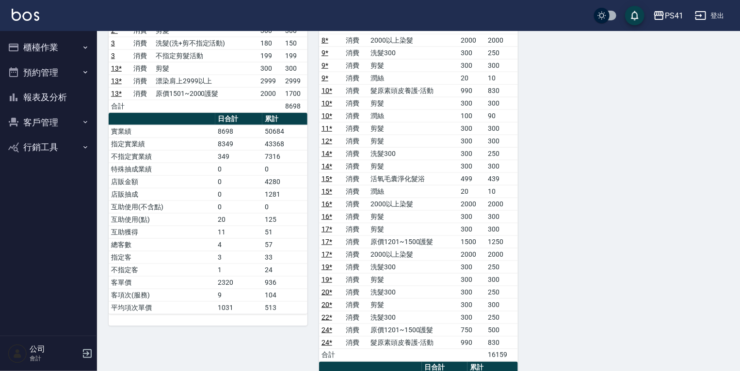
scroll to position [465, 0]
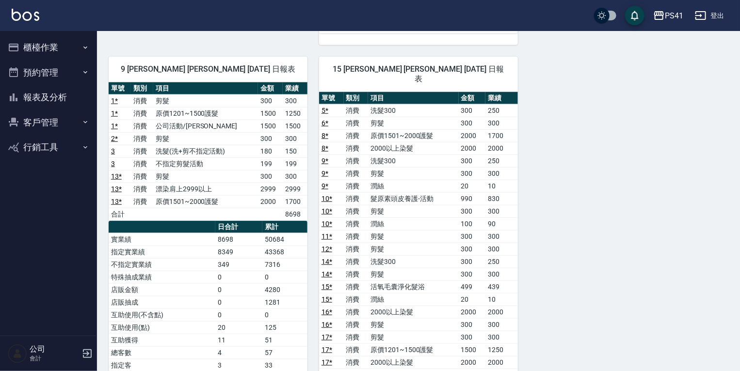
click at [43, 100] on button "報表及分析" at bounding box center [48, 97] width 89 height 25
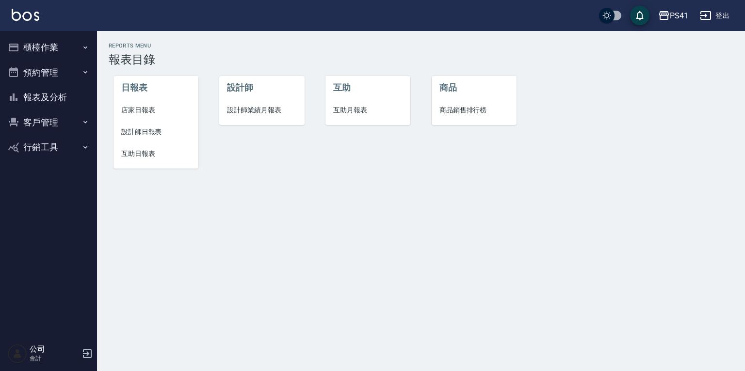
click at [149, 157] on span "互助日報表" at bounding box center [155, 154] width 69 height 10
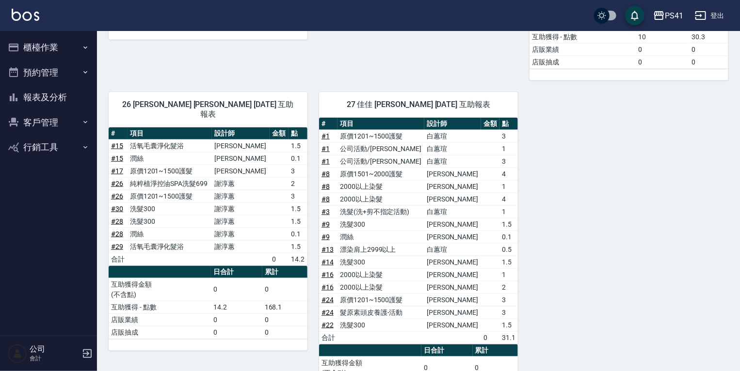
scroll to position [599, 0]
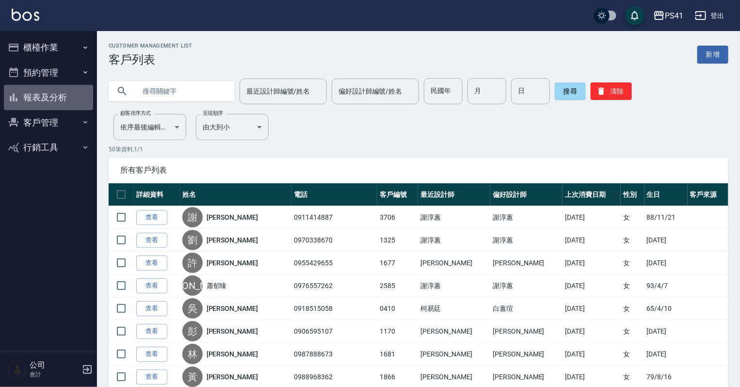
click at [60, 96] on button "報表及分析" at bounding box center [48, 97] width 89 height 25
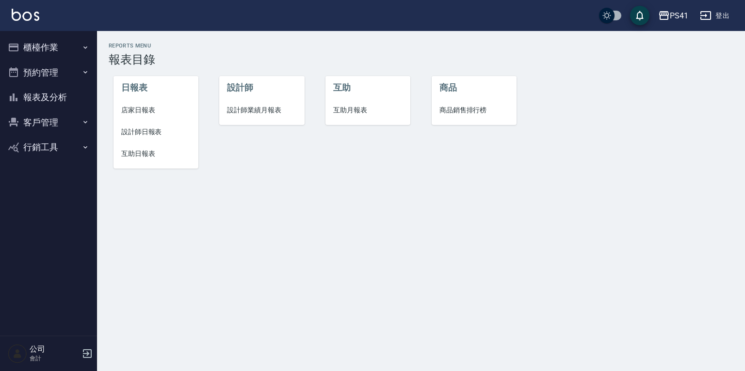
click at [137, 137] on span "設計師日報表" at bounding box center [155, 132] width 69 height 10
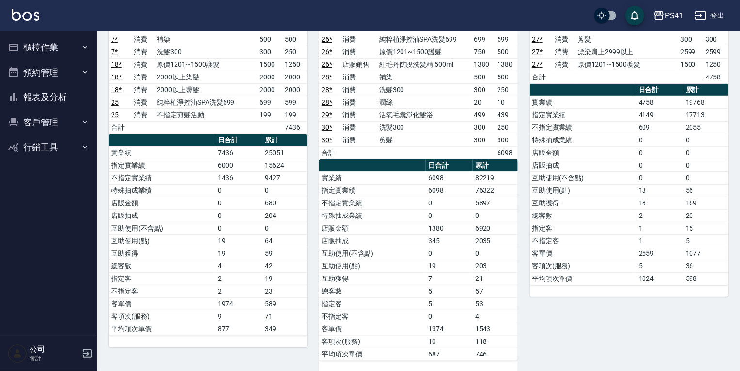
scroll to position [78, 0]
